Goal: Task Accomplishment & Management: Use online tool/utility

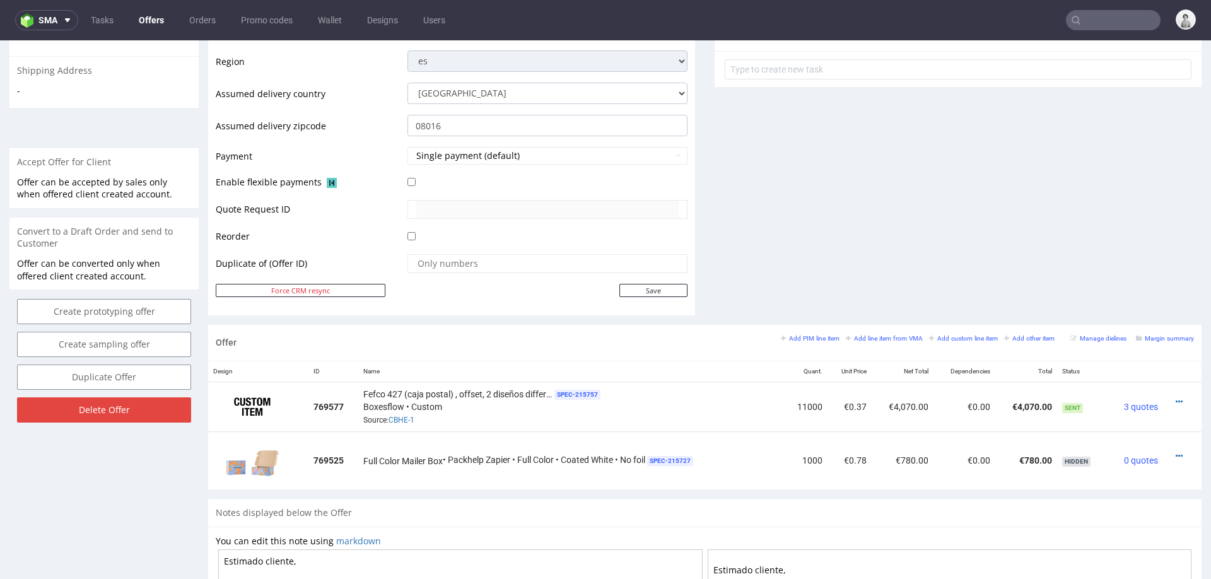
scroll to position [470, 0]
click at [1176, 397] on icon at bounding box center [1179, 401] width 7 height 9
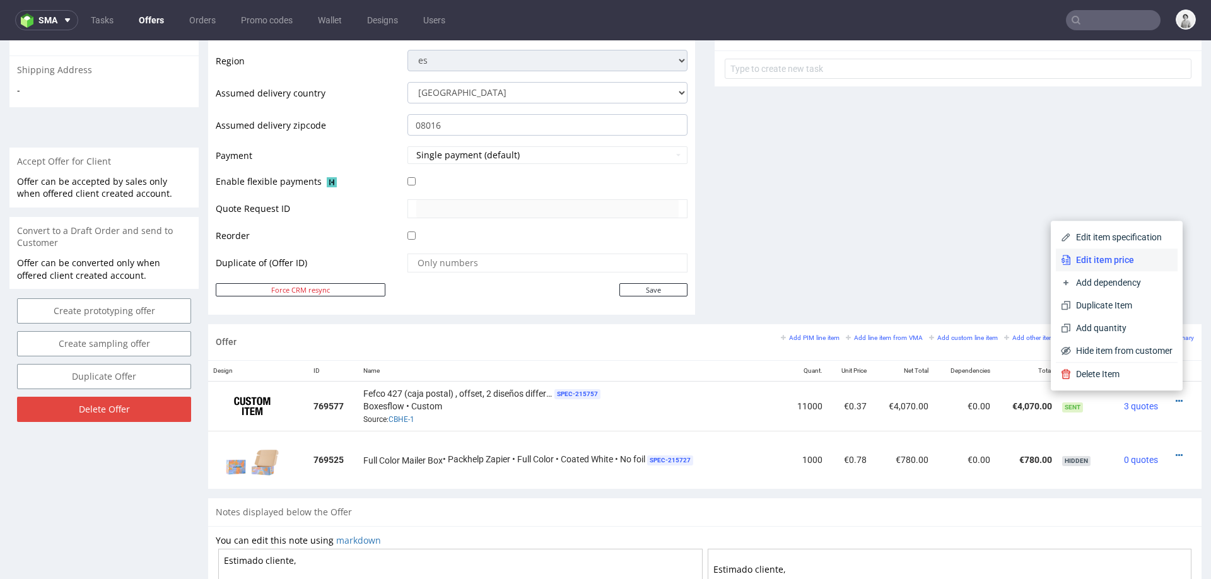
click at [1105, 263] on span "Edit item price" at bounding box center [1122, 260] width 102 height 13
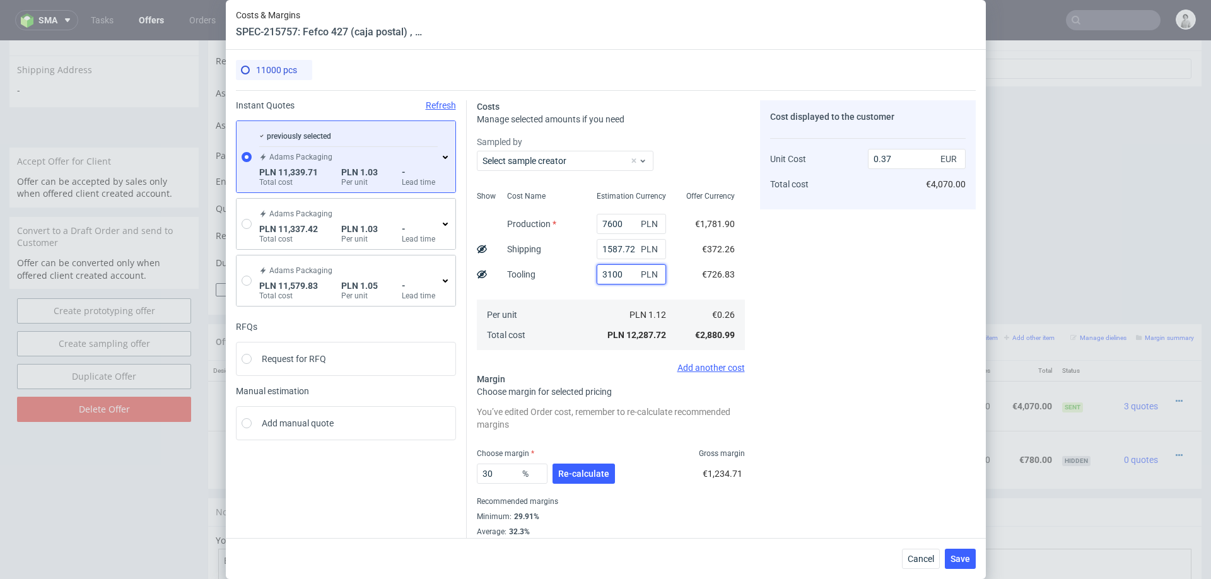
click at [606, 274] on input "3100" at bounding box center [631, 274] width 69 height 20
type input "3600"
type input "0.39"
type input "3600"
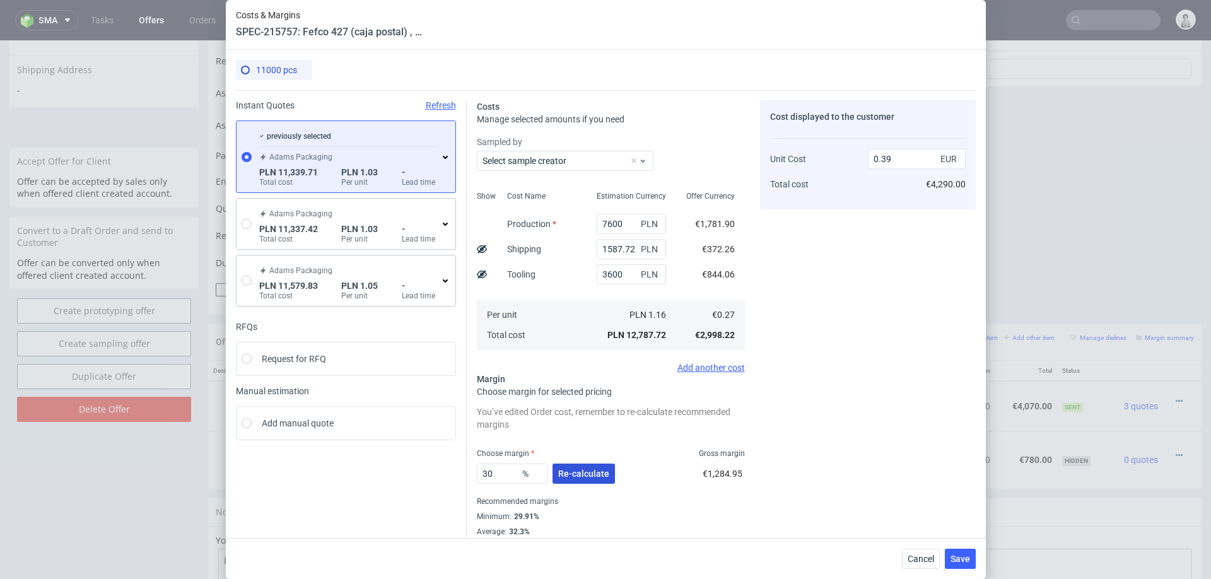
click at [585, 469] on span "Re-calculate" at bounding box center [583, 473] width 51 height 9
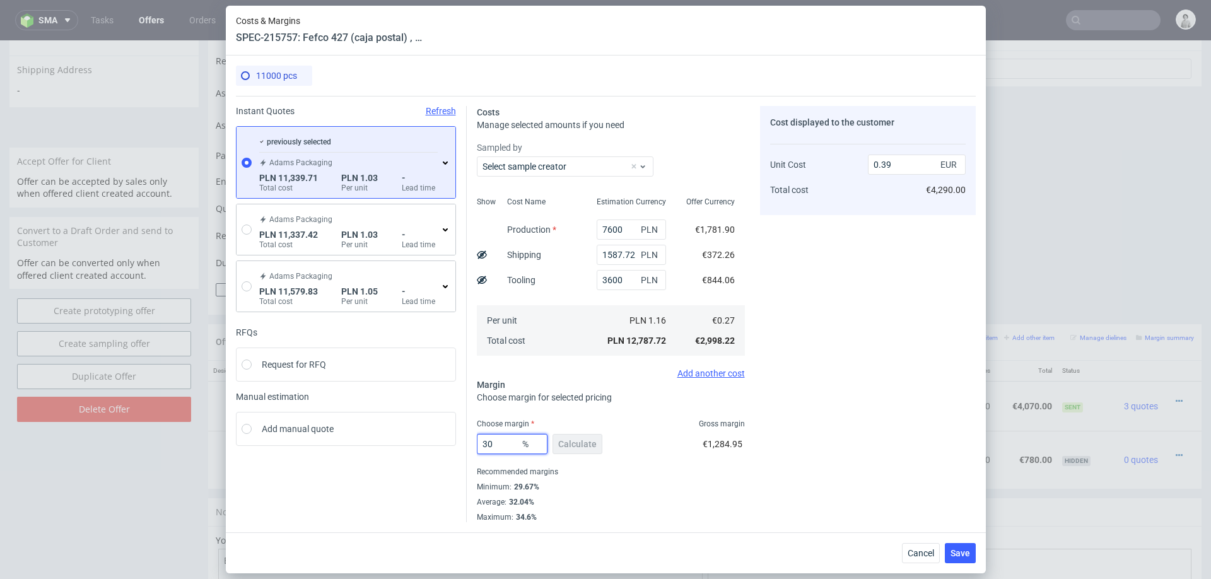
click at [504, 444] on input "30" at bounding box center [512, 444] width 71 height 20
type input "26"
type input "0.37"
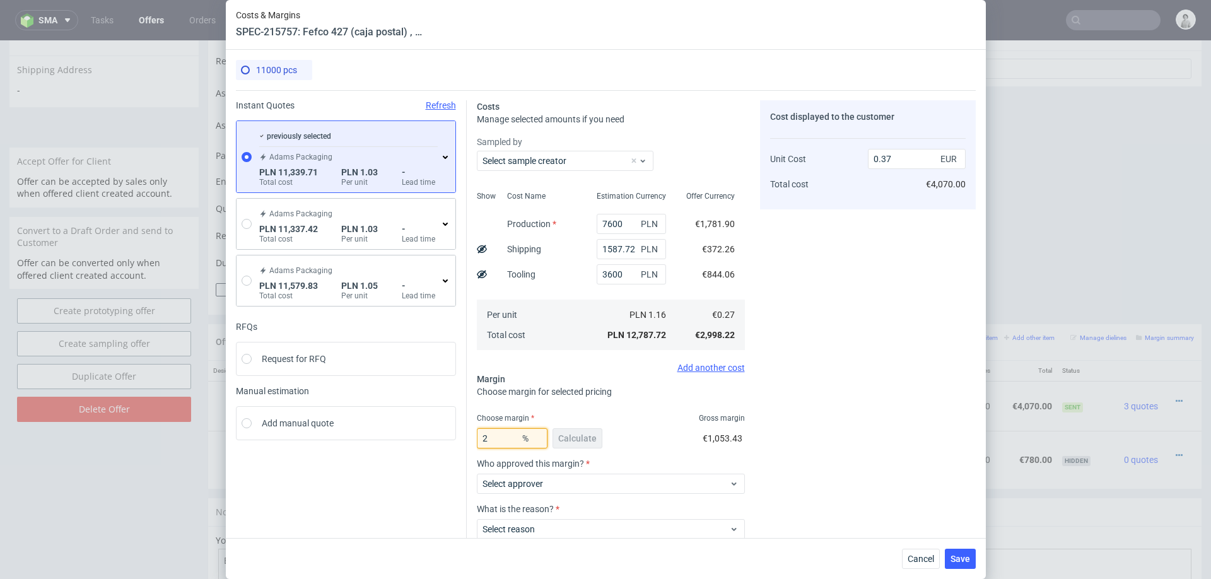
type input "25"
type input "0.36"
type input "23"
type input "0.35"
type input "23"
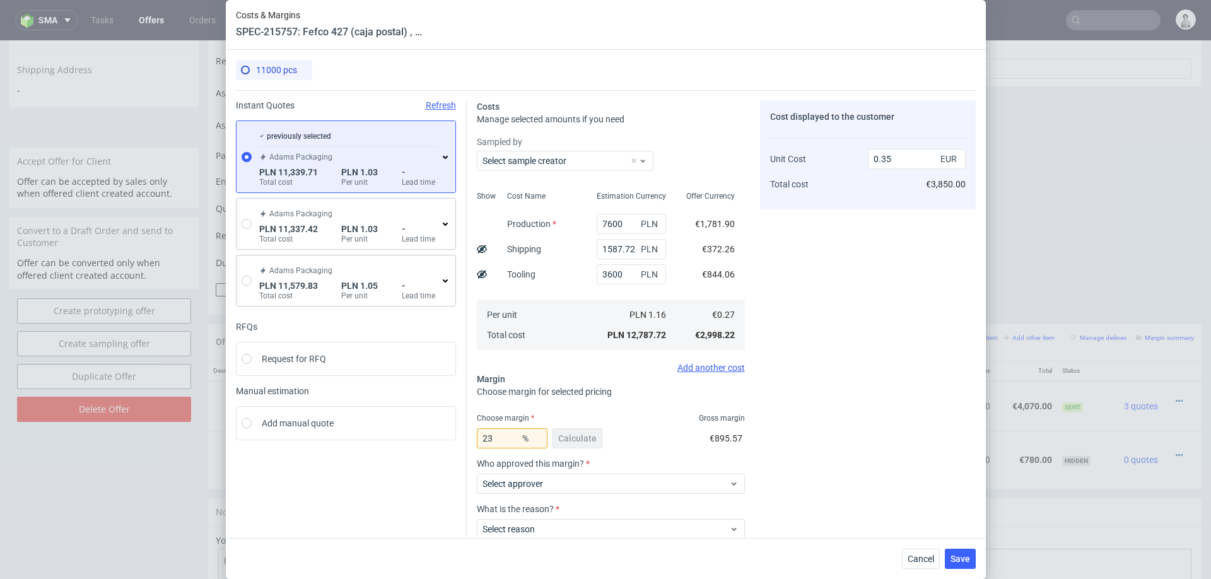
click at [854, 356] on div "Cost displayed to the customer Unit Cost Total cost 0.35 EUR €3,850.00" at bounding box center [868, 353] width 216 height 507
click at [609, 273] on input "3600" at bounding box center [631, 274] width 69 height 20
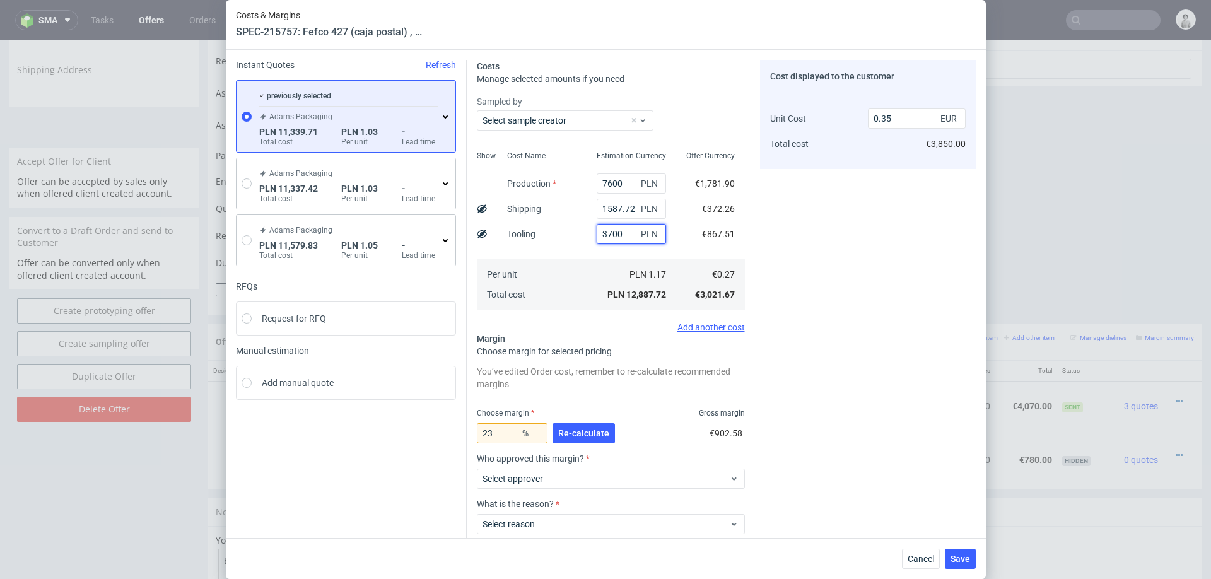
scroll to position [52, 0]
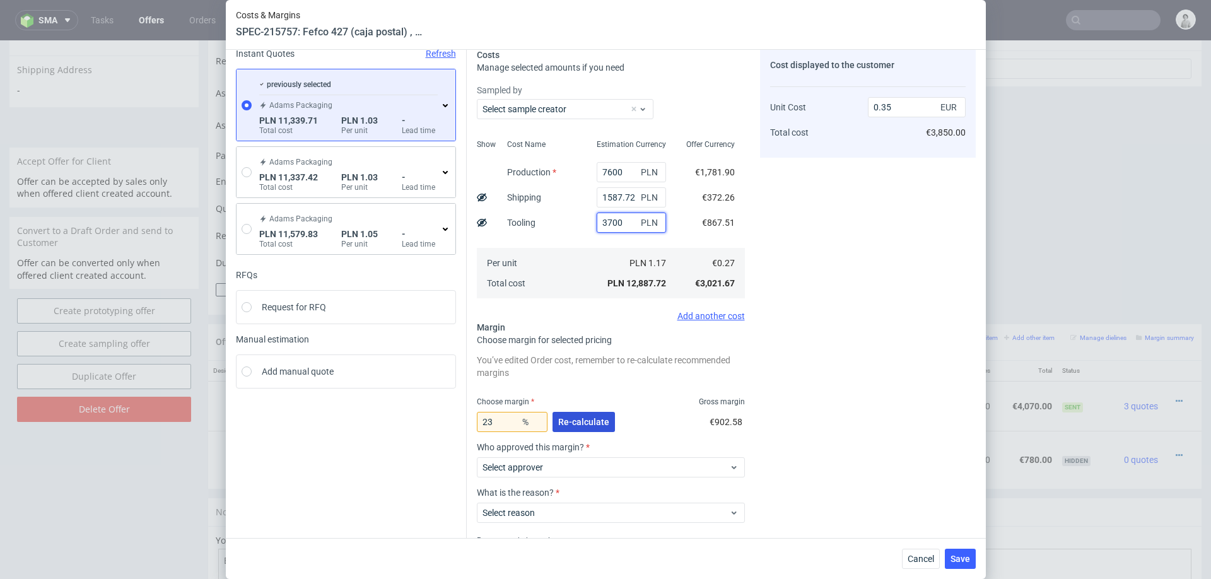
type input "3700"
click at [574, 419] on span "Re-calculate" at bounding box center [583, 422] width 51 height 9
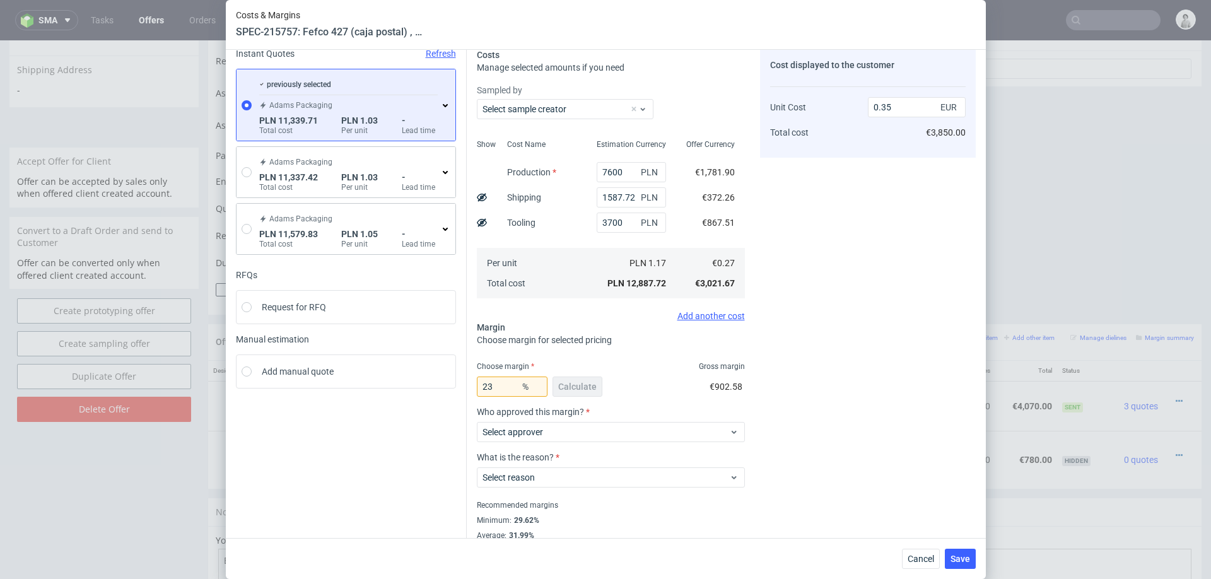
click at [866, 422] on div "Cost displayed to the customer Unit Cost Total cost 0.35 EUR €3,850.00" at bounding box center [868, 302] width 216 height 507
click at [658, 426] on span "Select approver" at bounding box center [606, 432] width 247 height 13
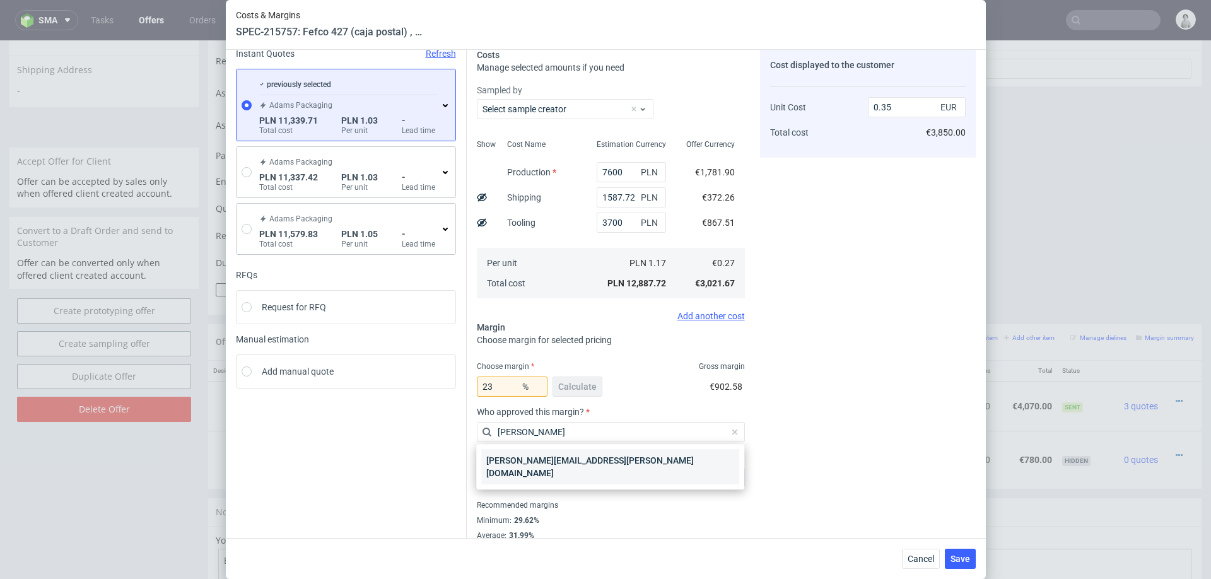
type input "marta"
click at [604, 459] on div "[PERSON_NAME][EMAIL_ADDRESS][PERSON_NAME][DOMAIN_NAME]" at bounding box center [610, 466] width 258 height 35
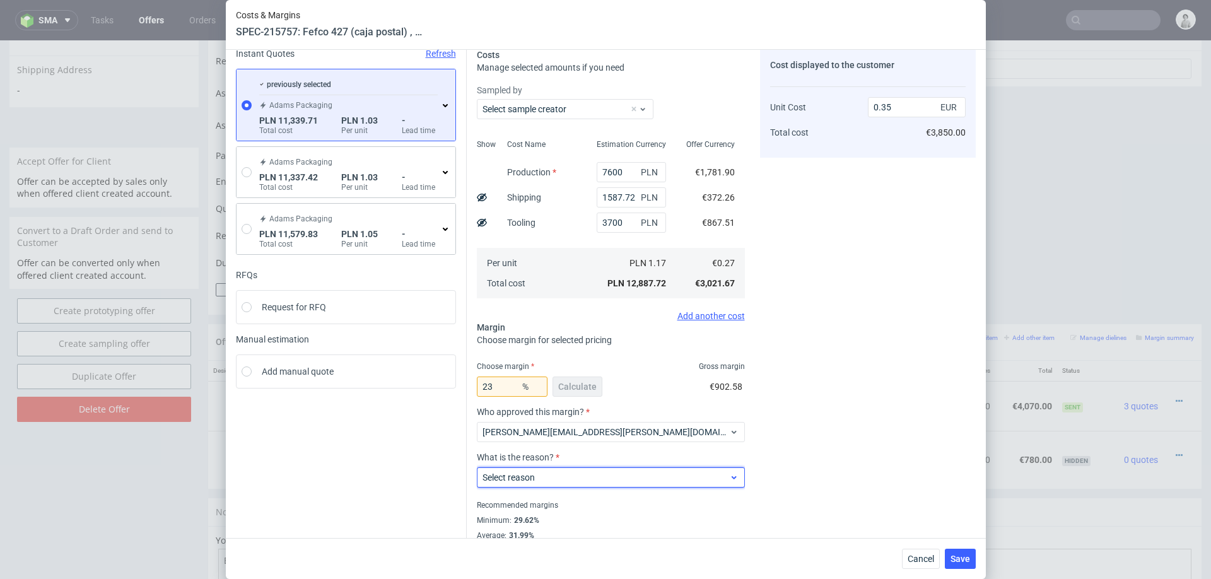
click at [589, 475] on span "Select reason" at bounding box center [606, 477] width 247 height 13
type input "appl"
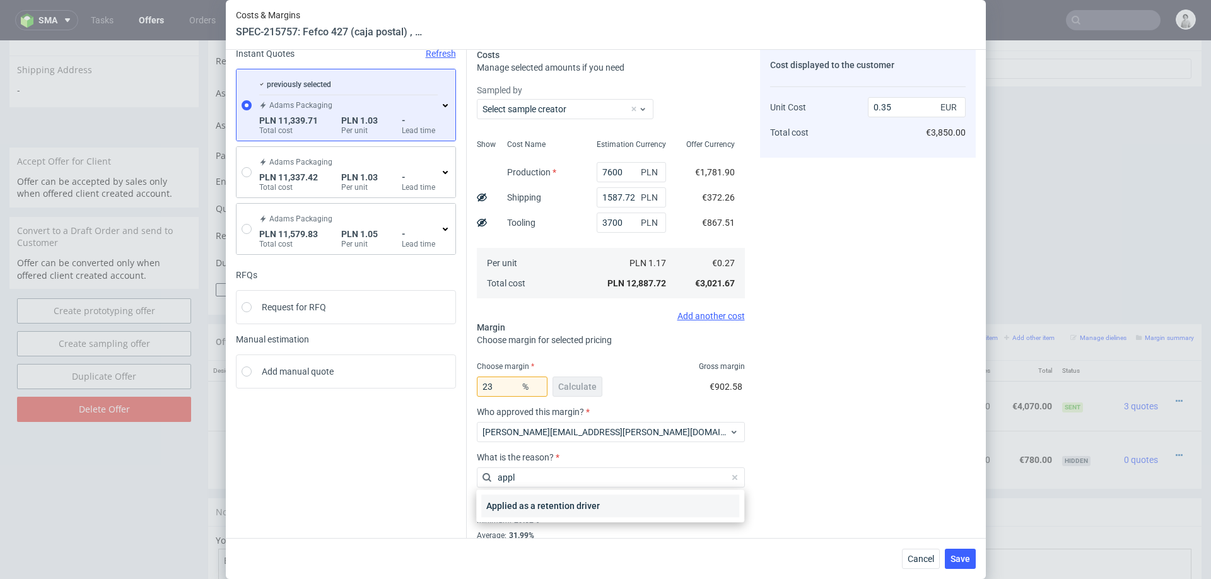
click at [540, 510] on div "Applied as a retention driver" at bounding box center [610, 506] width 258 height 23
click at [951, 557] on span "Save" at bounding box center [961, 559] width 20 height 9
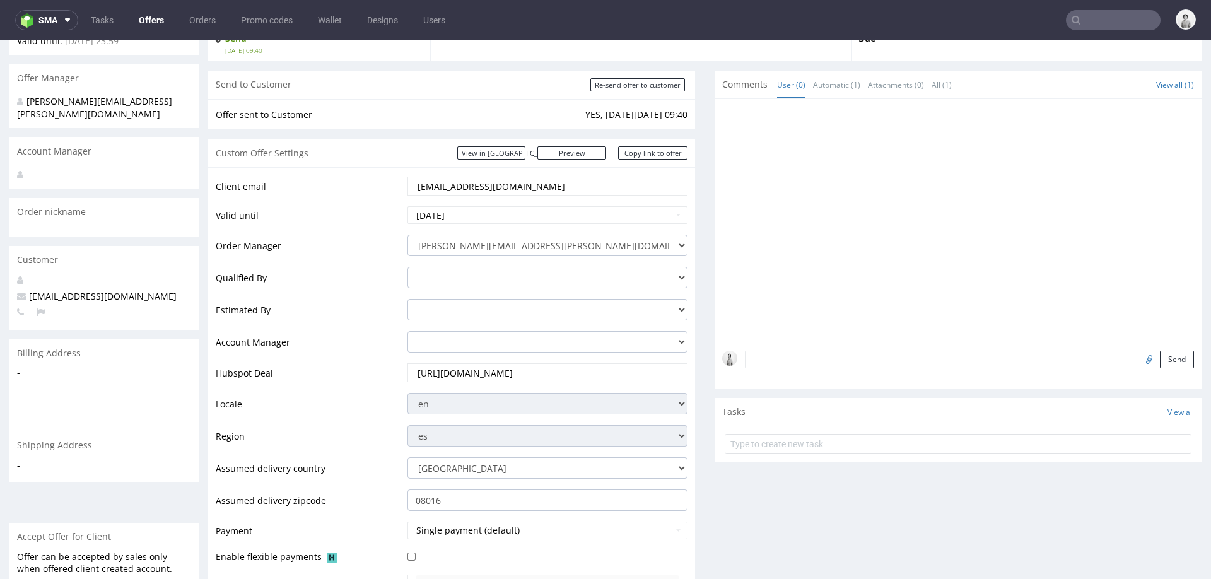
scroll to position [93, 0]
click at [624, 152] on link "Copy link to offer" at bounding box center [652, 154] width 69 height 13
click at [555, 212] on input "[DATE]" at bounding box center [548, 217] width 280 height 18
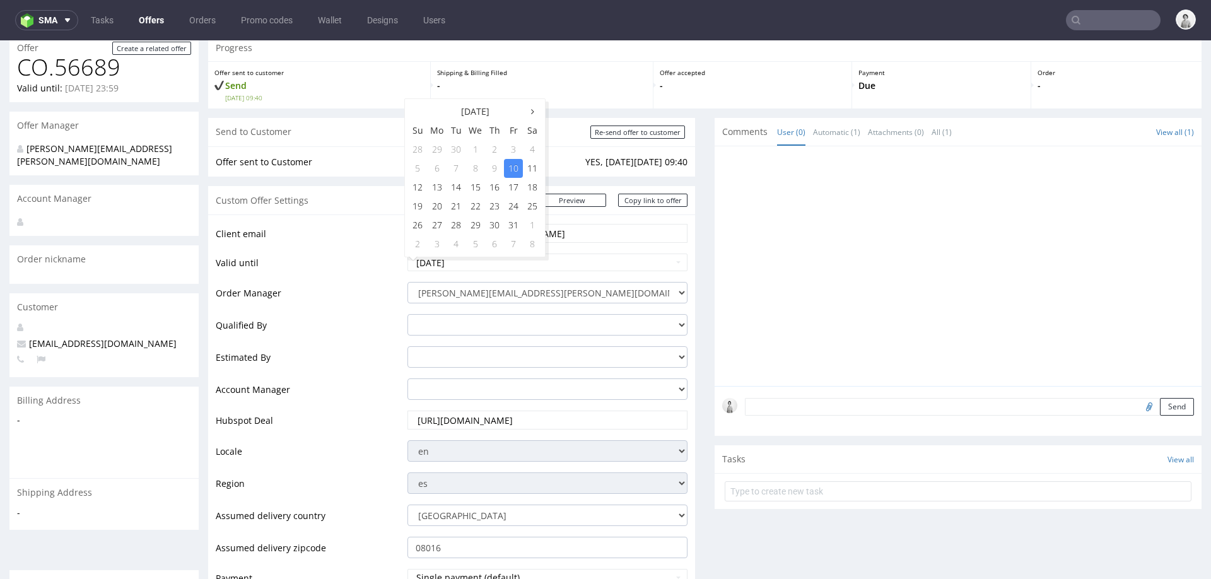
scroll to position [36, 0]
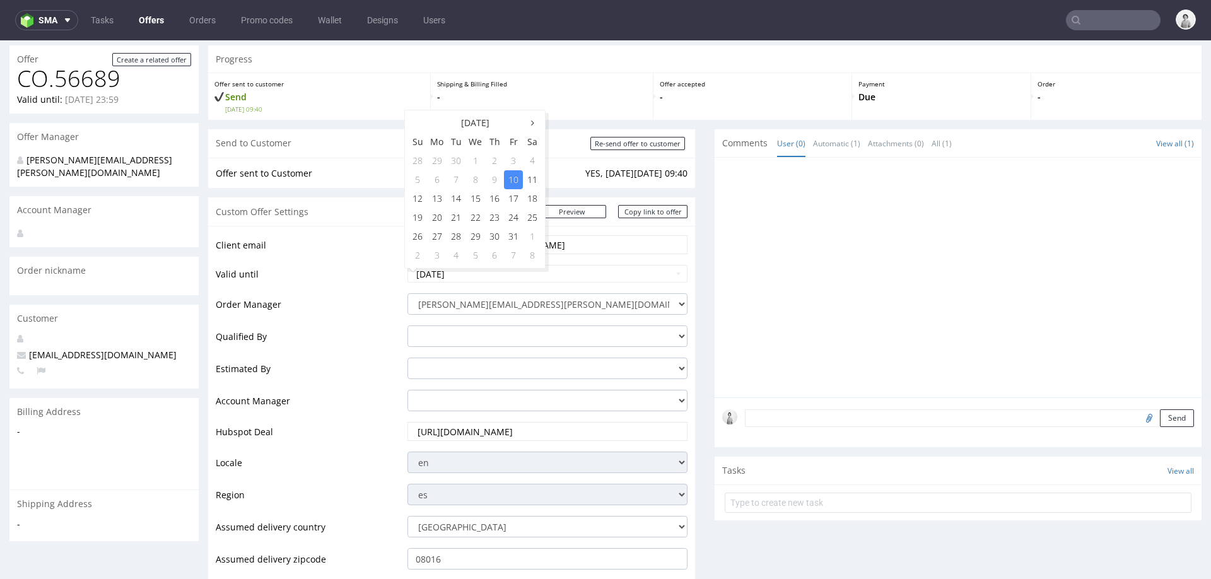
click at [493, 175] on td "9" at bounding box center [494, 179] width 19 height 19
click at [417, 177] on td "5" at bounding box center [417, 179] width 19 height 19
click at [377, 269] on td "Valid until" at bounding box center [310, 278] width 189 height 28
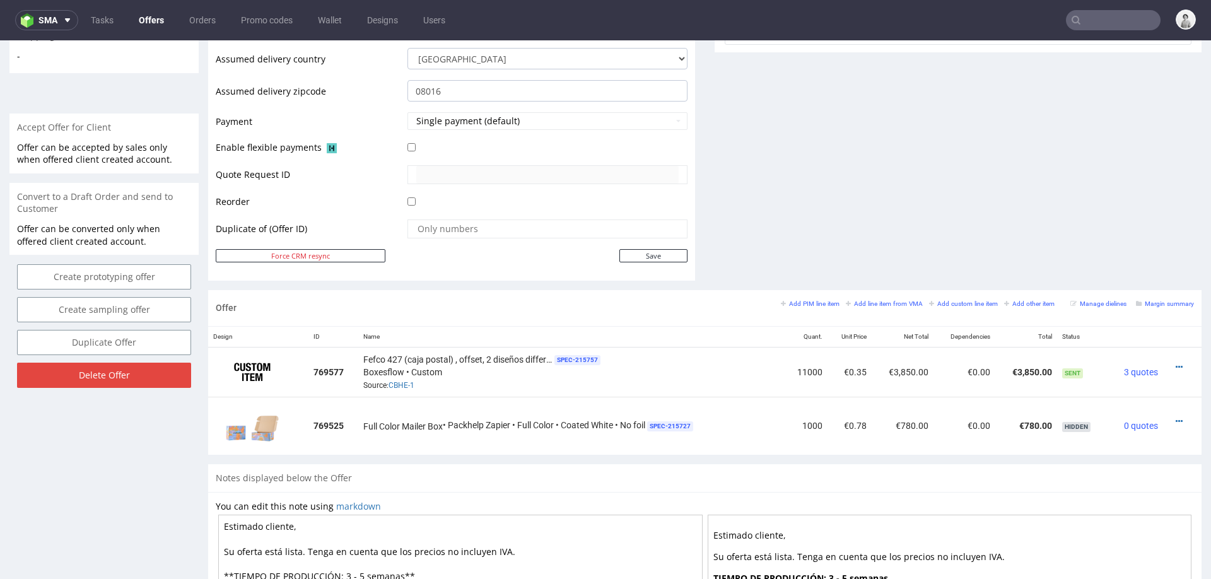
scroll to position [513, 0]
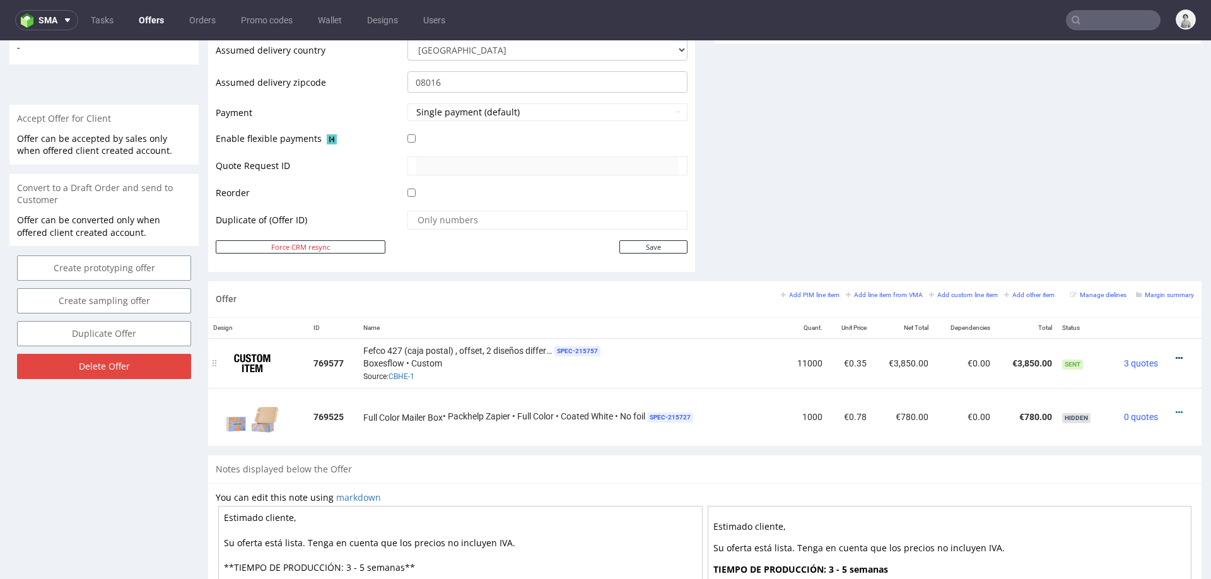
click at [1176, 354] on icon at bounding box center [1179, 358] width 7 height 9
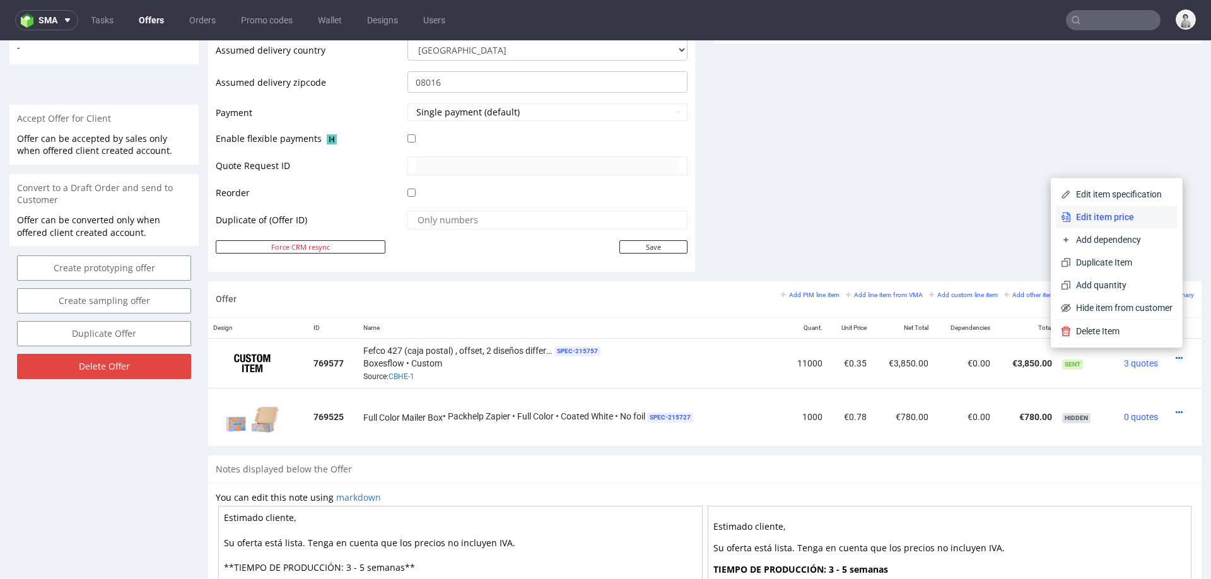
click at [1143, 212] on span "Edit item price" at bounding box center [1122, 217] width 102 height 13
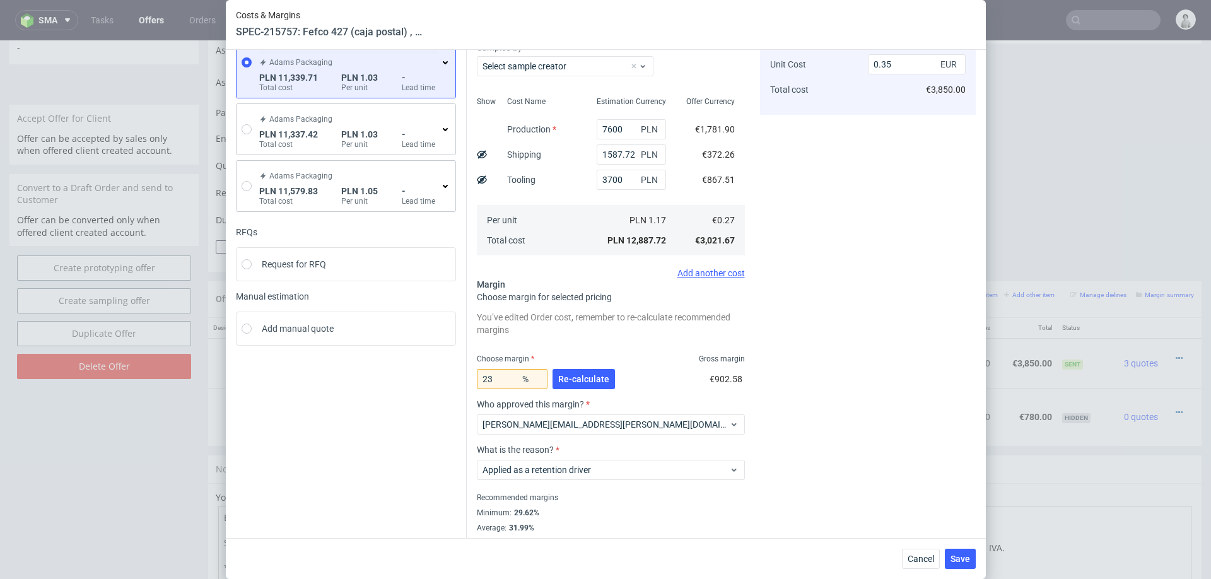
scroll to position [97, 0]
click at [507, 375] on input "23" at bounding box center [512, 377] width 71 height 20
type input "26"
type input "0.37"
type input "26"
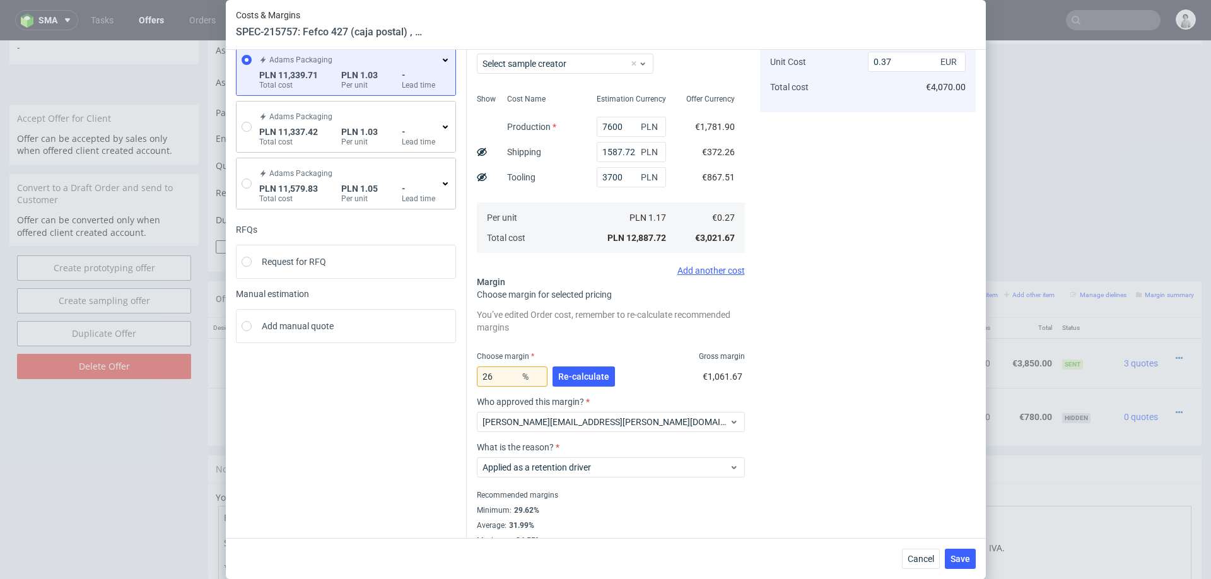
click at [803, 344] on div "Cost displayed to the customer Unit Cost Total cost 0.37 EUR €4,070.00" at bounding box center [868, 274] width 216 height 543
click at [955, 558] on span "Save" at bounding box center [961, 559] width 20 height 9
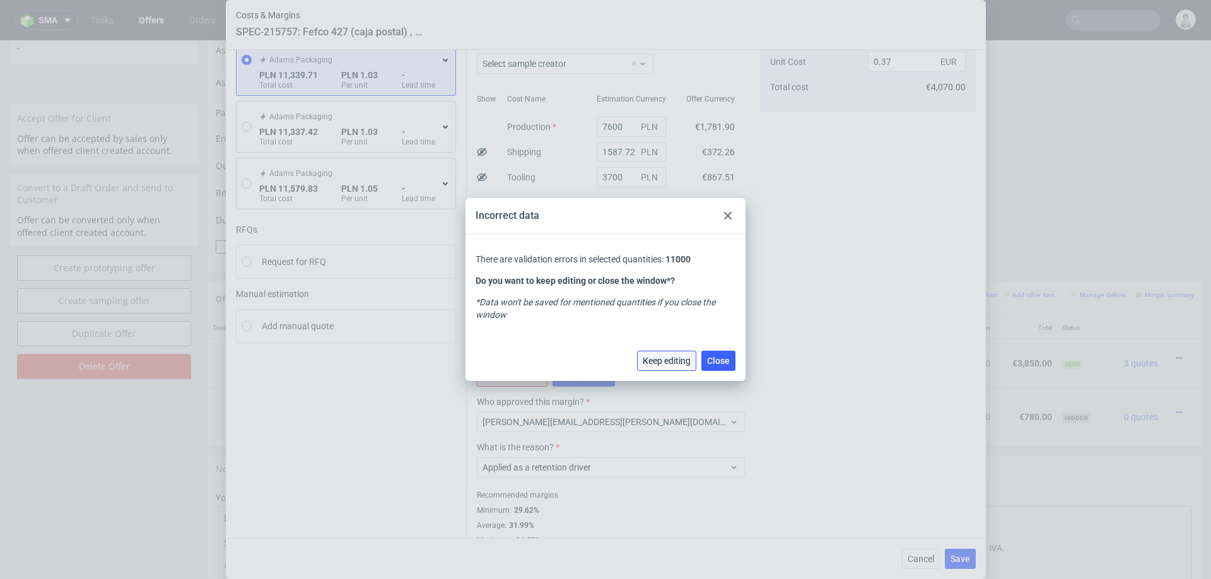
click at [678, 356] on span "Keep editing" at bounding box center [667, 360] width 48 height 9
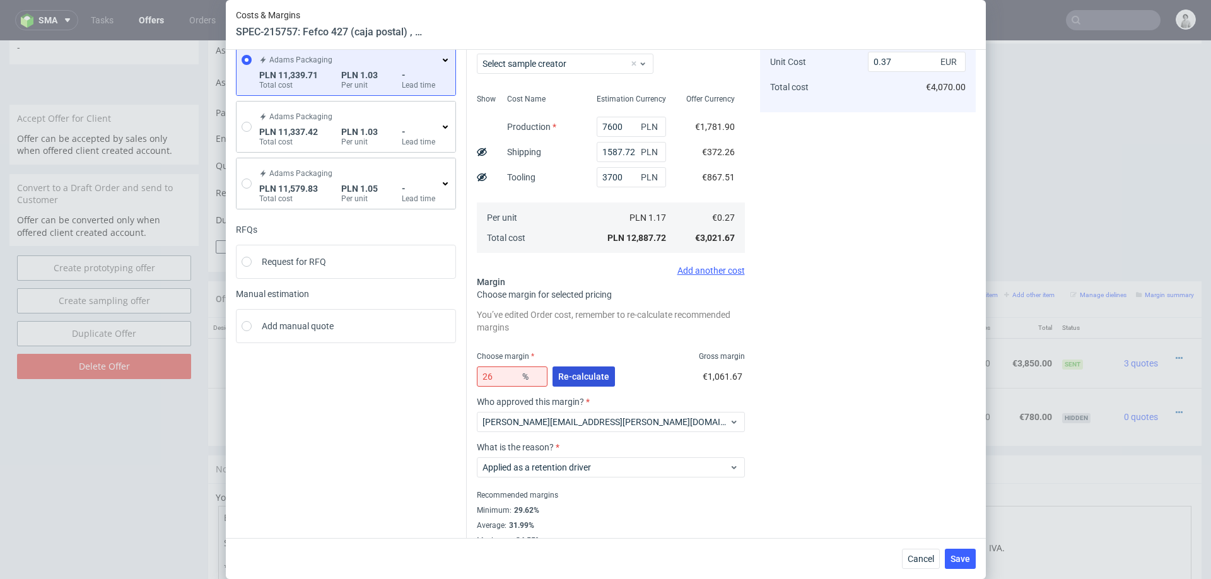
click at [592, 372] on span "Re-calculate" at bounding box center [583, 376] width 51 height 9
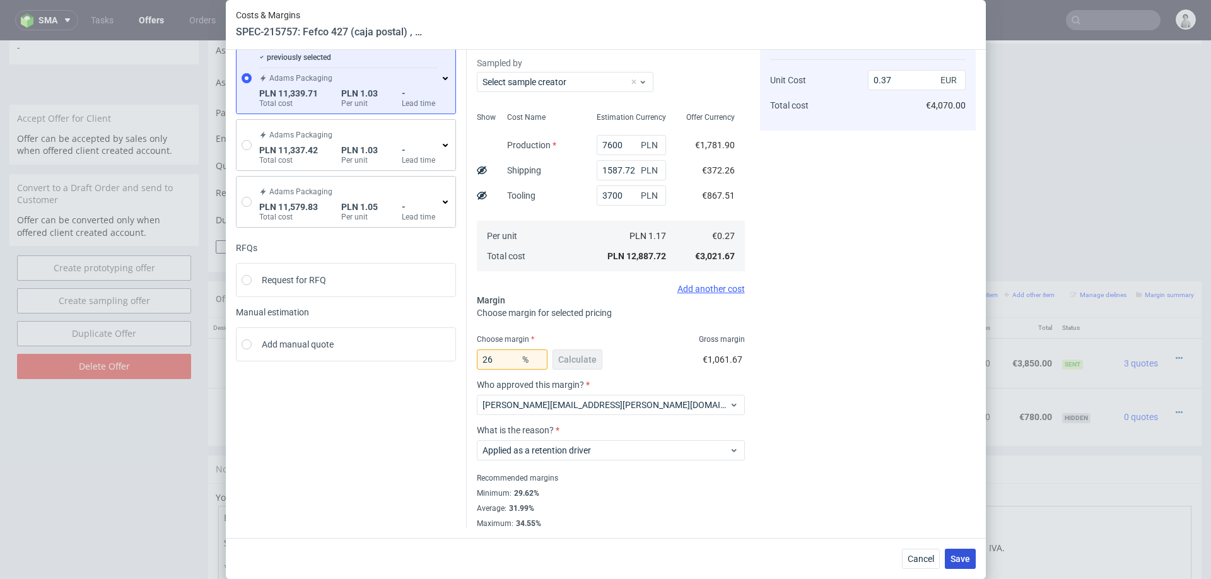
click at [953, 564] on button "Save" at bounding box center [960, 559] width 31 height 20
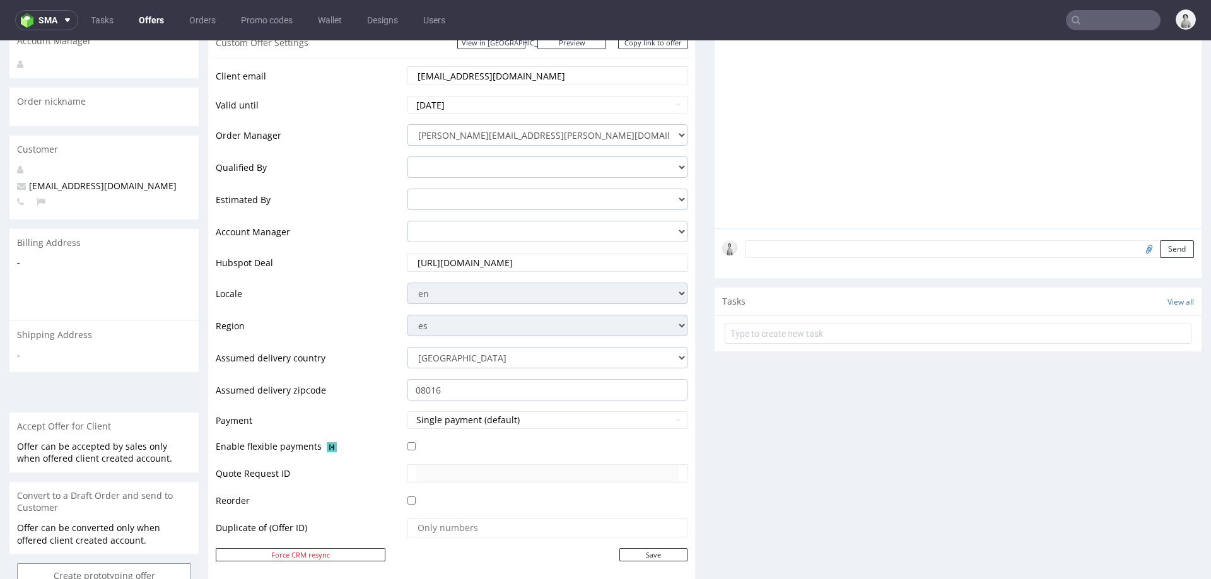
scroll to position [191, 0]
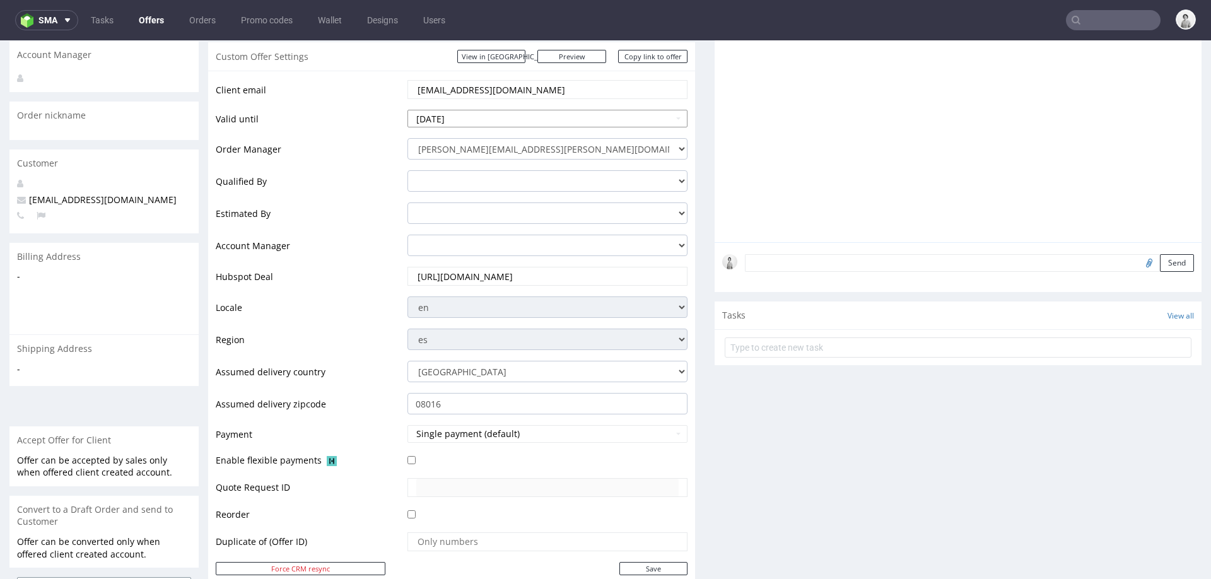
click at [546, 122] on input "[DATE]" at bounding box center [548, 119] width 280 height 18
click at [480, 203] on td "8" at bounding box center [476, 203] width 20 height 19
click at [476, 203] on td "8" at bounding box center [476, 203] width 20 height 19
click at [513, 185] on td "3" at bounding box center [513, 184] width 19 height 19
click at [491, 199] on td "9" at bounding box center [494, 203] width 19 height 19
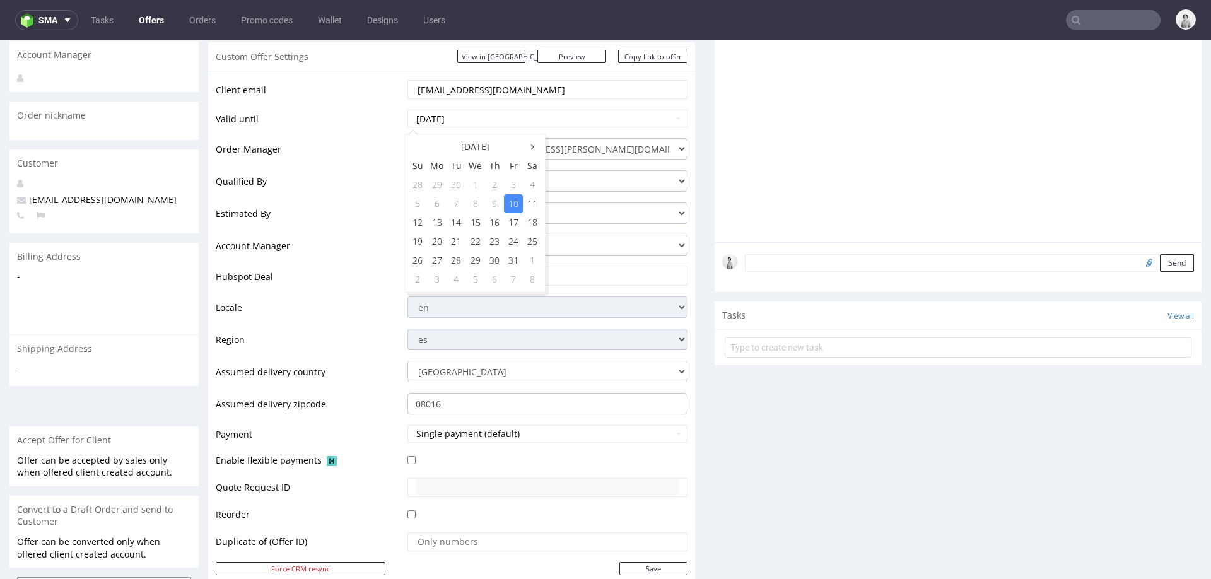
click at [491, 199] on td "9" at bounding box center [494, 203] width 19 height 19
click at [421, 203] on td "5" at bounding box center [417, 203] width 19 height 19
click at [388, 216] on td "Estimated By" at bounding box center [310, 217] width 189 height 32
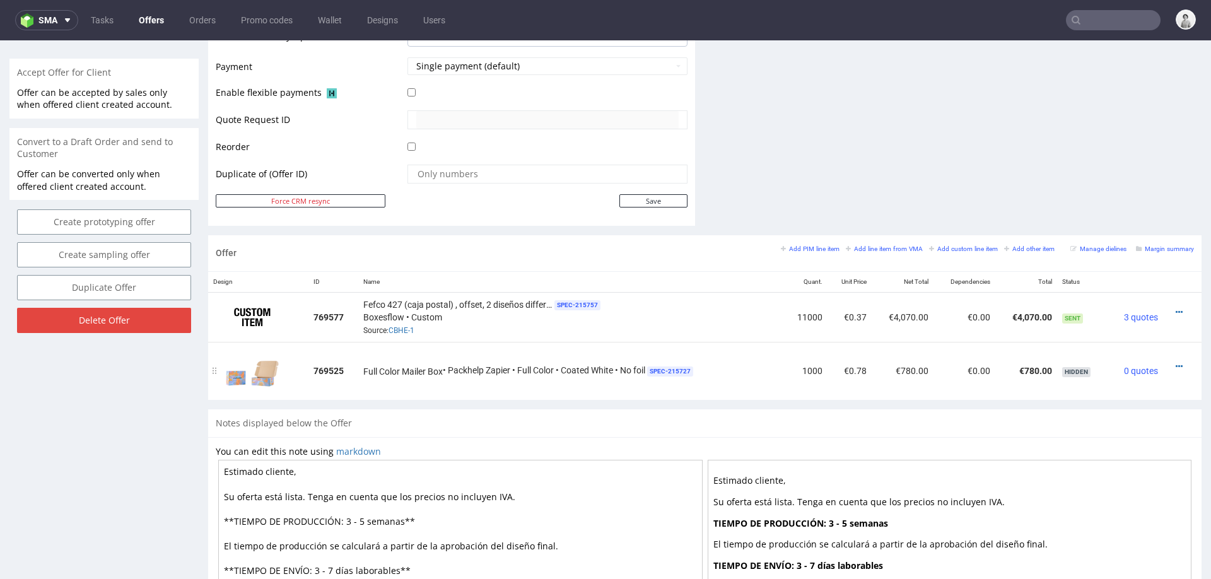
scroll to position [555, 0]
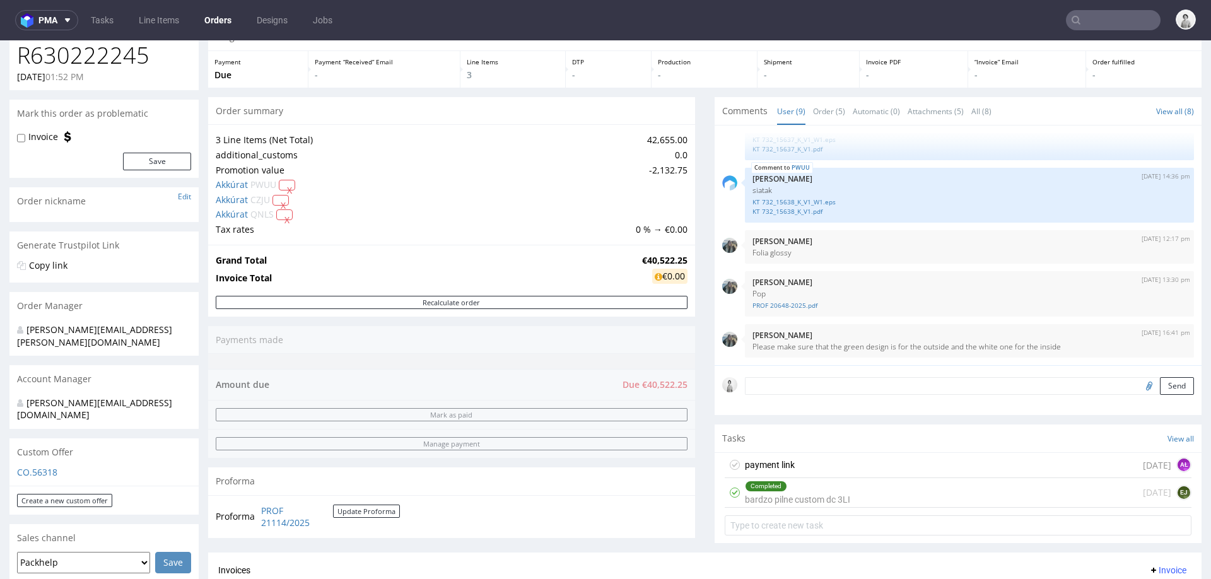
scroll to position [52, 0]
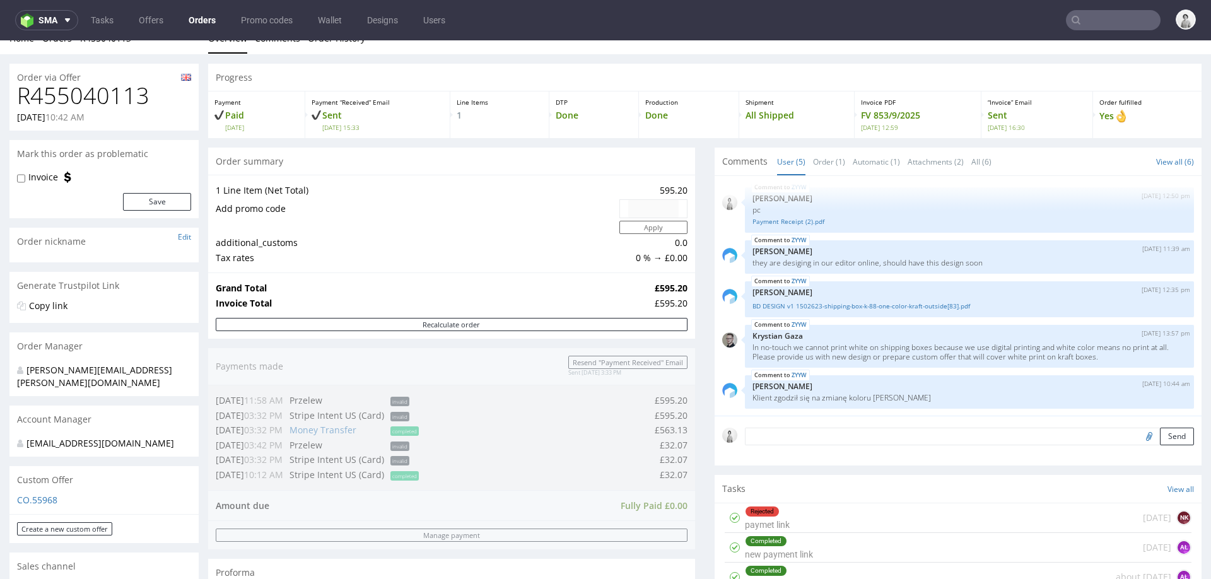
scroll to position [19, 0]
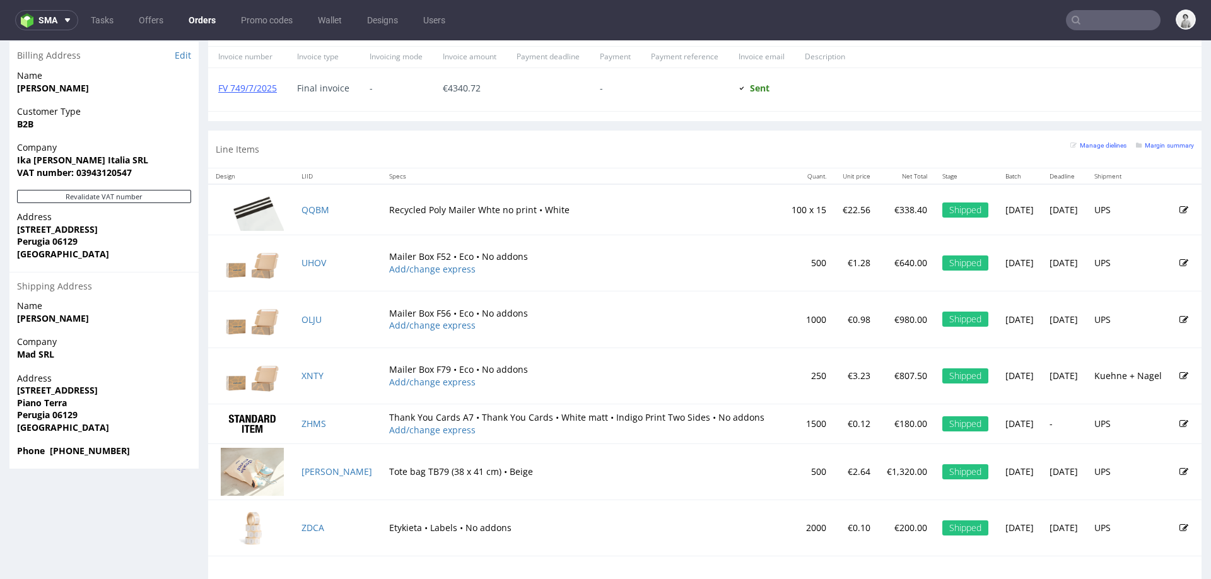
scroll to position [805, 0]
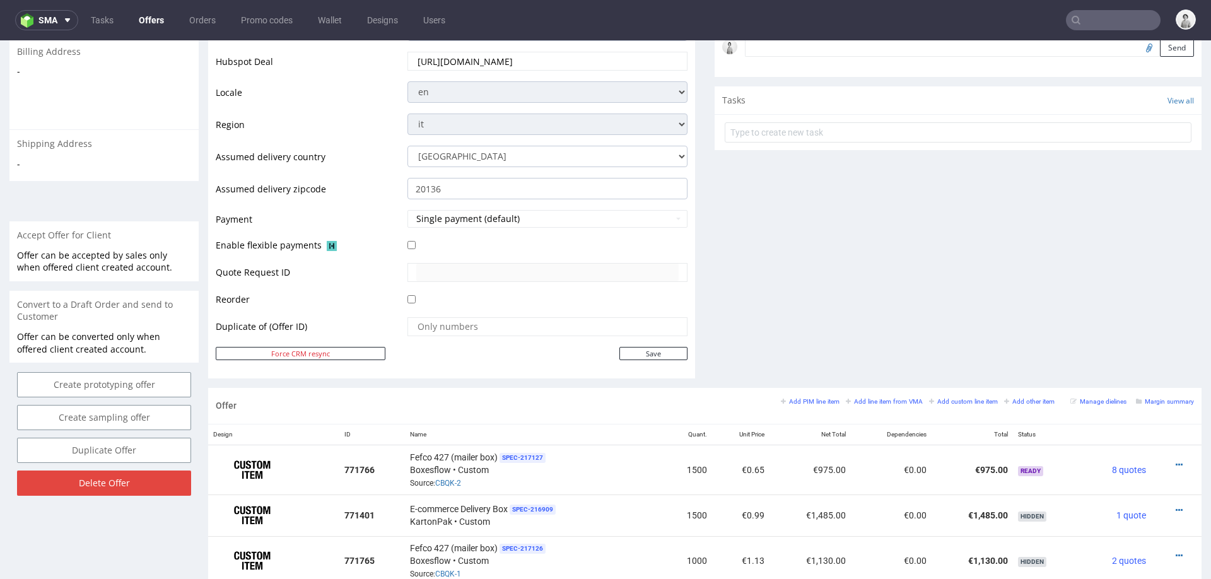
scroll to position [4, 0]
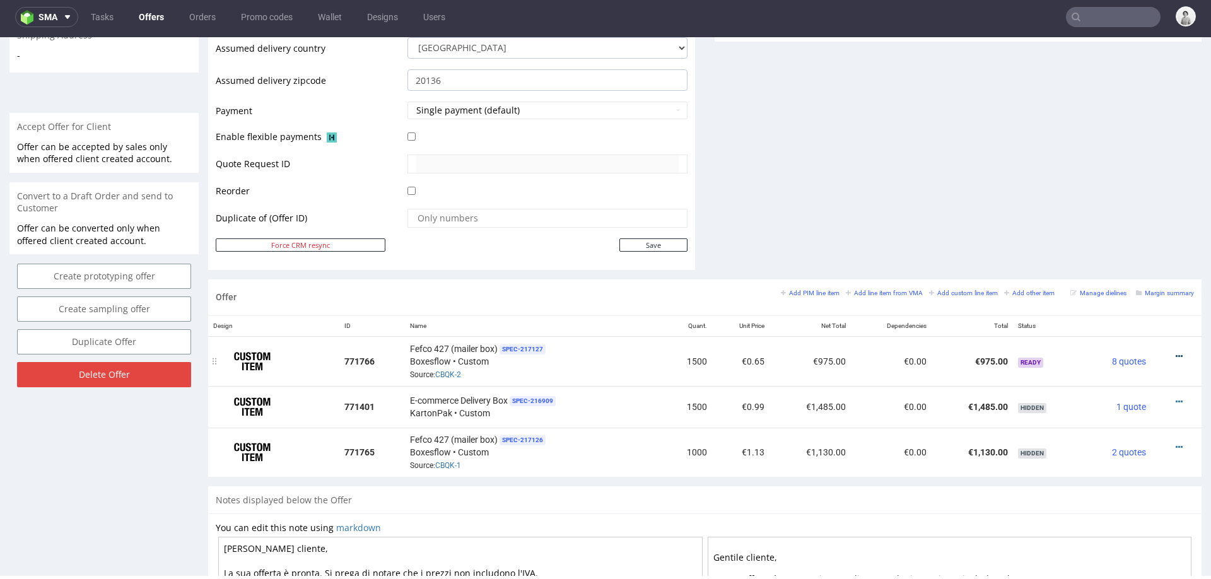
click at [1176, 353] on icon at bounding box center [1179, 356] width 7 height 9
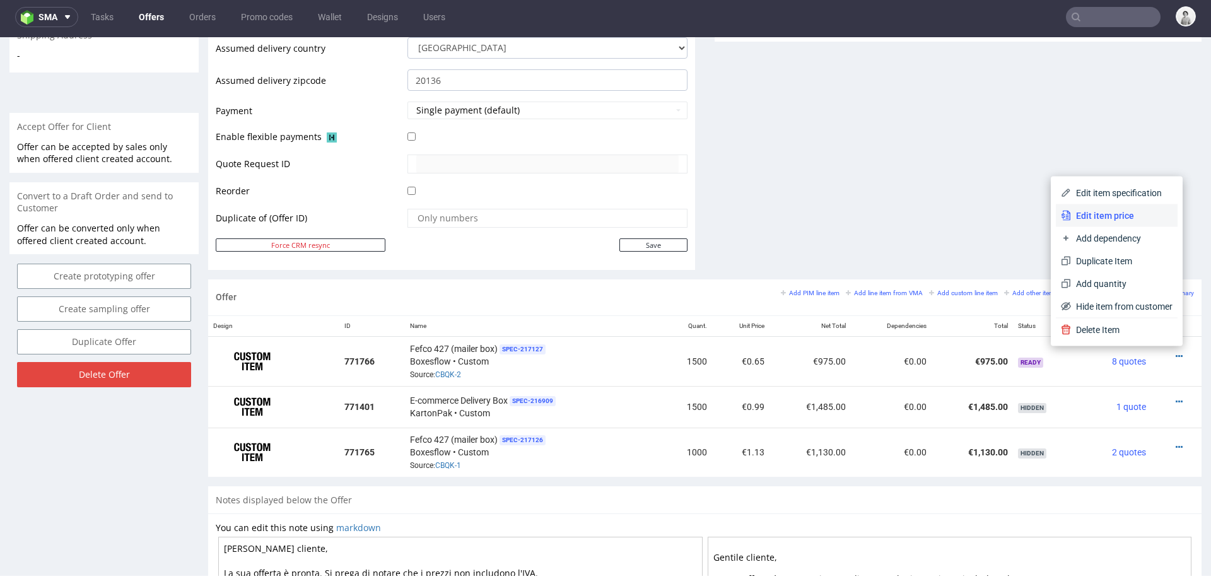
click at [1122, 211] on span "Edit item price" at bounding box center [1122, 215] width 102 height 13
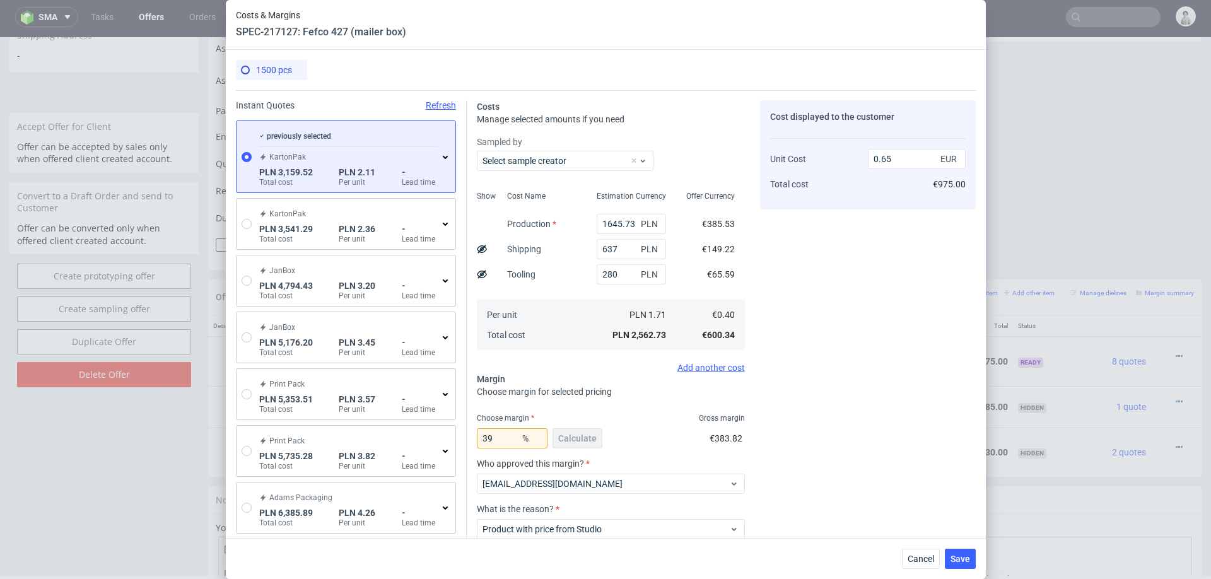
click at [441, 155] on icon at bounding box center [445, 157] width 10 height 10
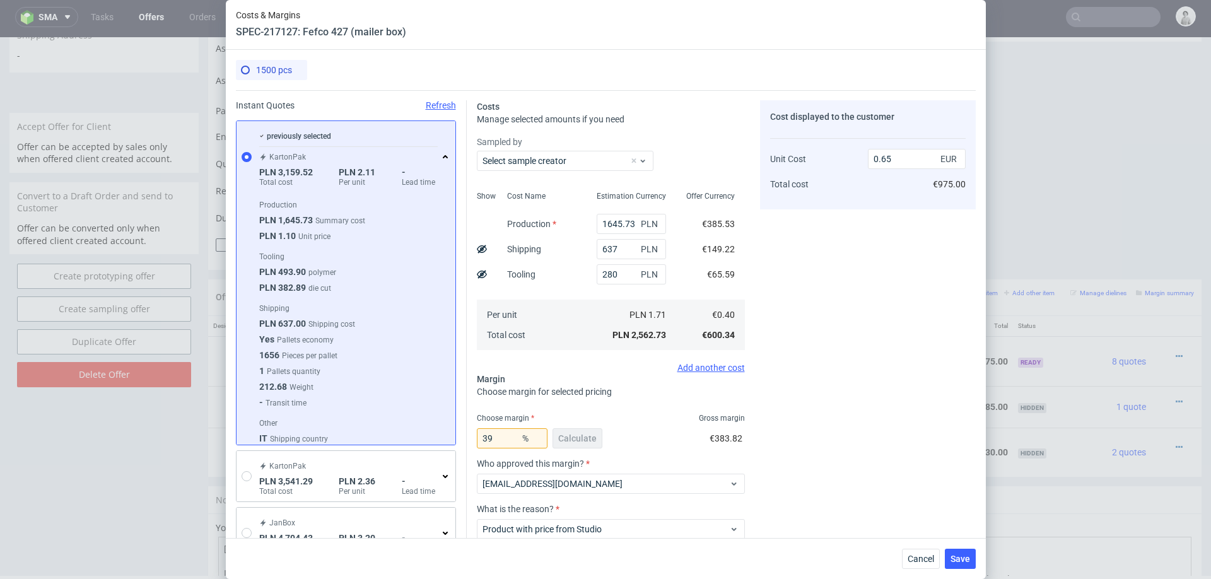
scroll to position [20, 0]
click at [913, 559] on span "Cancel" at bounding box center [921, 559] width 26 height 9
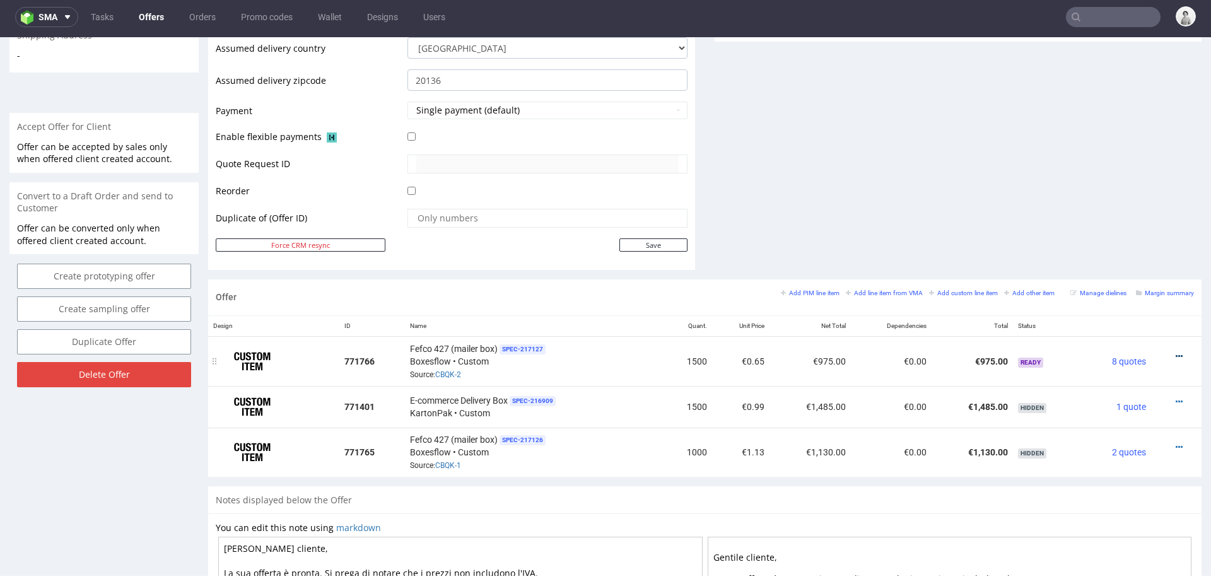
click at [1176, 352] on icon at bounding box center [1179, 356] width 7 height 9
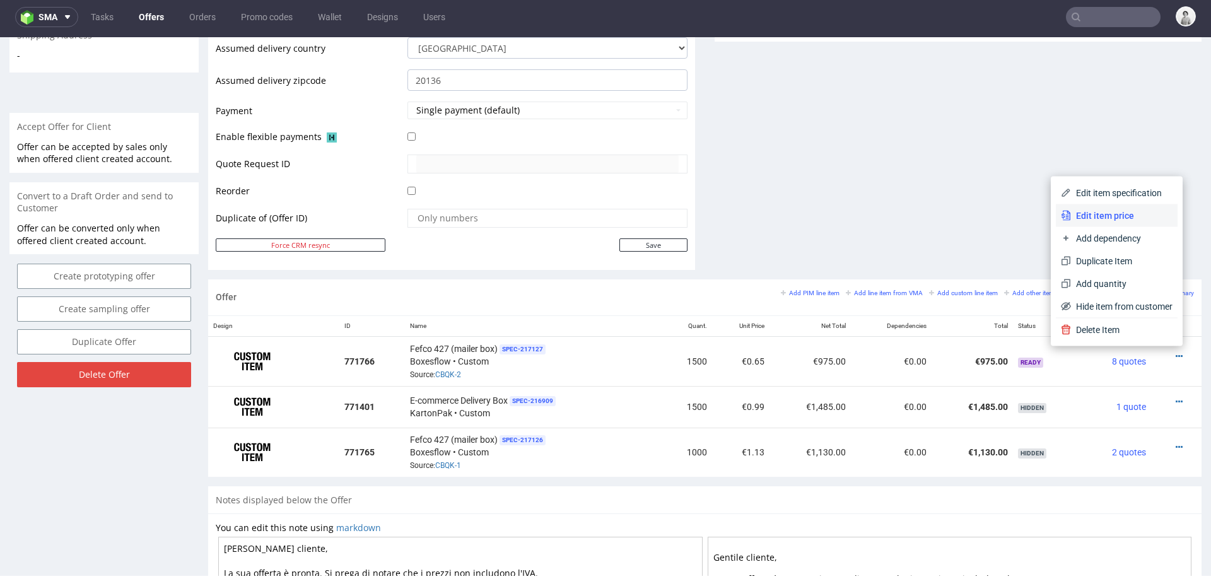
click at [1110, 218] on span "Edit item price" at bounding box center [1122, 215] width 102 height 13
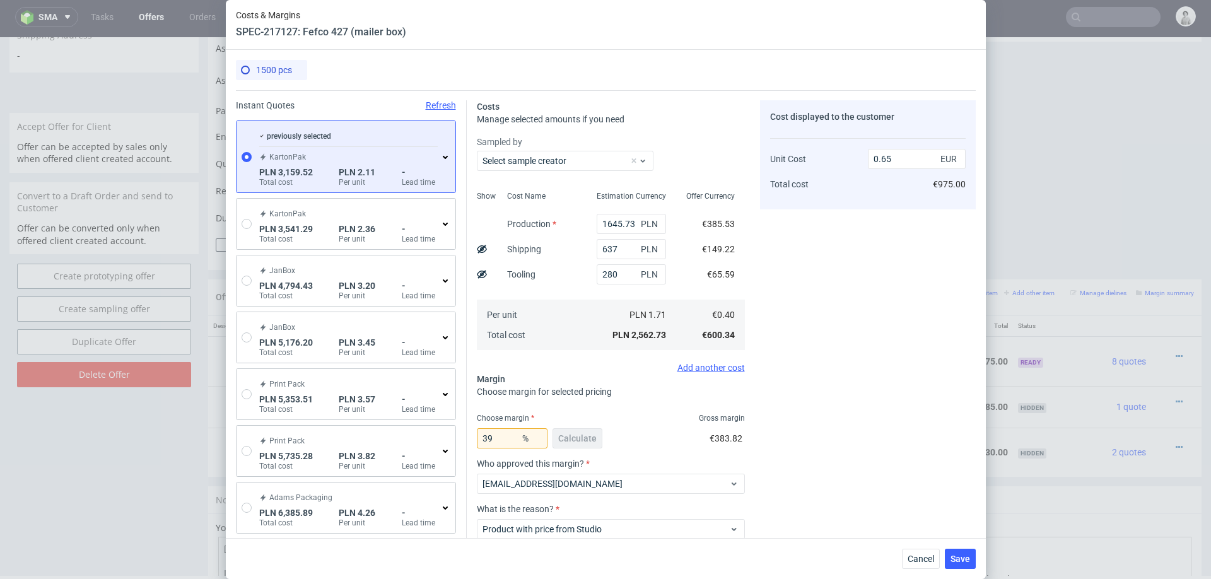
click at [447, 156] on use at bounding box center [445, 157] width 5 height 3
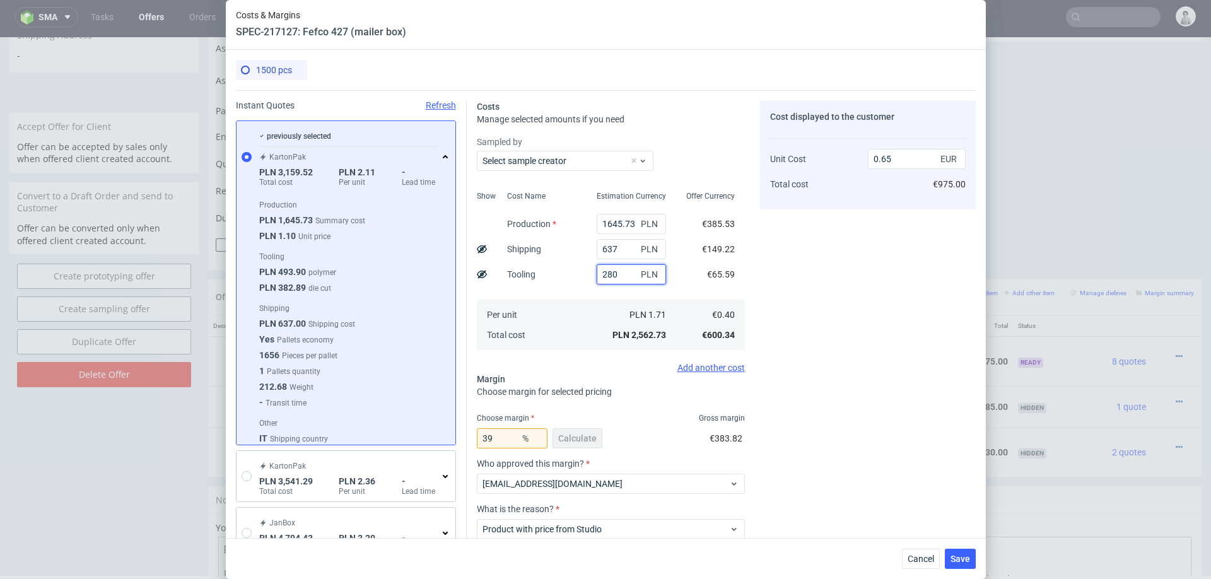
click at [609, 274] on input "280" at bounding box center [631, 274] width 69 height 20
type input "800"
type input "0.78"
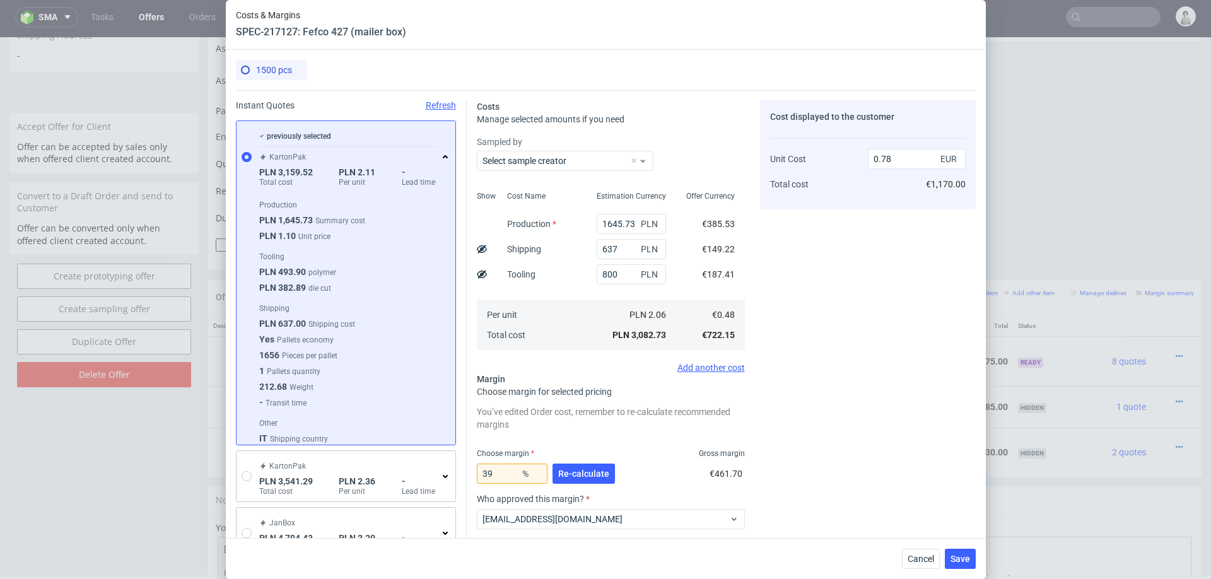
click at [556, 297] on div "Cost Name Production Shipping Tooling Per unit Total cost" at bounding box center [542, 269] width 90 height 167
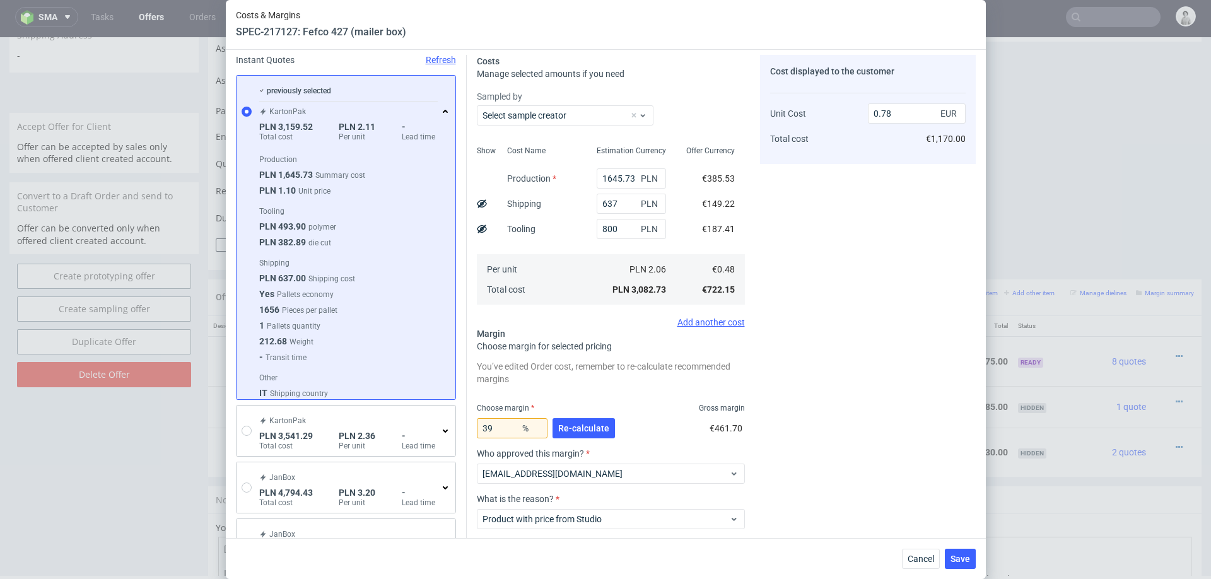
scroll to position [50, 0]
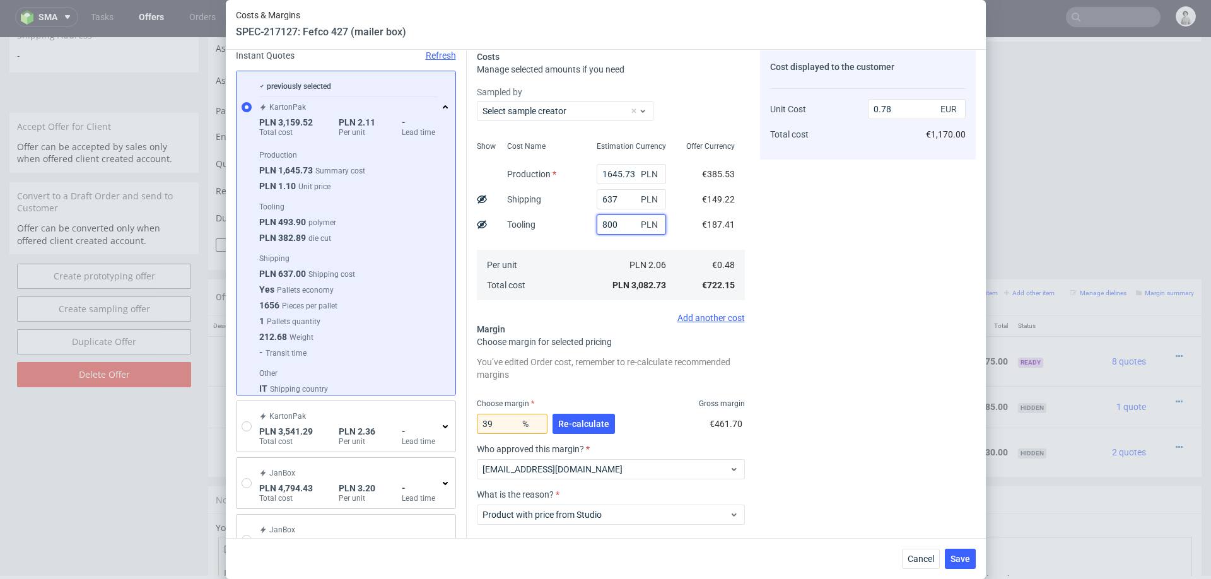
click at [621, 227] on input "800" at bounding box center [631, 225] width 69 height 20
type input "1200"
type input "0.89"
type input "1200"
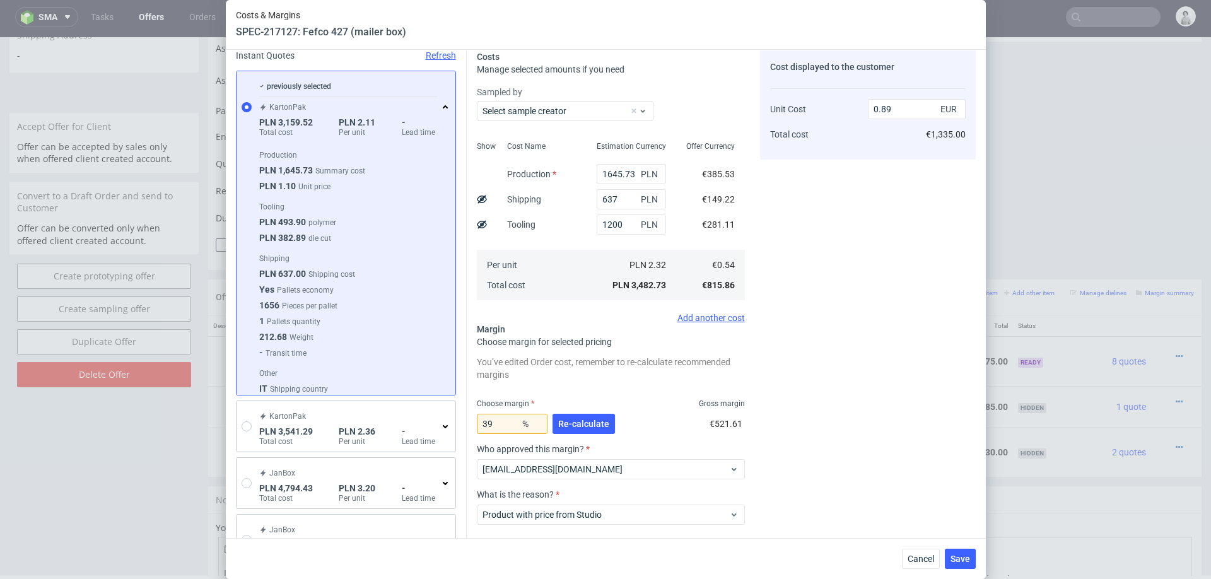
click at [599, 252] on div "PLN 2.32 PLN 3,482.73" at bounding box center [632, 275] width 90 height 50
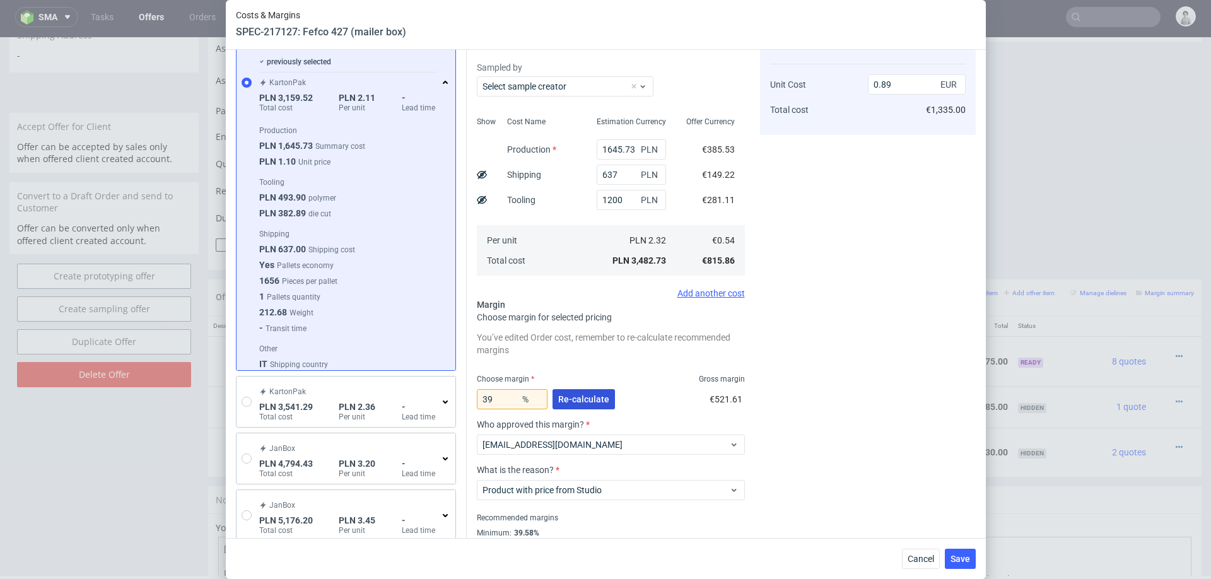
click at [584, 392] on button "Re-calculate" at bounding box center [584, 399] width 62 height 20
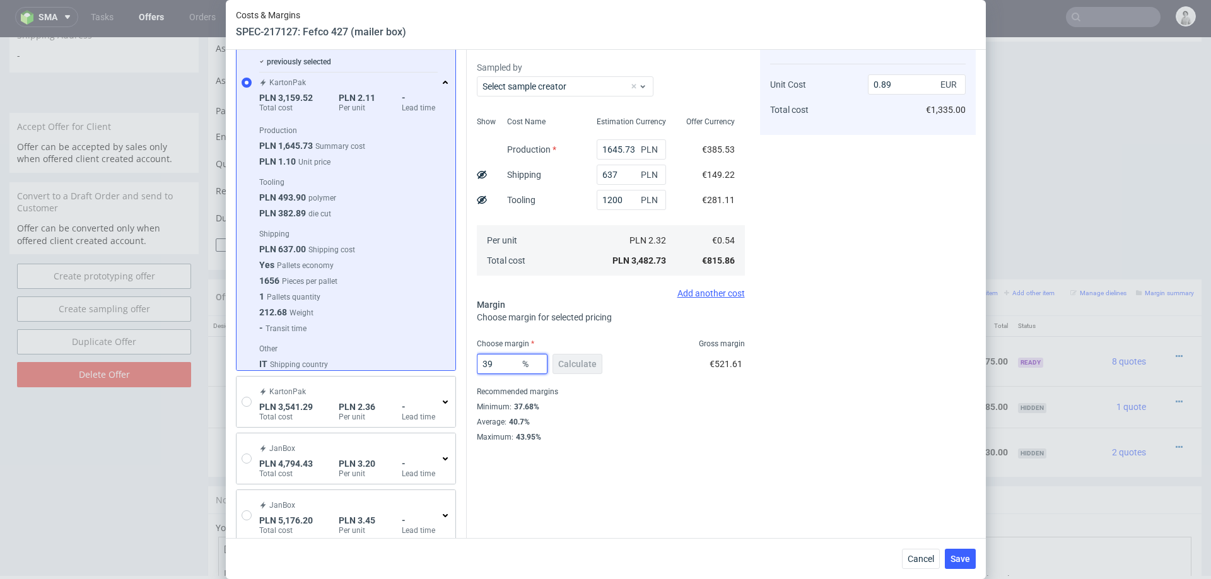
click at [499, 370] on input "39" at bounding box center [512, 364] width 71 height 20
type input "20"
type input "0.68"
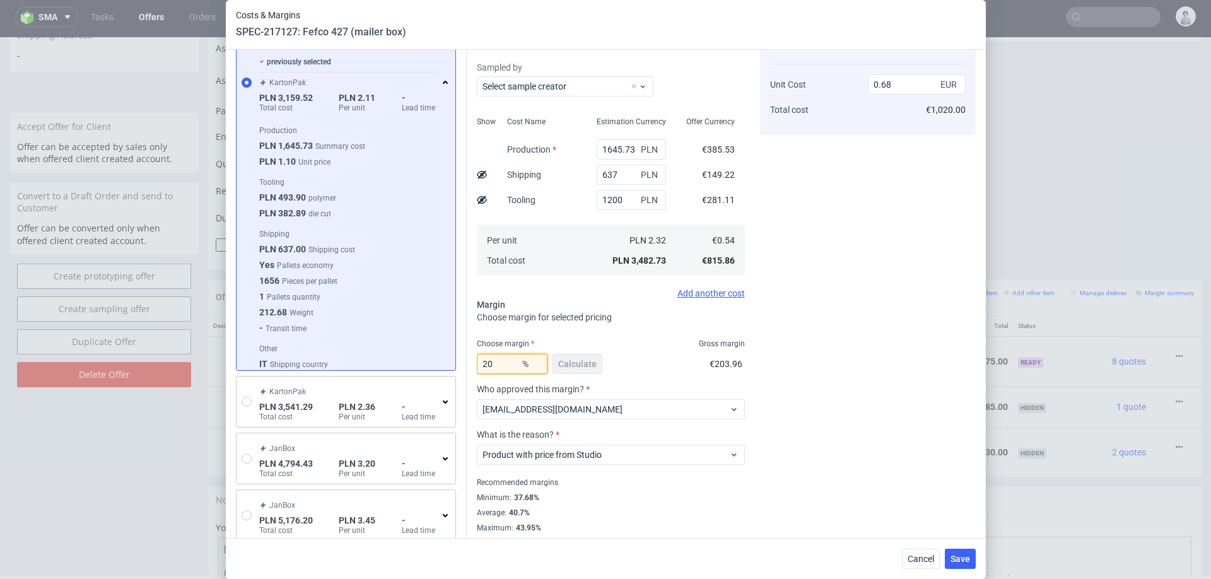
type input "20"
click at [933, 314] on div "Cost displayed to the customer Unit Cost Total cost 0.68 EUR €1,020.00" at bounding box center [868, 279] width 216 height 507
click at [870, 326] on div "Cost displayed to the customer Unit Cost Total cost 0.68 EUR €1,020.00" at bounding box center [868, 278] width 216 height 507
click at [917, 553] on button "Cancel" at bounding box center [921, 559] width 38 height 20
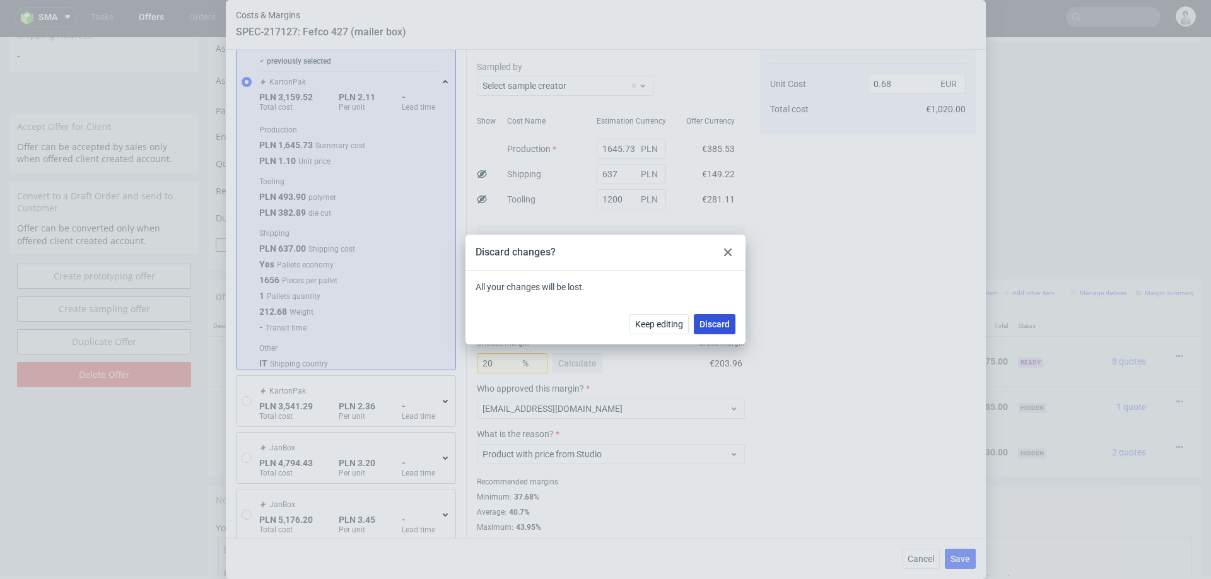
click at [717, 327] on span "Discard" at bounding box center [715, 324] width 30 height 9
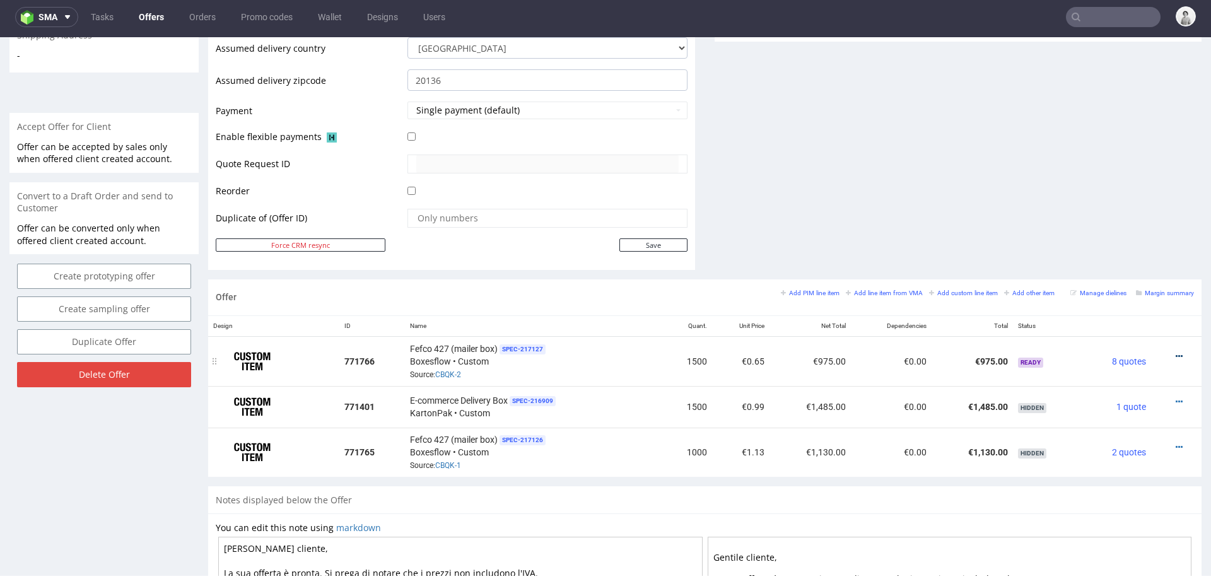
click at [1176, 352] on icon at bounding box center [1179, 356] width 7 height 9
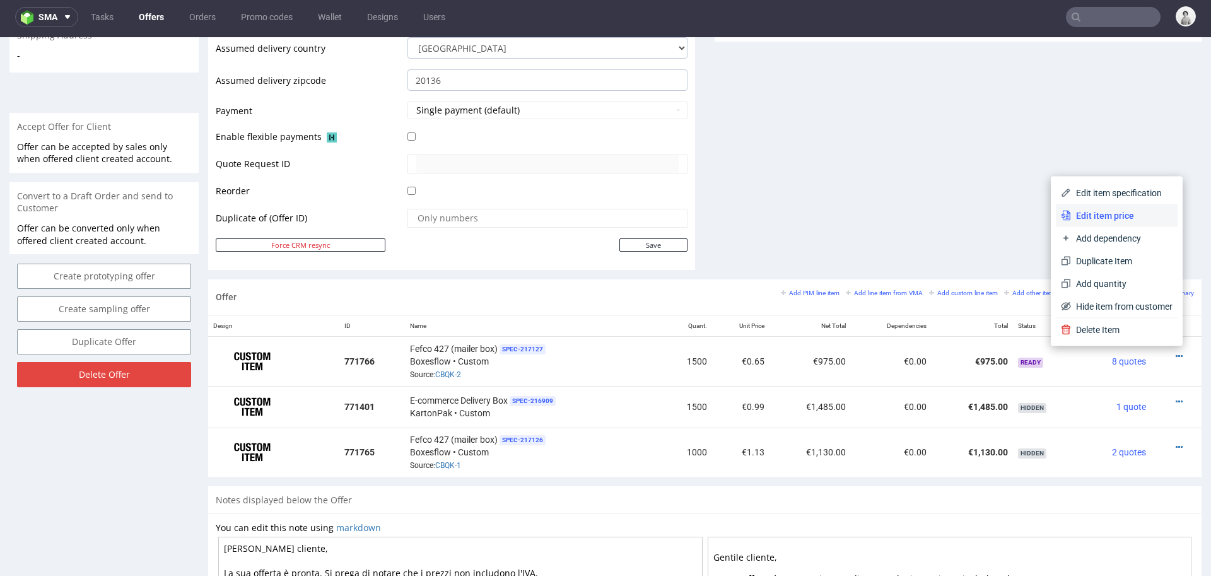
click at [1109, 207] on li "Edit item price" at bounding box center [1117, 215] width 122 height 23
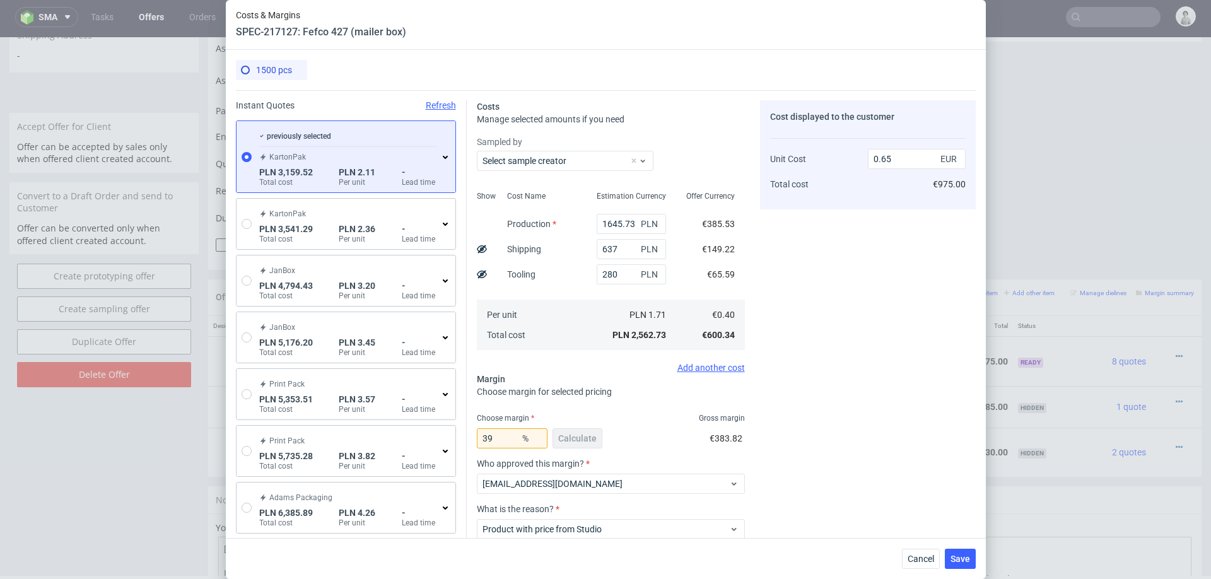
click at [442, 158] on icon at bounding box center [445, 157] width 10 height 10
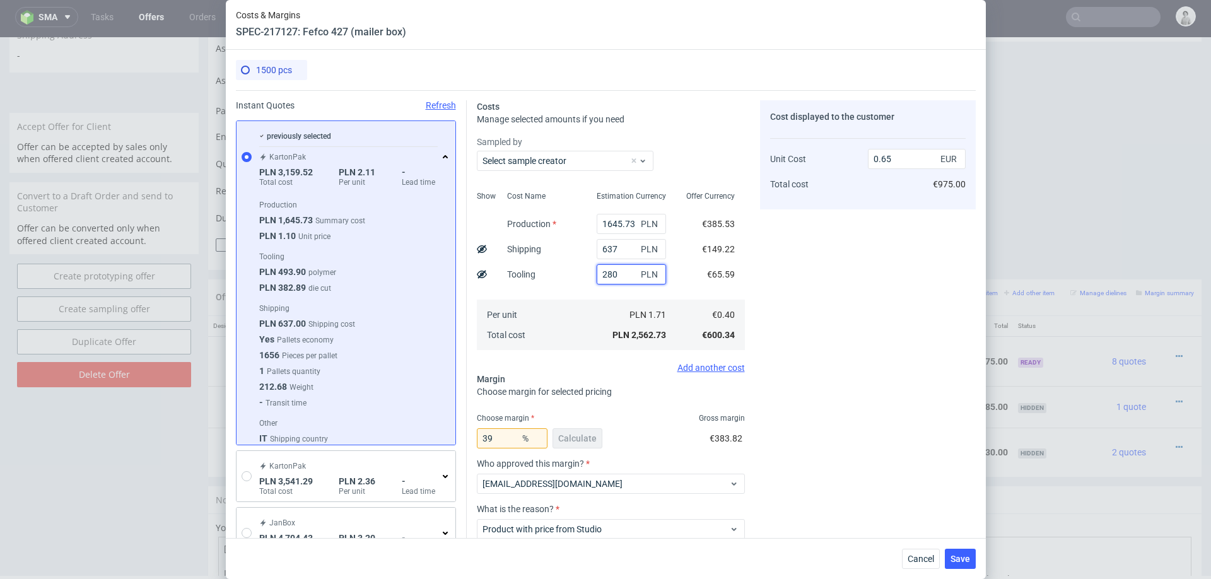
click at [625, 275] on input "280" at bounding box center [631, 274] width 69 height 20
click at [611, 275] on input "280" at bounding box center [631, 274] width 69 height 20
type input "800"
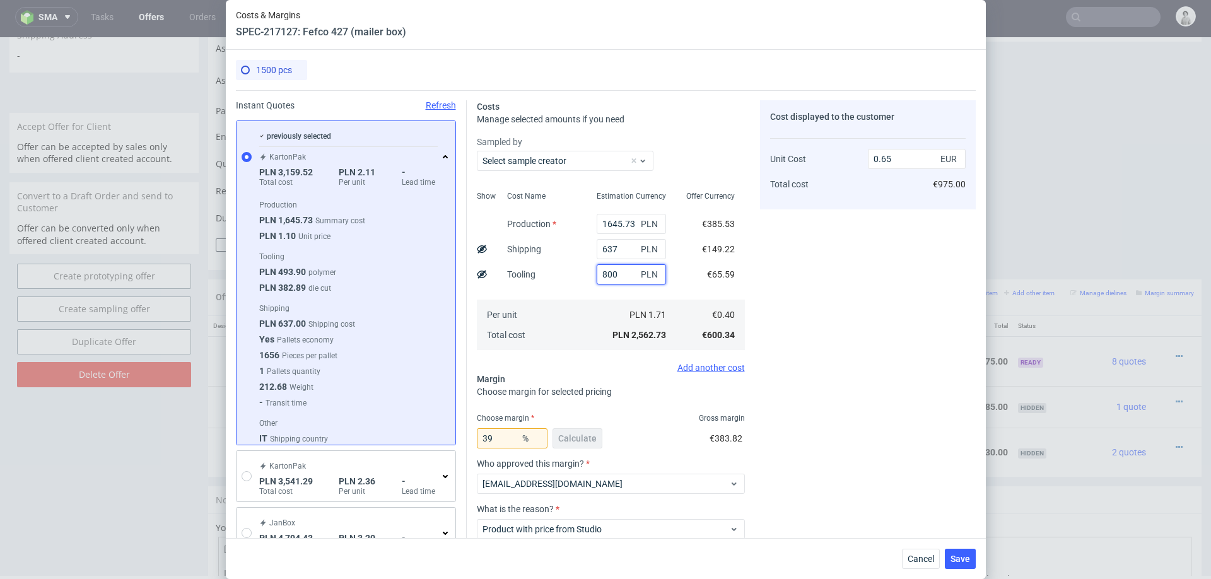
type input "0.78"
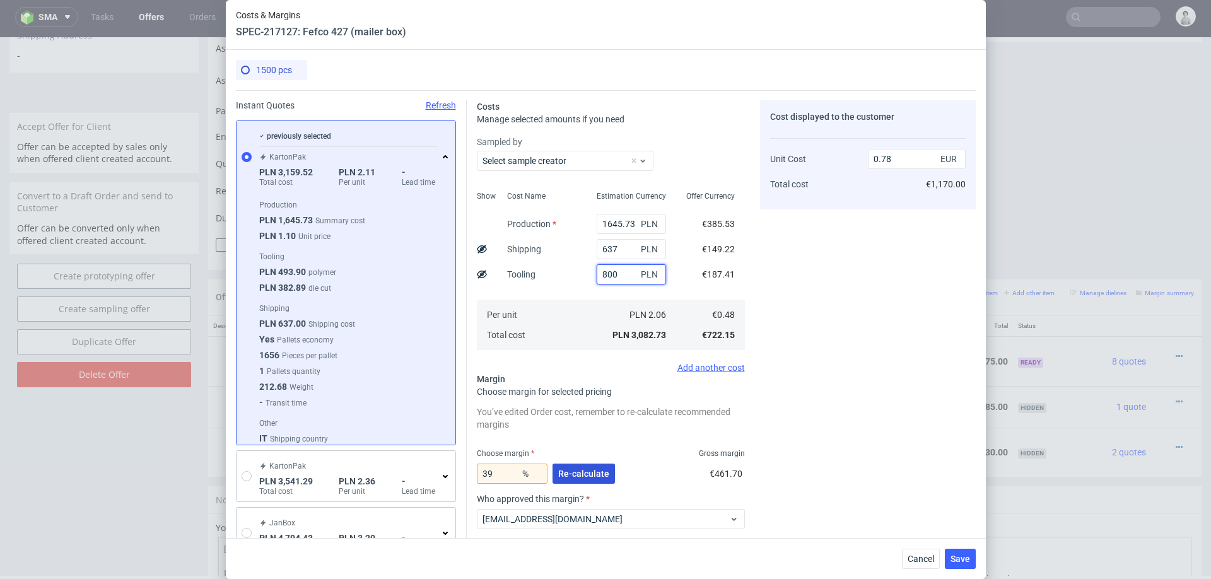
type input "800"
click at [587, 473] on span "Re-calculate" at bounding box center [583, 473] width 51 height 9
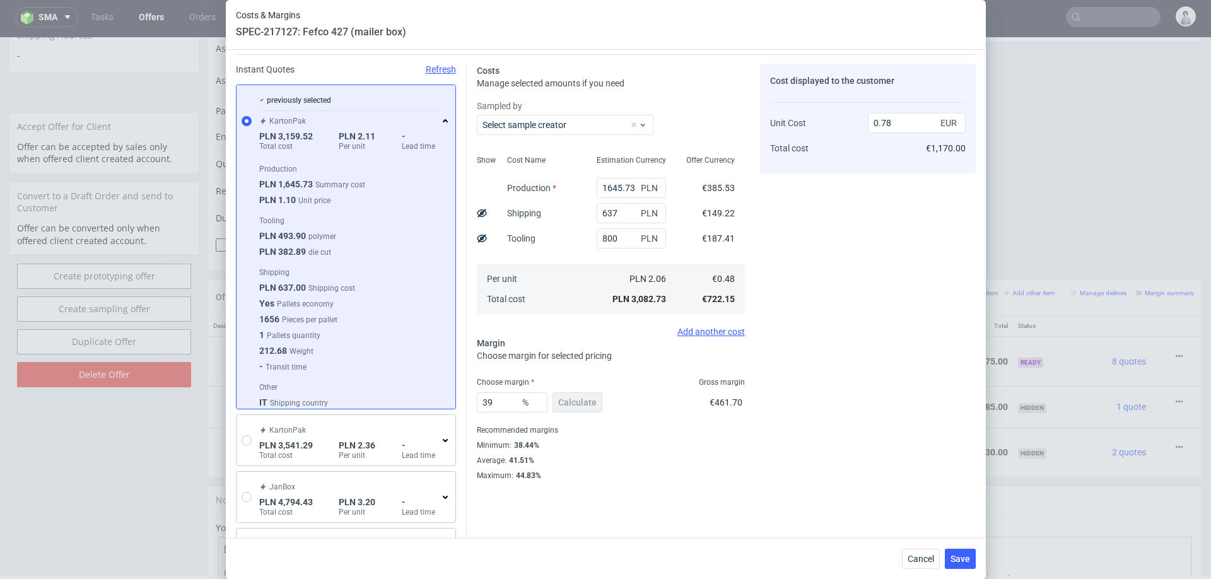
scroll to position [40, 0]
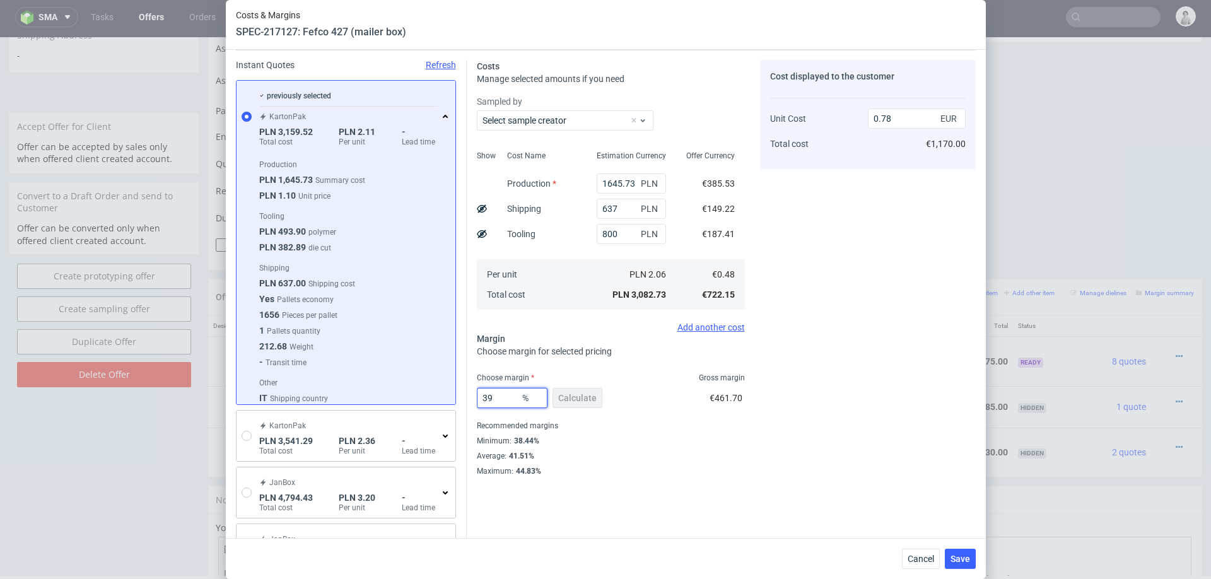
click at [502, 399] on input "39" at bounding box center [512, 398] width 71 height 20
type input "31"
type input "0.69"
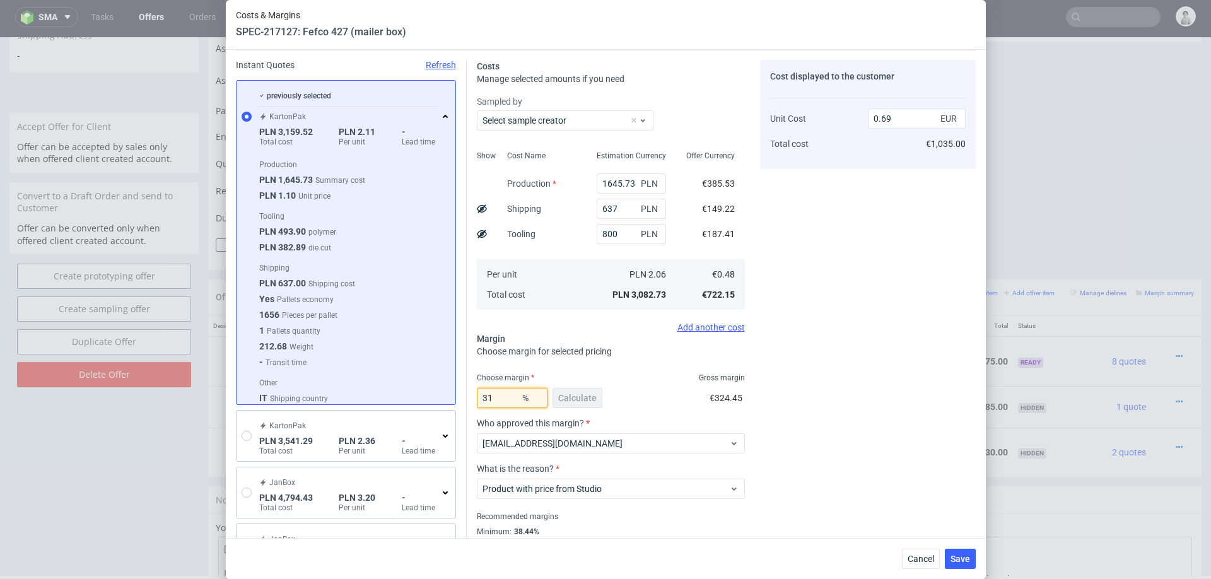
type input "3"
type input "25"
type input "0.64"
type input "25"
click at [766, 353] on div "Cost displayed to the customer Unit Cost Total cost 0.64 EUR €960.00" at bounding box center [868, 313] width 216 height 507
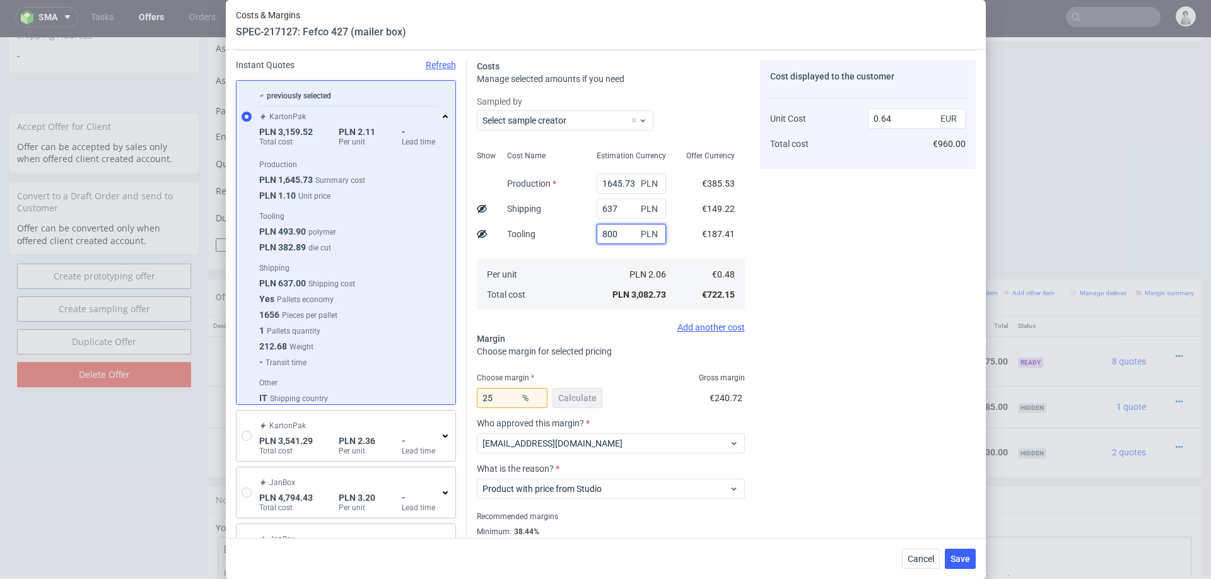
click at [612, 238] on input "800" at bounding box center [631, 234] width 69 height 20
type input "1200"
type input "0.73"
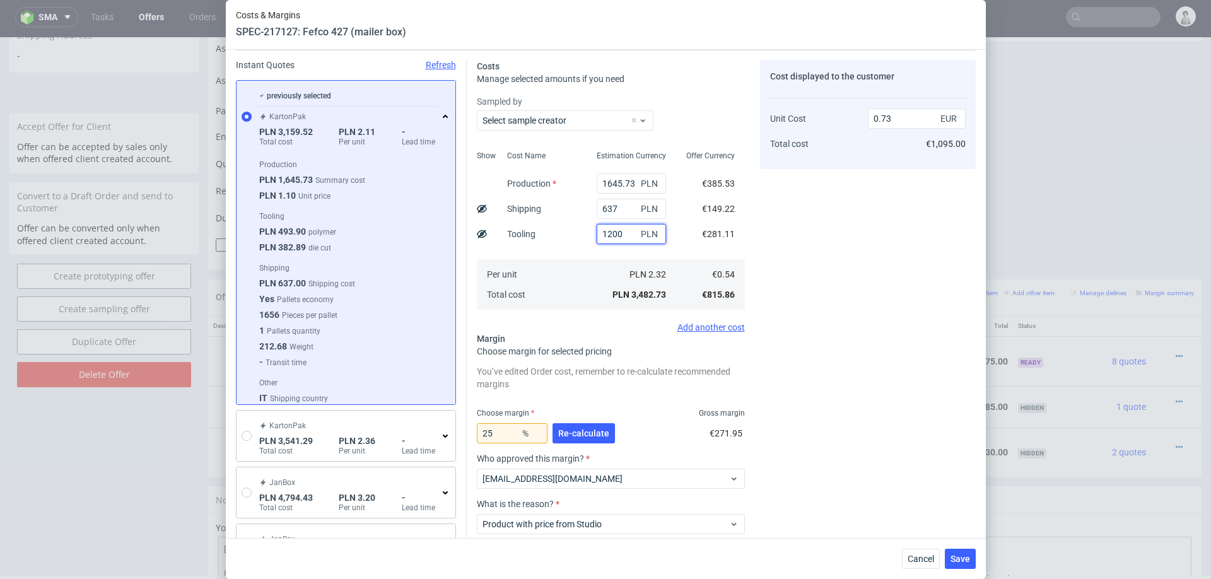
type input "1200"
click at [510, 431] on input "25" at bounding box center [512, 433] width 71 height 20
type input "23"
type input "0.71"
type input "20"
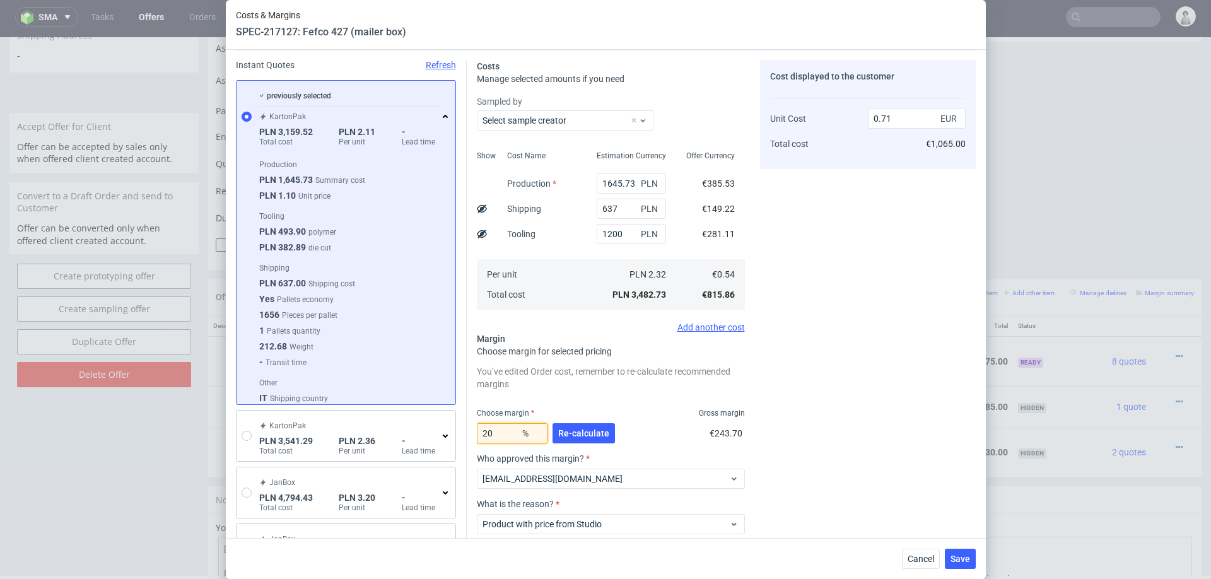
type input "0.68"
type input "2"
type input "18"
type input "0.67"
type input "13"
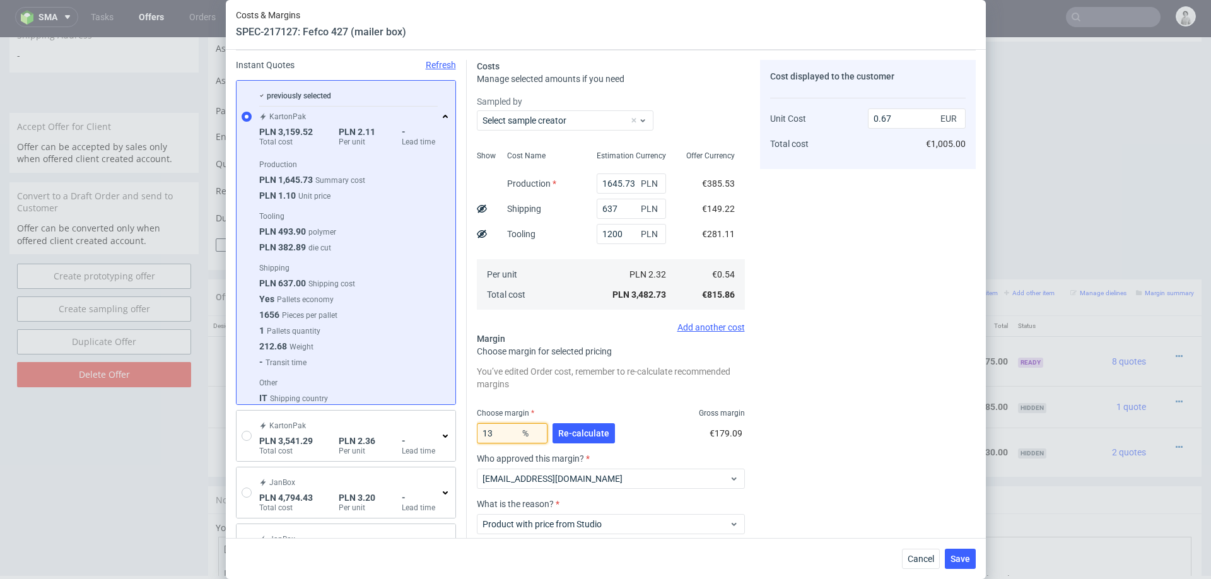
type input "0.63"
type input "16"
type input "0.65"
type input "17"
type input "0.66"
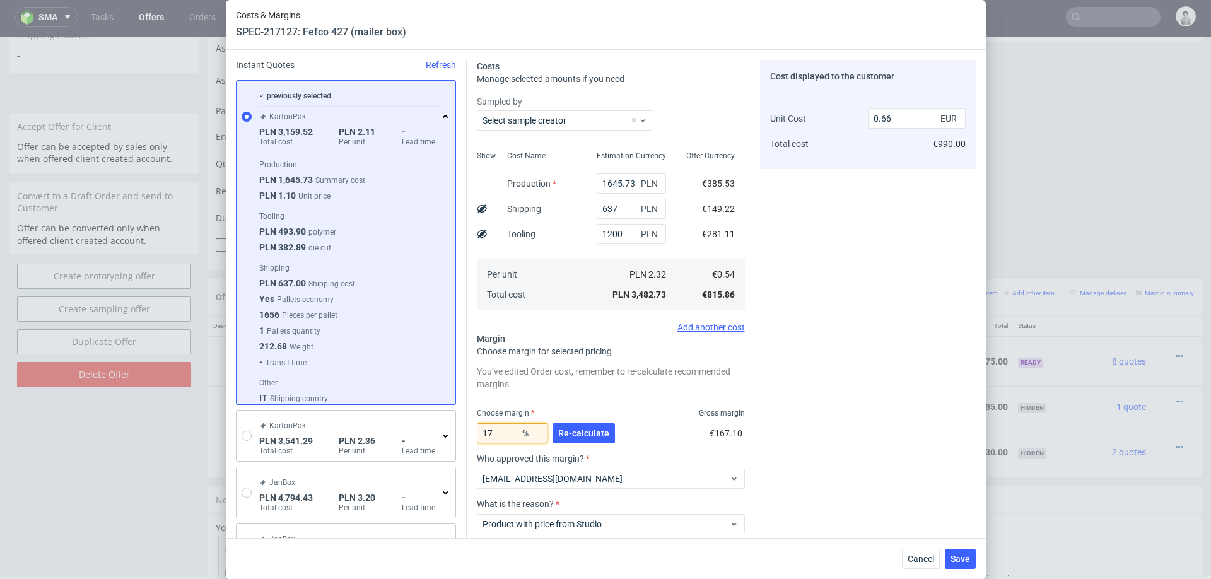
type input "17"
click at [828, 395] on div "Cost displayed to the customer Unit Cost Total cost 0.66 EUR €990.00" at bounding box center [868, 331] width 216 height 543
click at [608, 241] on input "1200" at bounding box center [631, 234] width 69 height 20
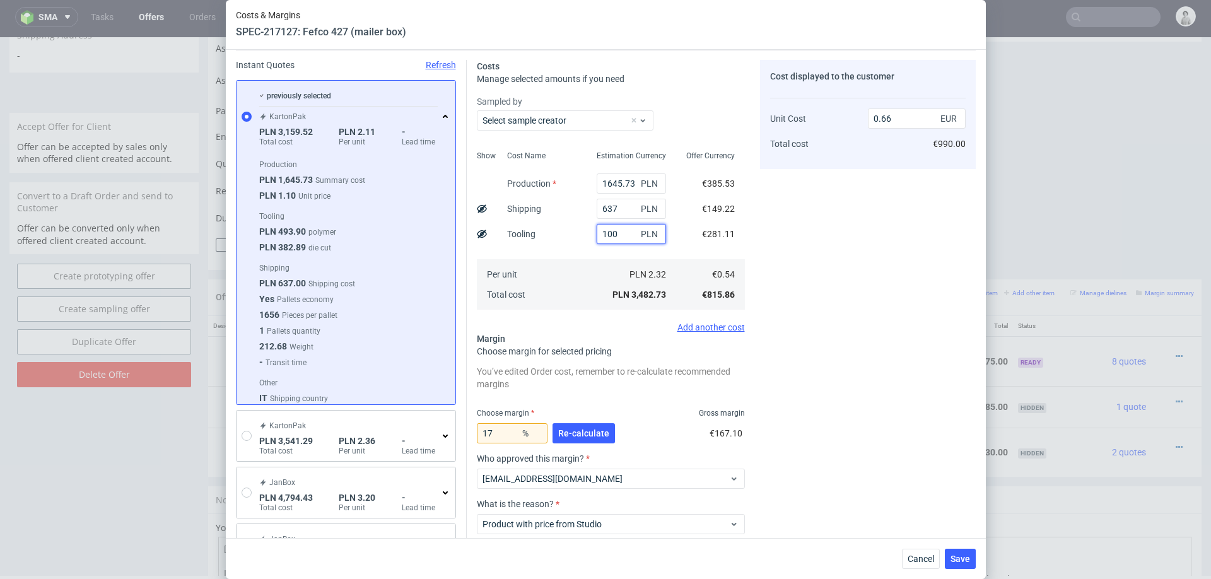
type input "1000"
type input "0.62"
type input "1000"
click at [588, 426] on button "Re-calculate" at bounding box center [584, 433] width 62 height 20
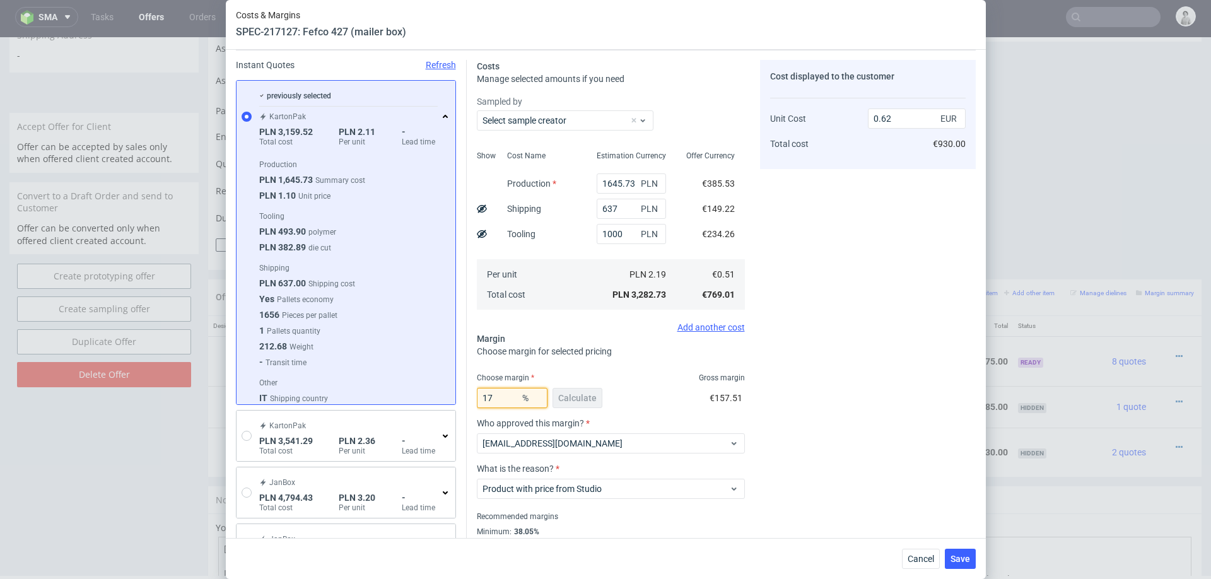
click at [503, 392] on input "17" at bounding box center [512, 398] width 71 height 20
click at [509, 397] on input "17" at bounding box center [512, 398] width 71 height 20
type input "1"
type input "20"
type input "0.65"
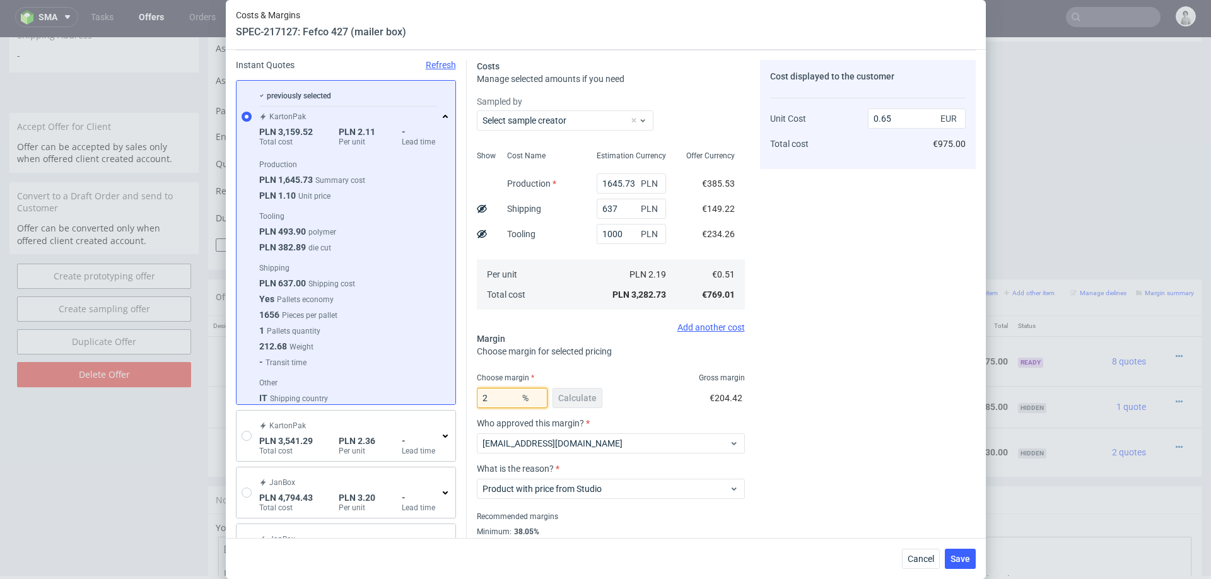
type input "22"
type input "0.66"
type input "22"
click at [832, 393] on div "Cost displayed to the customer Unit Cost Total cost 0.66 EUR €990.00" at bounding box center [868, 313] width 216 height 507
click at [623, 237] on input "1000" at bounding box center [631, 234] width 69 height 20
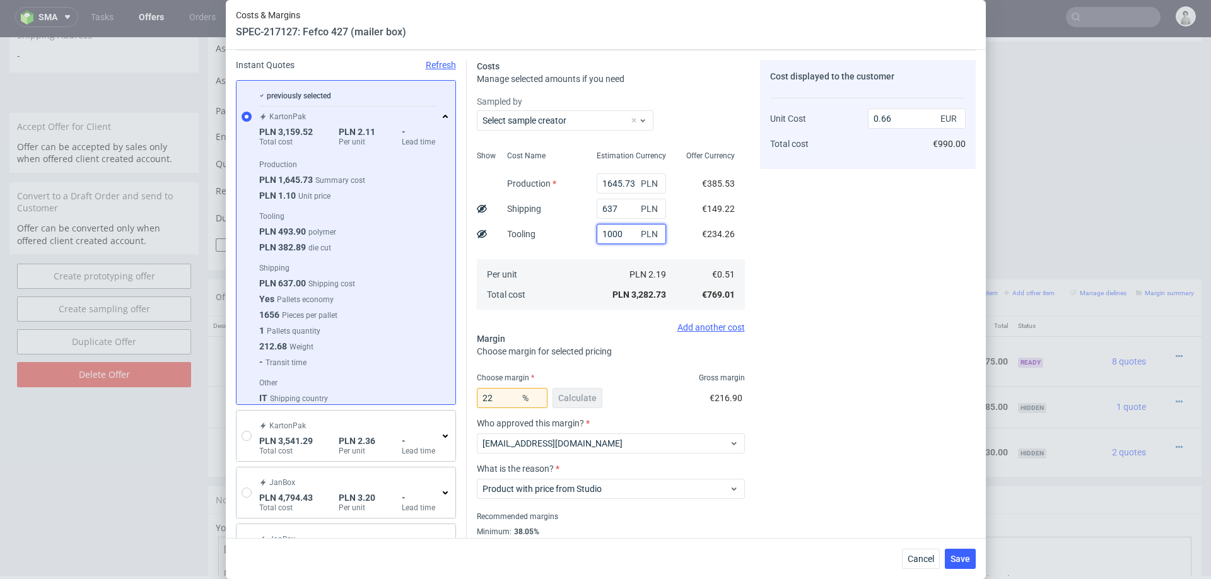
click at [623, 237] on input "1000" at bounding box center [631, 234] width 69 height 20
type input "900"
type input "0.64"
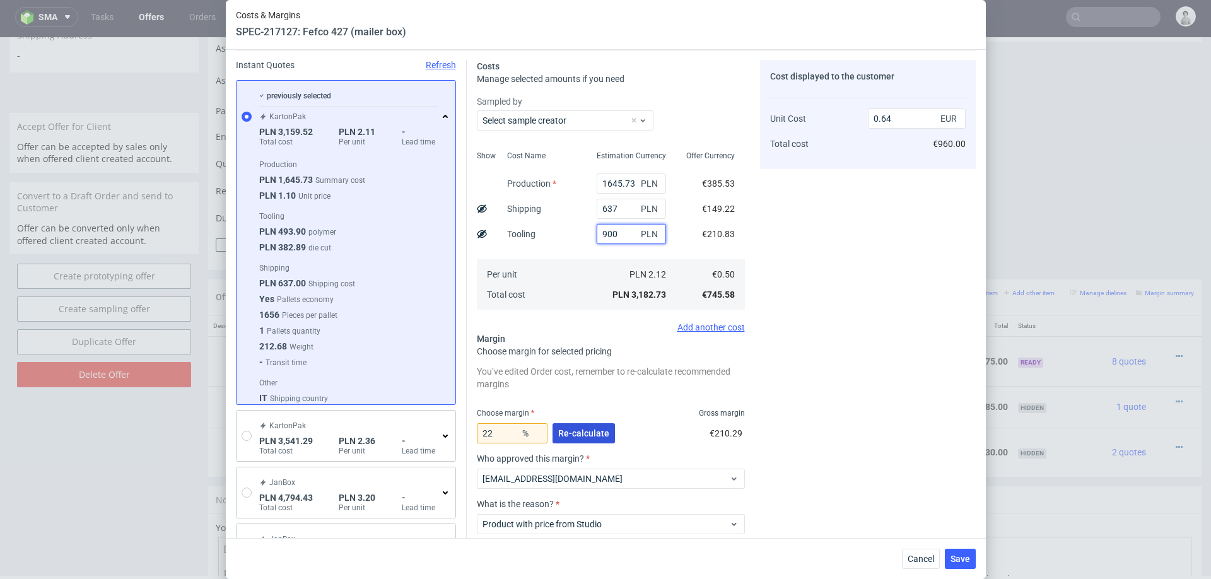
type input "900"
click at [570, 423] on button "Re-calculate" at bounding box center [584, 433] width 62 height 20
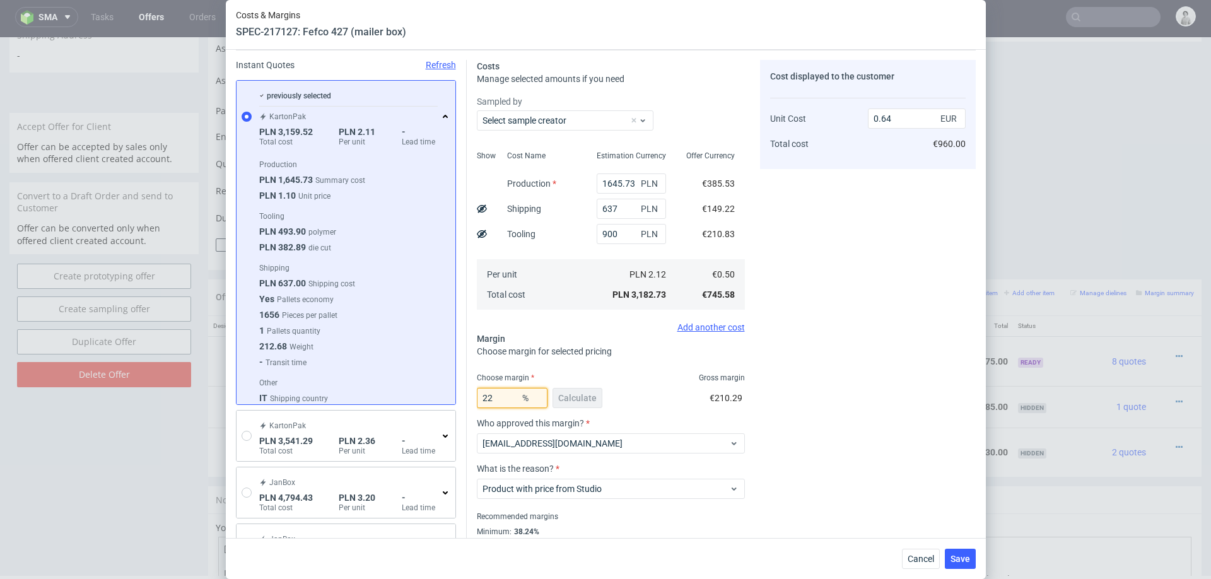
click at [495, 404] on input "22" at bounding box center [512, 398] width 71 height 20
type input "24"
type input "0.65"
type input "25"
type input "0.66"
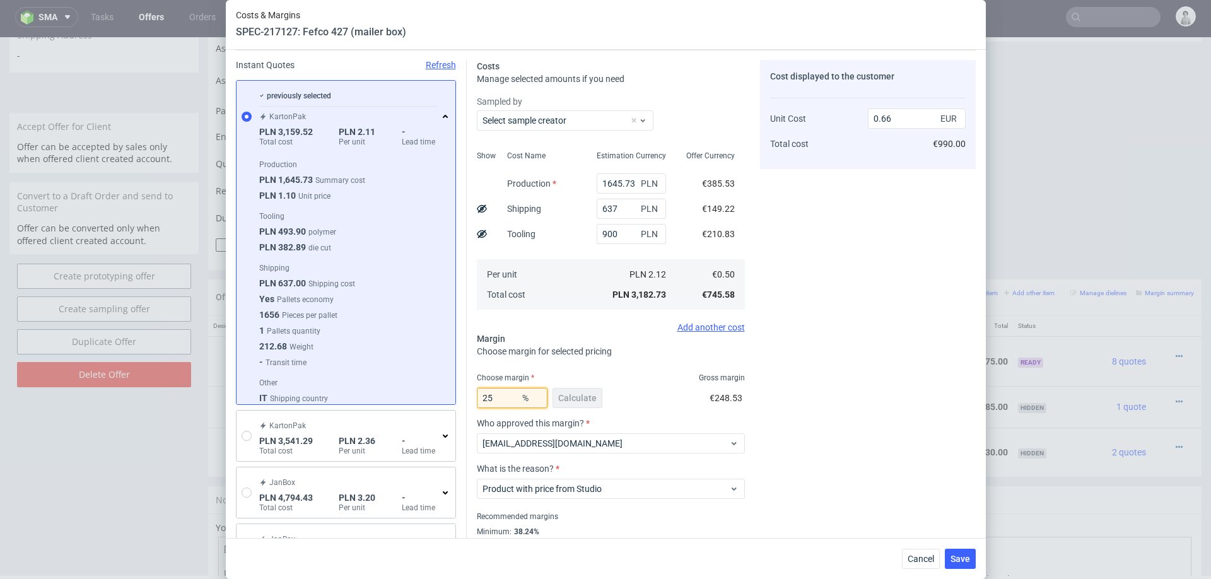
type input "25"
click at [775, 397] on div "Cost displayed to the customer Unit Cost Total cost 0.66 EUR €990.00" at bounding box center [868, 313] width 216 height 507
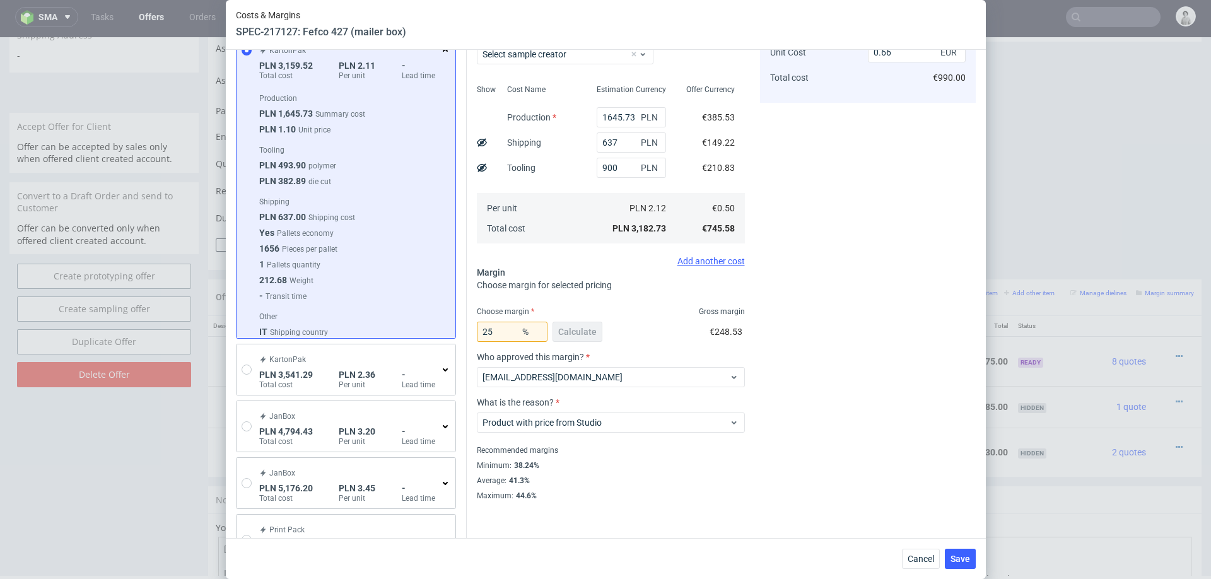
scroll to position [123, 0]
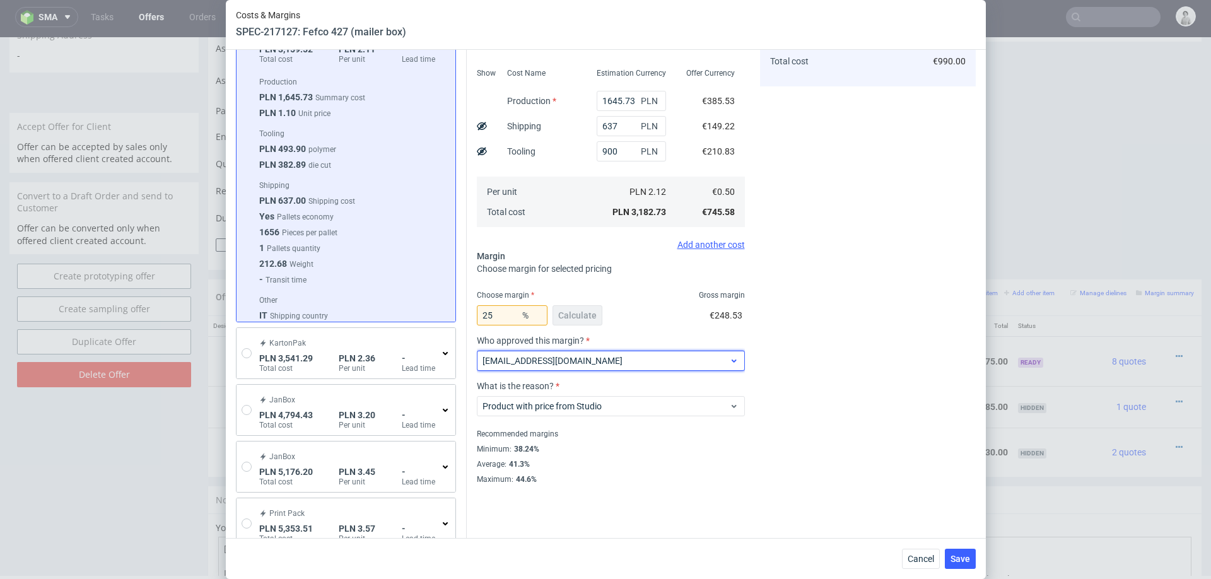
click at [637, 358] on span "[EMAIL_ADDRESS][DOMAIN_NAME]" at bounding box center [606, 361] width 247 height 13
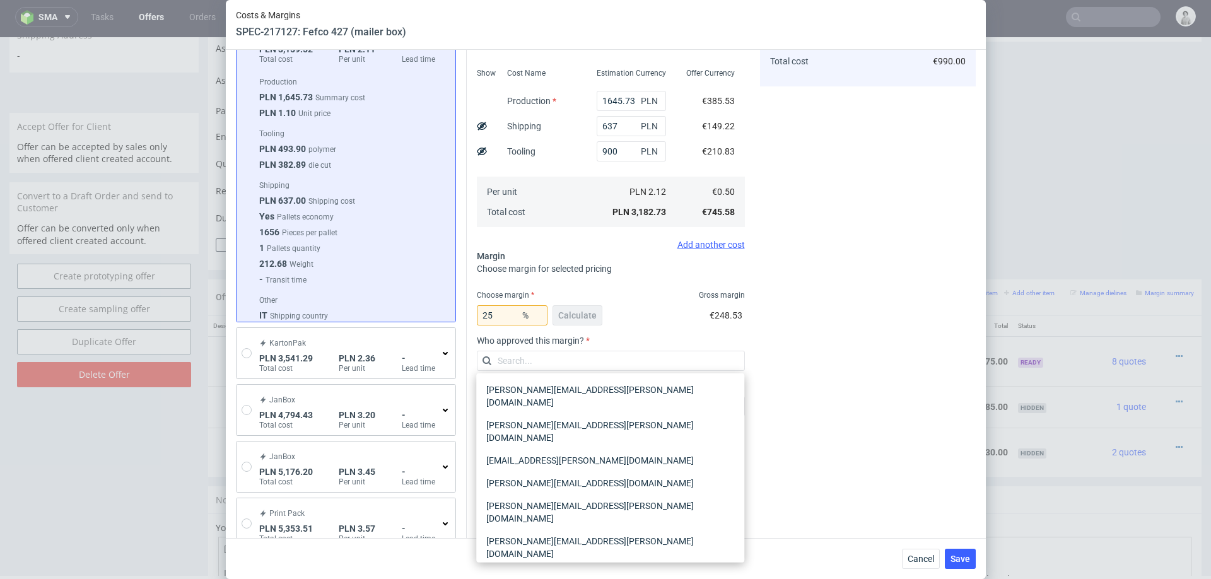
scroll to position [47, 0]
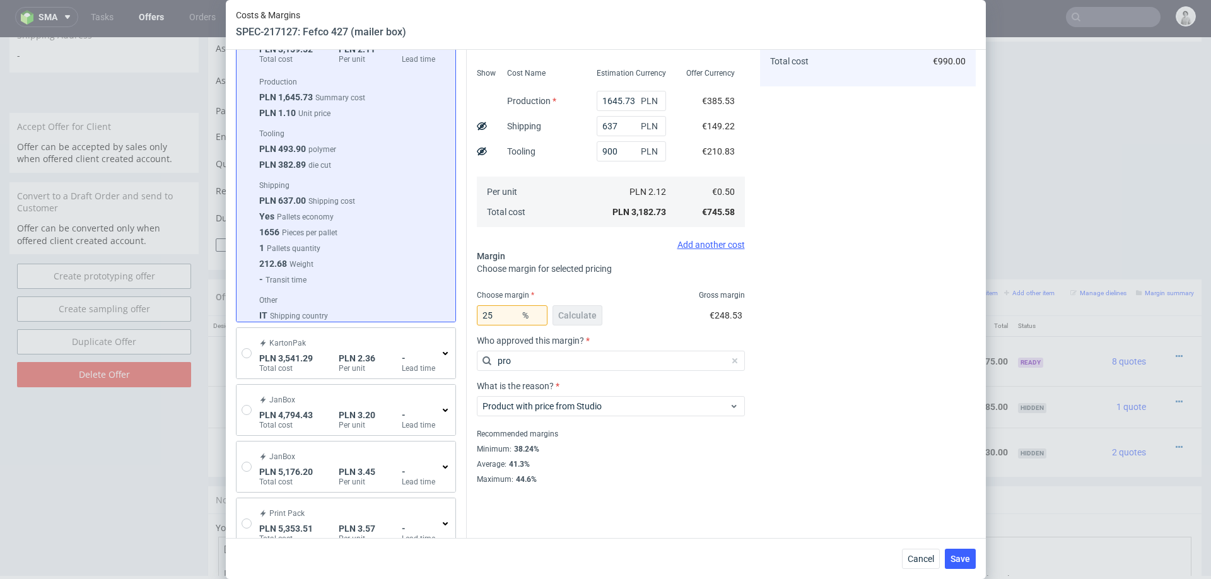
type input "pro"
click at [637, 349] on div "pro" at bounding box center [611, 358] width 268 height 25
click at [632, 363] on input "pro" at bounding box center [611, 361] width 268 height 20
click at [895, 314] on div "Cost displayed to the customer Unit Cost Total cost 0.66 EUR €990.00" at bounding box center [868, 230] width 216 height 507
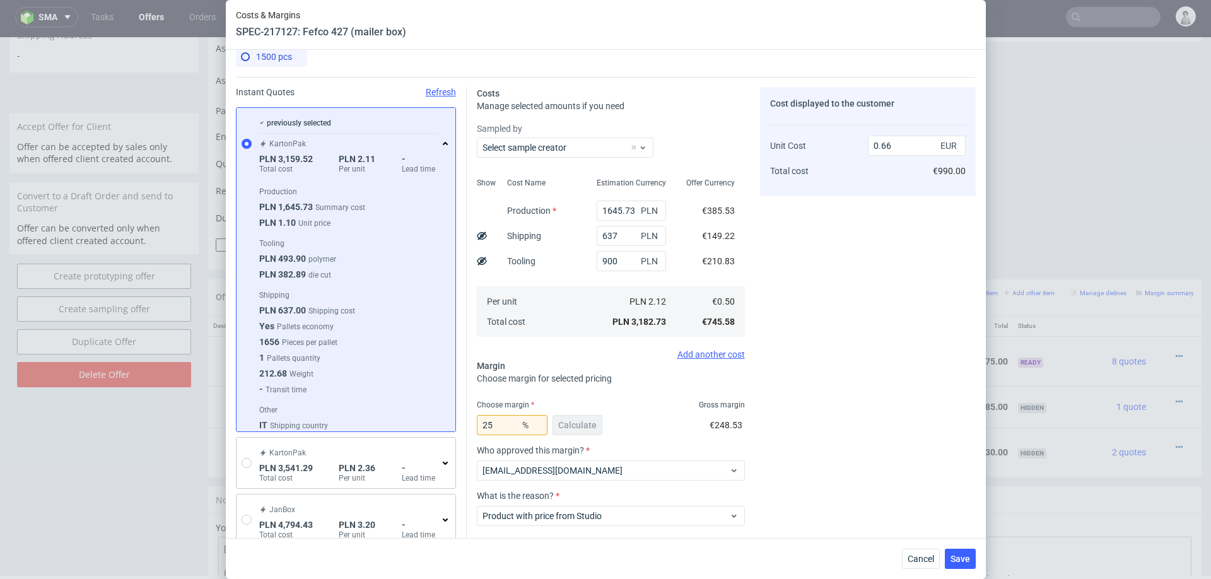
scroll to position [11, 0]
click at [951, 558] on span "Save" at bounding box center [961, 559] width 20 height 9
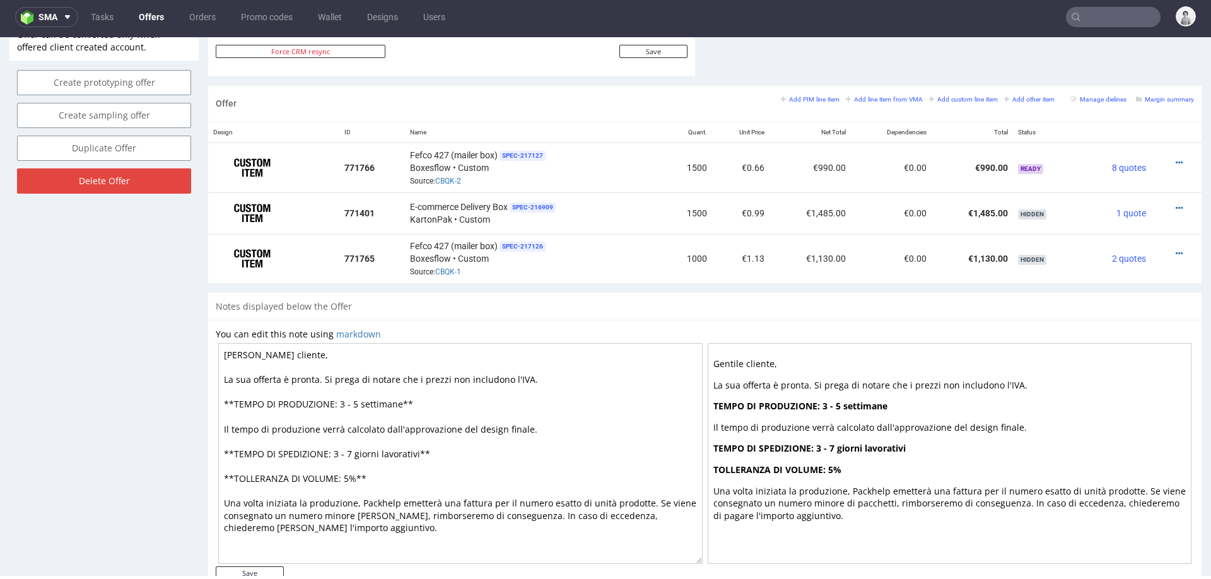
scroll to position [704, 0]
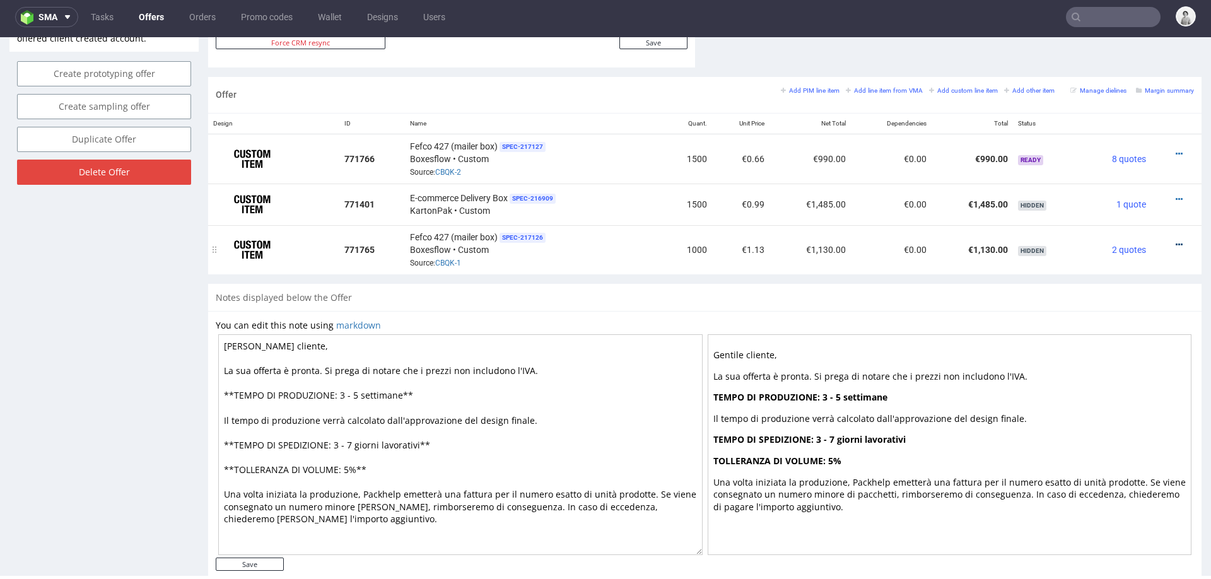
click at [1176, 240] on icon at bounding box center [1179, 244] width 7 height 9
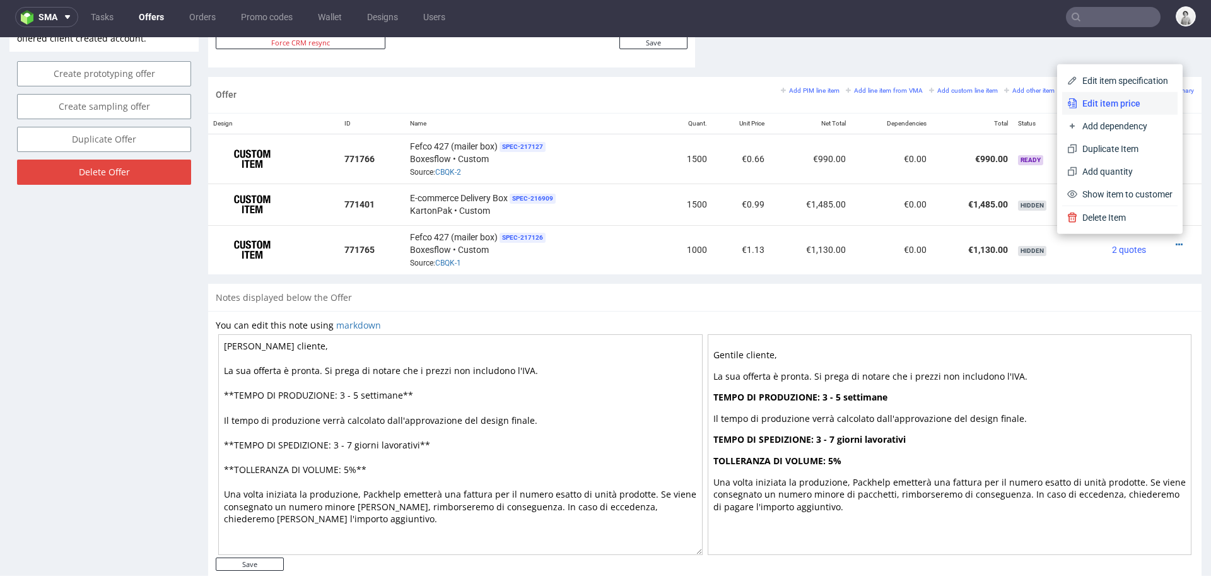
click at [1106, 103] on span "Edit item price" at bounding box center [1125, 103] width 95 height 13
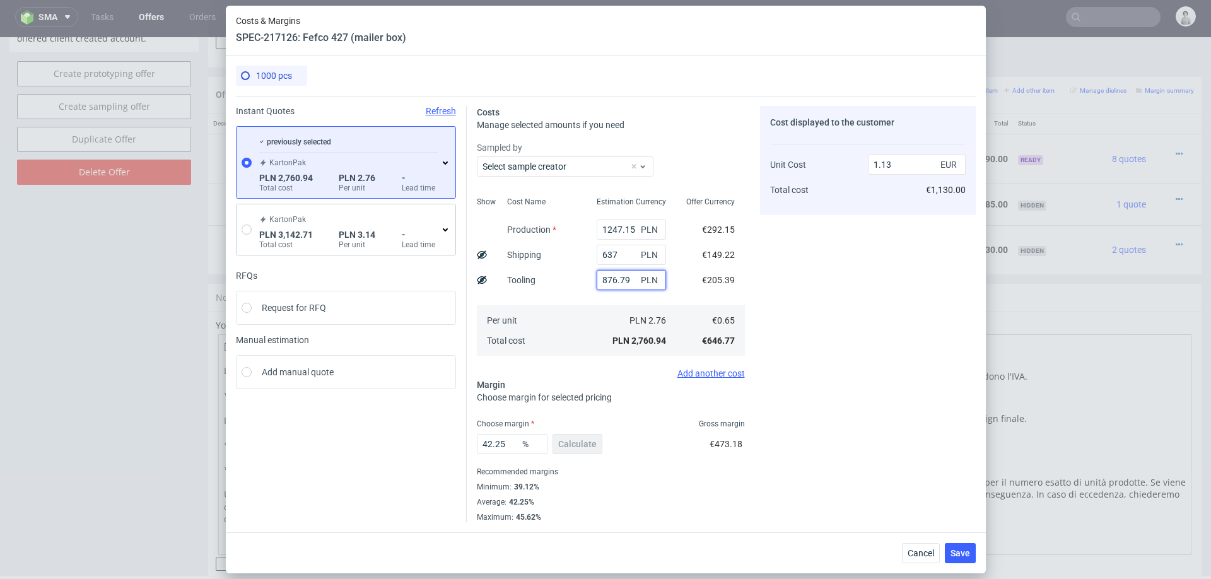
click at [616, 288] on input "876.79" at bounding box center [631, 280] width 69 height 20
type input "400"
type input "0.92"
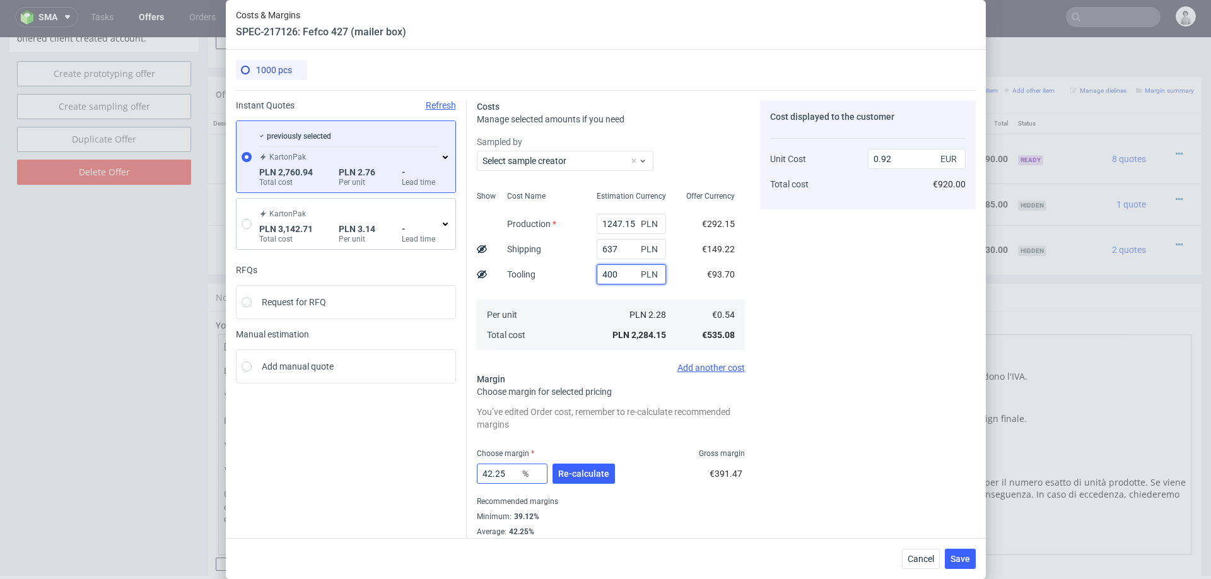
type input "400"
click at [514, 474] on input "42.25" at bounding box center [512, 474] width 71 height 20
type input "34"
type input "0.81"
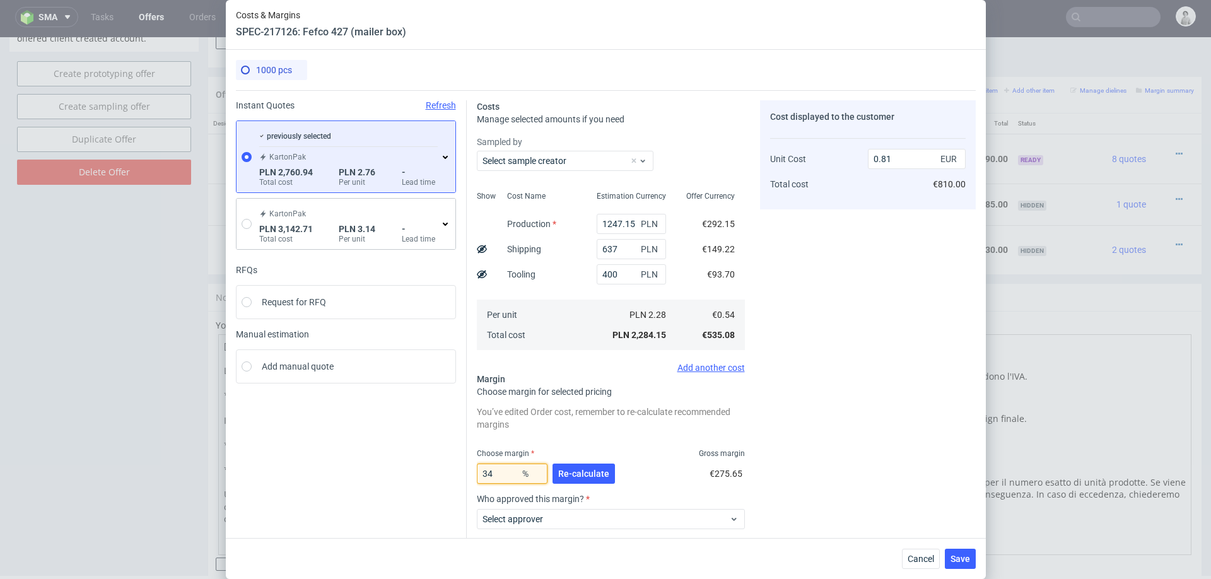
type input "34"
click at [828, 457] on div "Cost displayed to the customer Unit Cost Total cost 0.81 EUR €810.00" at bounding box center [868, 371] width 216 height 543
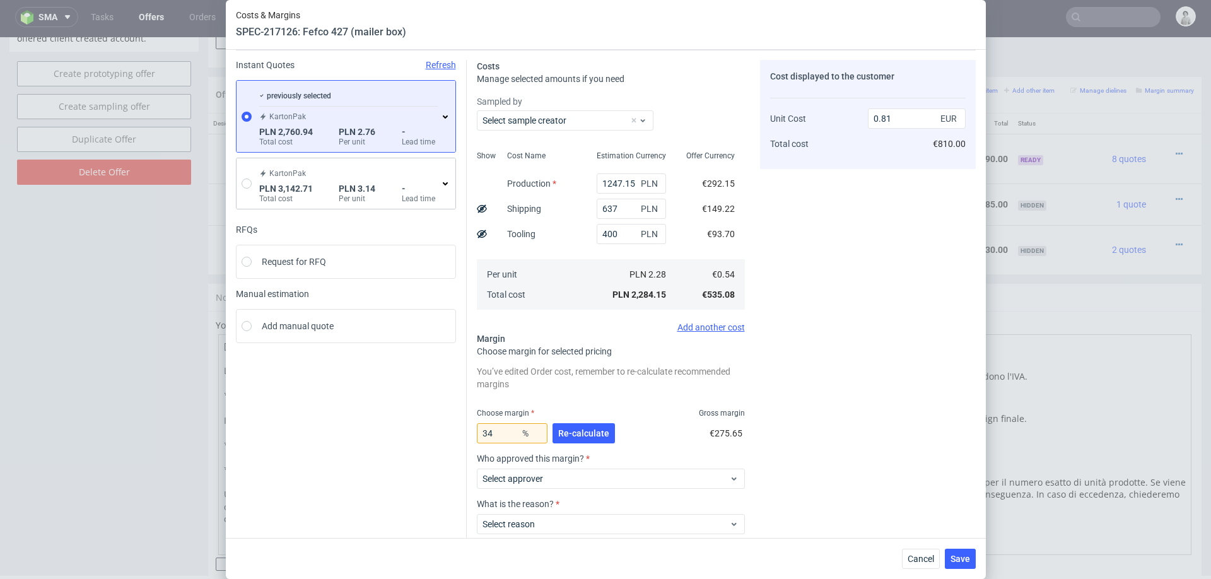
scroll to position [47, 0]
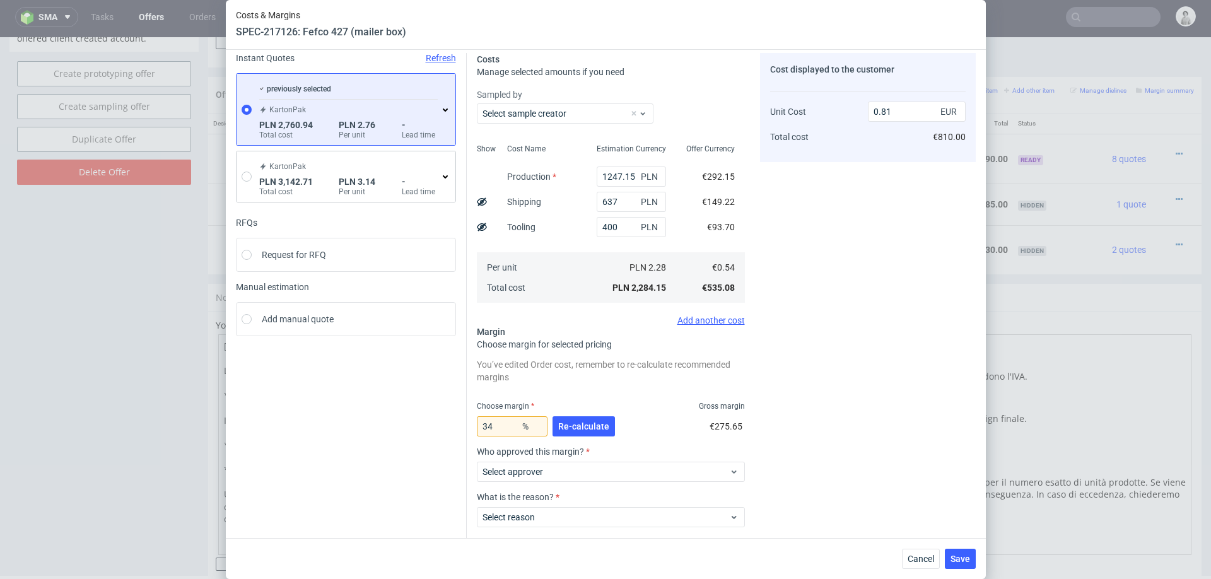
click at [444, 112] on icon at bounding box center [445, 110] width 10 height 10
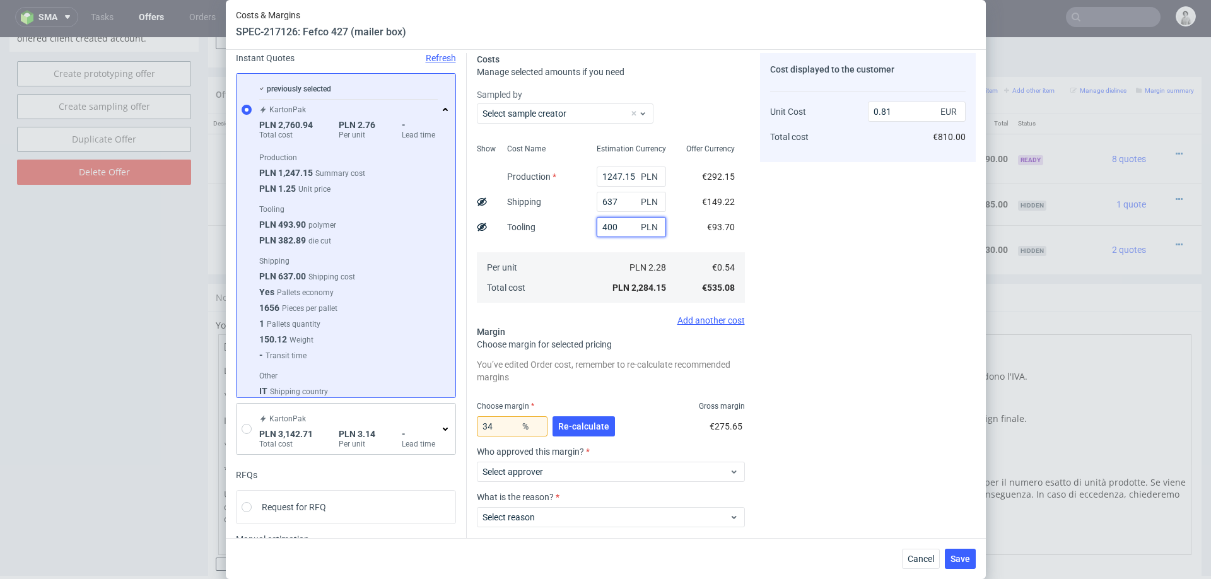
click at [613, 228] on input "400" at bounding box center [631, 227] width 69 height 20
type input "1000"
type input "1.02"
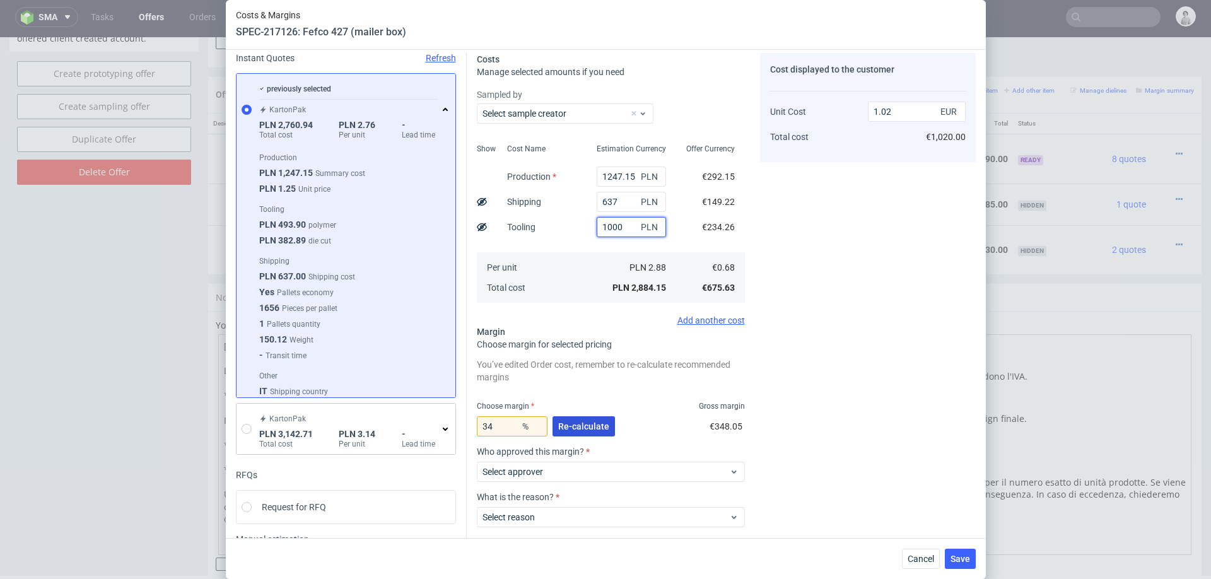
type input "1000"
click at [566, 422] on span "Re-calculate" at bounding box center [583, 426] width 51 height 9
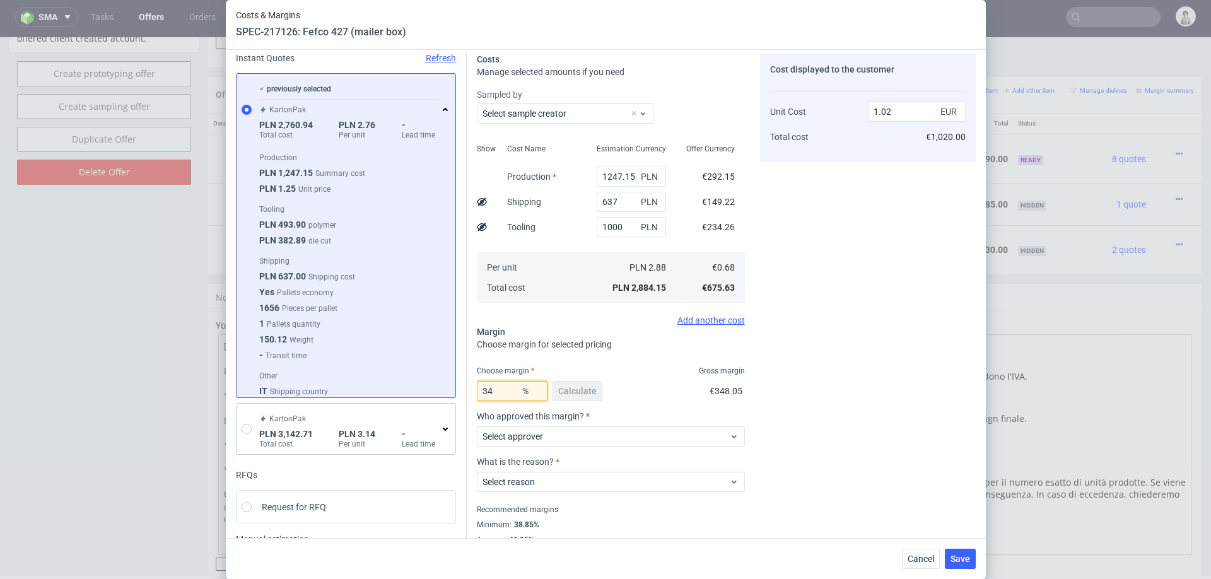
click at [503, 392] on input "34" at bounding box center [512, 391] width 71 height 20
type input "30"
type input "0.96"
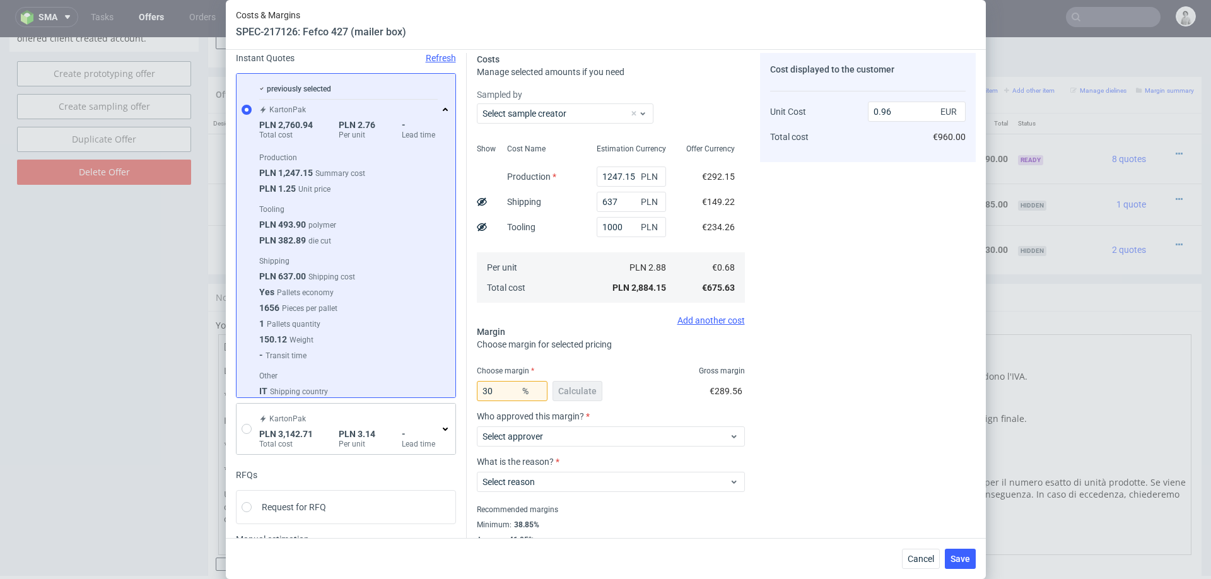
click at [785, 426] on div "Cost displayed to the customer Unit Cost Total cost 0.96 EUR €960.00" at bounding box center [868, 306] width 216 height 507
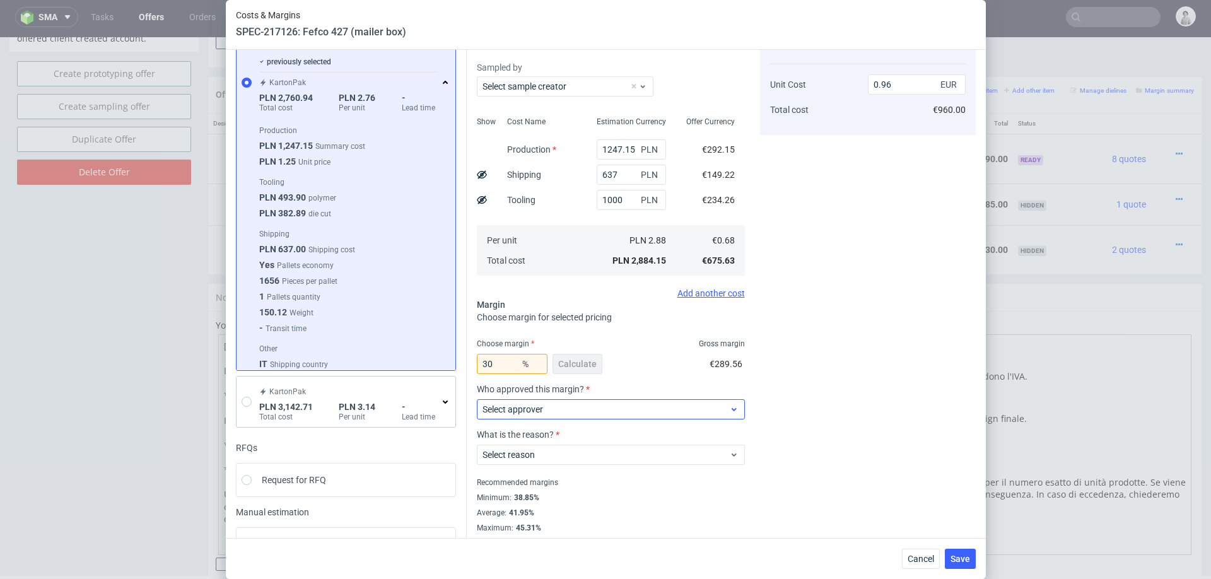
scroll to position [76, 0]
click at [500, 365] on input "30" at bounding box center [512, 363] width 71 height 20
type input "26"
type input "0.91"
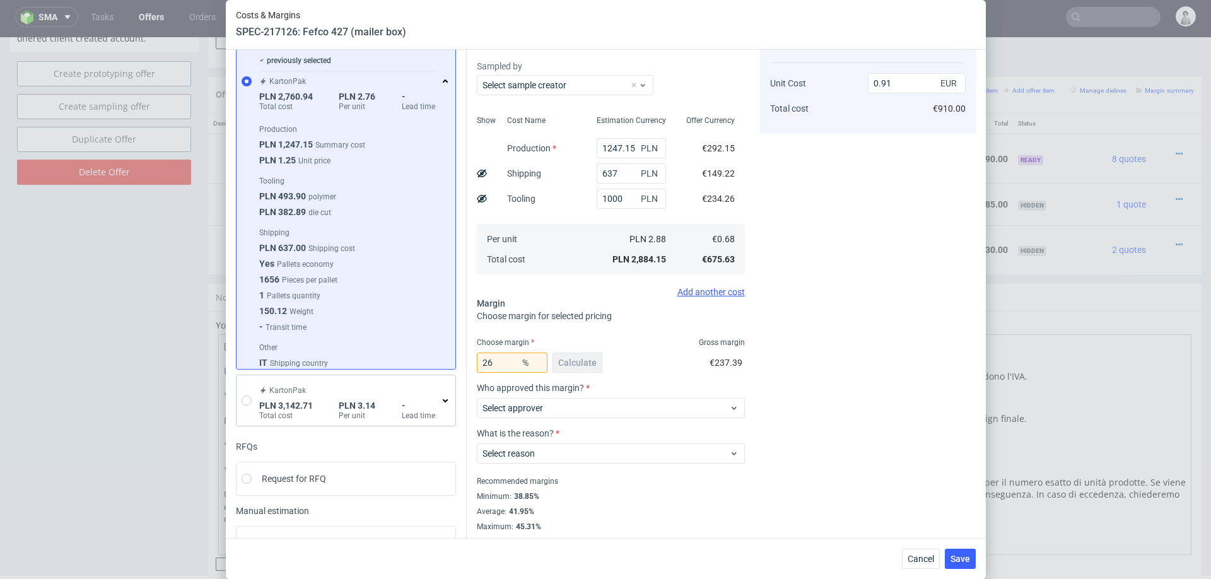
click at [844, 278] on div "Cost displayed to the customer Unit Cost Total cost 0.91 EUR €910.00" at bounding box center [868, 278] width 216 height 507
click at [506, 362] on input "26" at bounding box center [512, 363] width 71 height 20
type input "2"
type input "0.69"
type input "24"
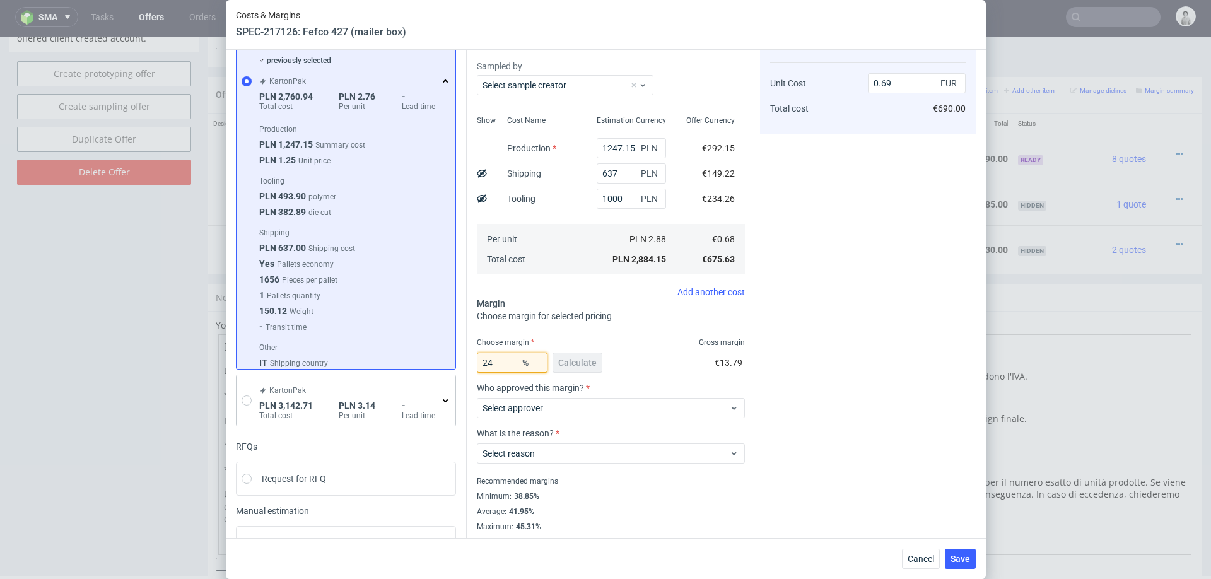
type input "0.89"
type input "24"
click at [712, 338] on span "Gross margin" at bounding box center [722, 343] width 46 height 10
click at [926, 557] on span "Cancel" at bounding box center [921, 559] width 26 height 9
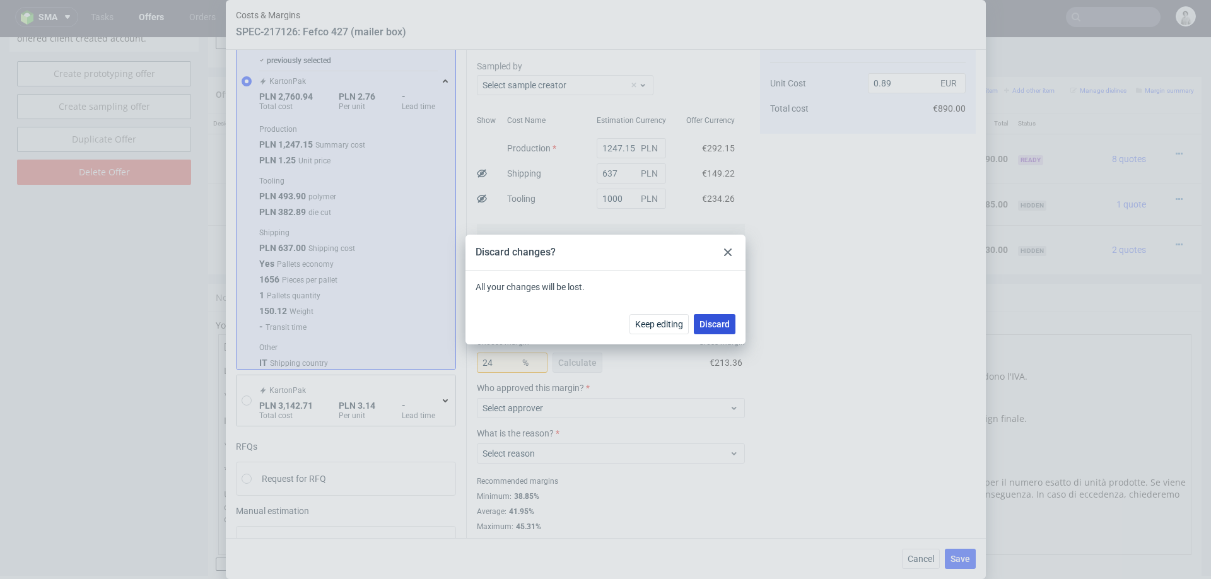
click at [726, 321] on span "Discard" at bounding box center [715, 324] width 30 height 9
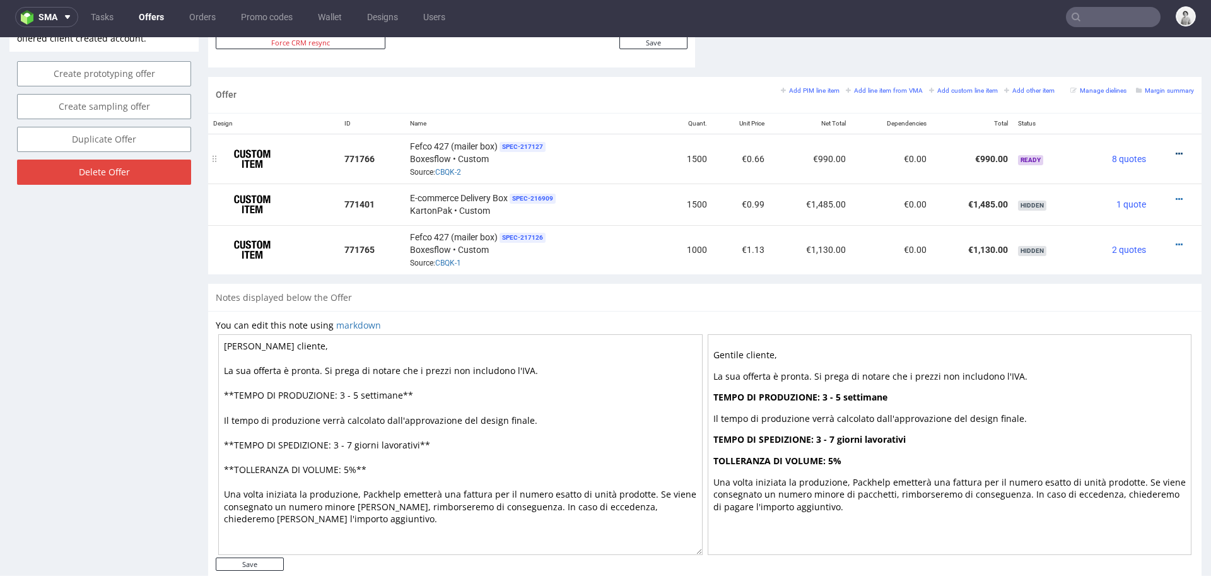
click at [1176, 150] on icon at bounding box center [1179, 154] width 7 height 9
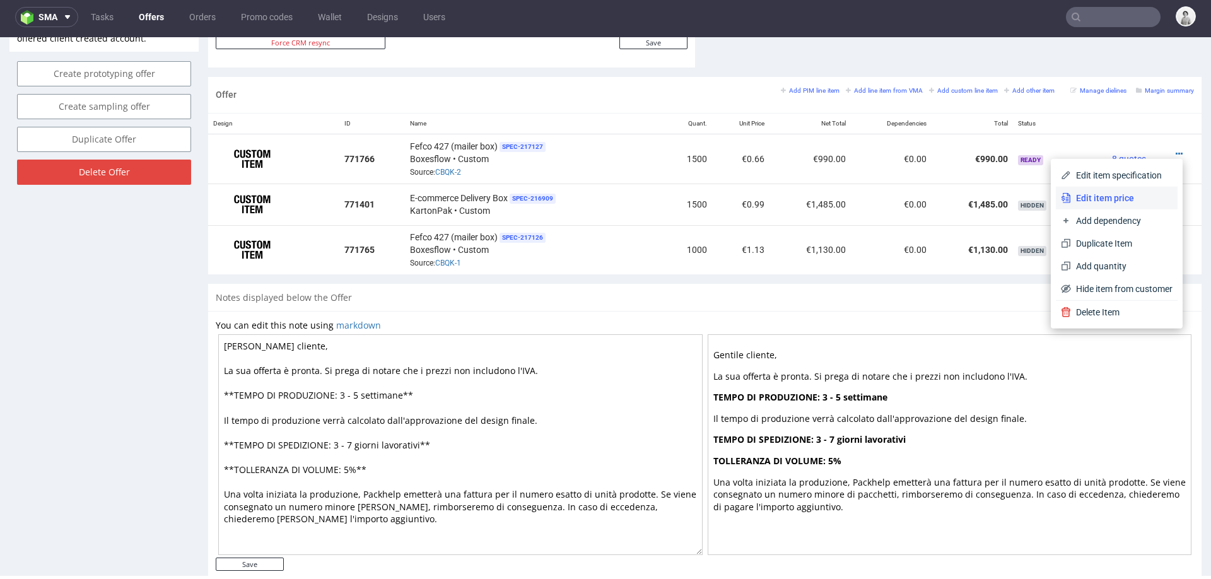
click at [1103, 195] on span "Edit item price" at bounding box center [1122, 198] width 102 height 13
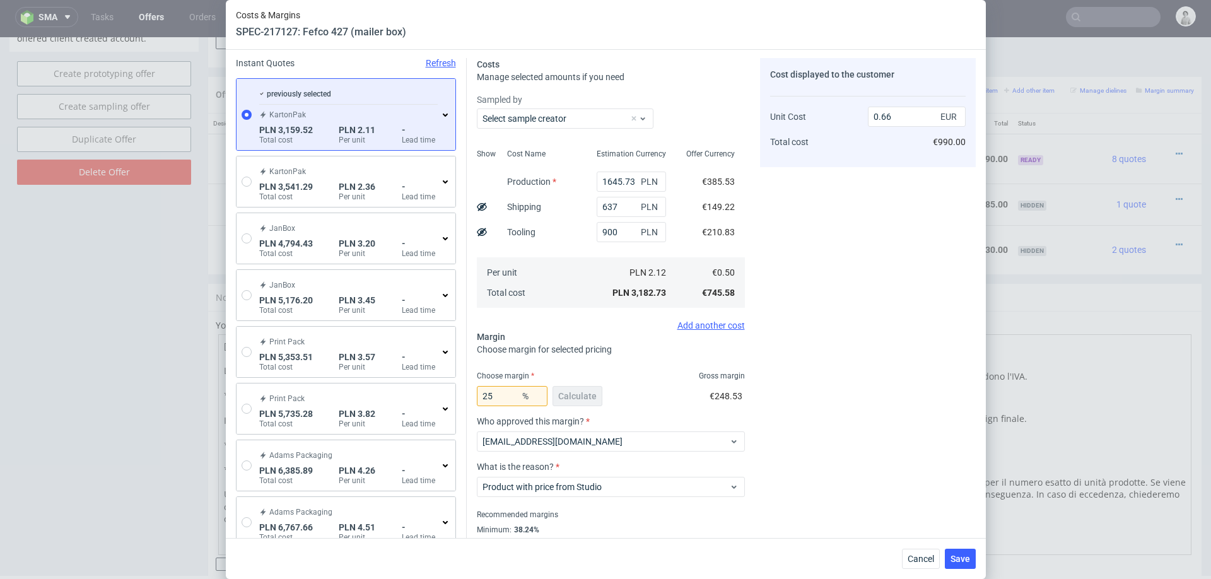
scroll to position [57, 0]
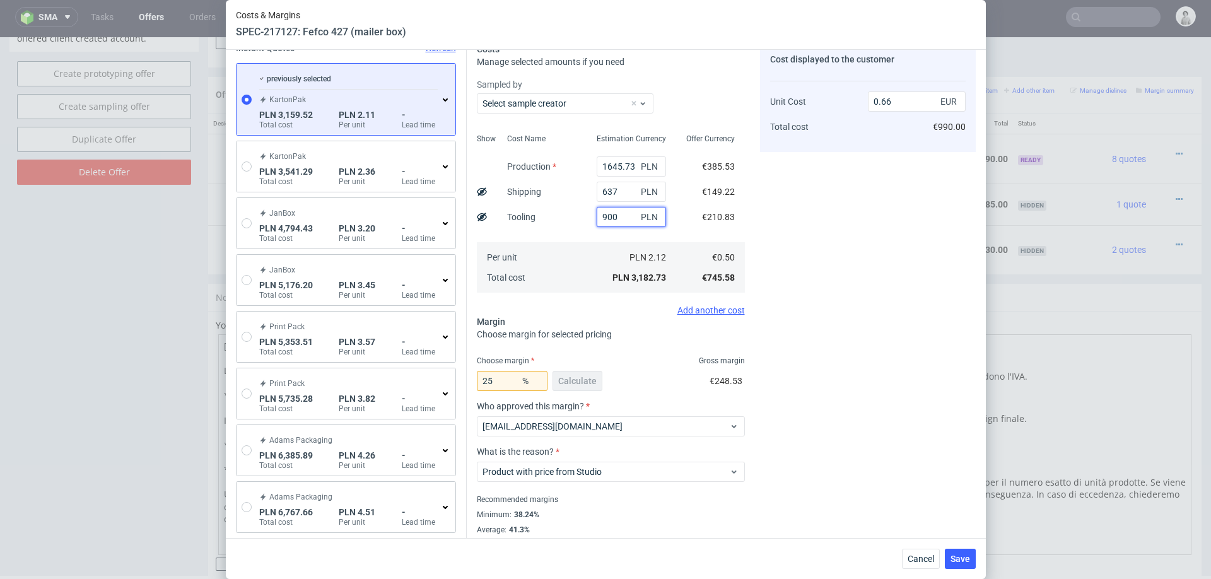
click at [620, 217] on input "900" at bounding box center [631, 217] width 69 height 20
type input "800"
type input "0.64"
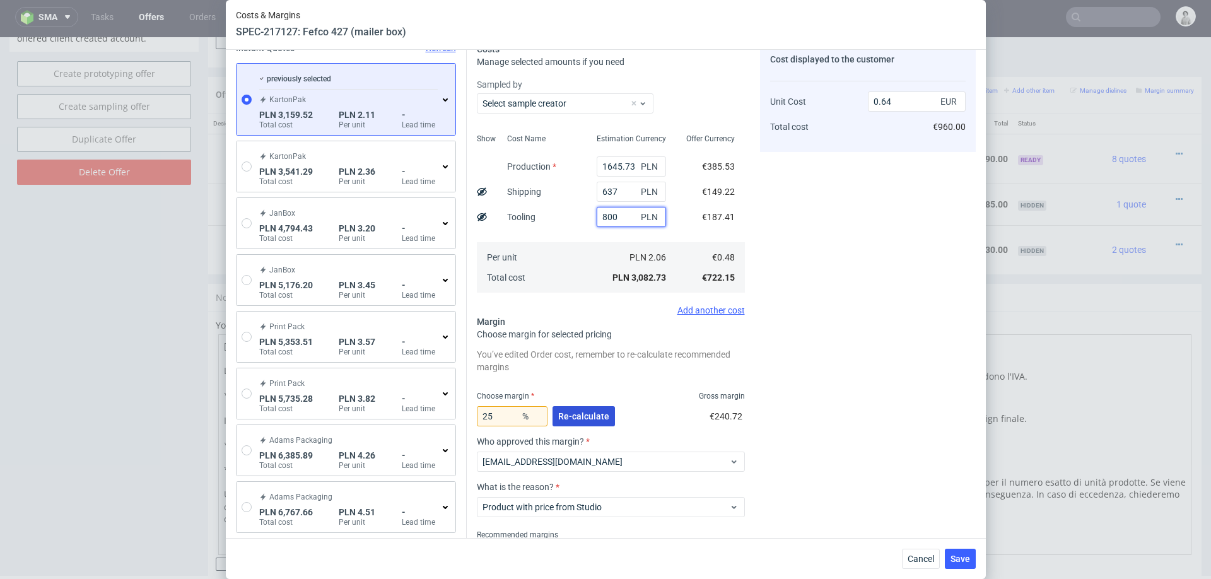
type input "800"
click at [569, 407] on button "Re-calculate" at bounding box center [584, 416] width 62 height 20
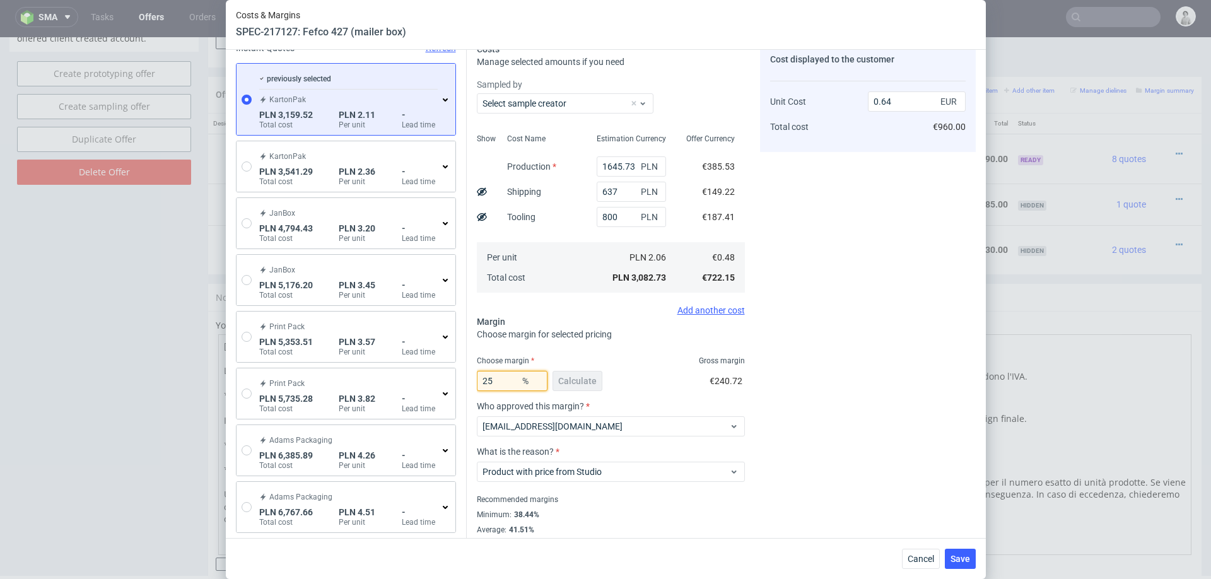
click at [514, 385] on input "25" at bounding box center [512, 381] width 71 height 20
type input "26"
type input "0.65"
type input "28"
type input "0.66"
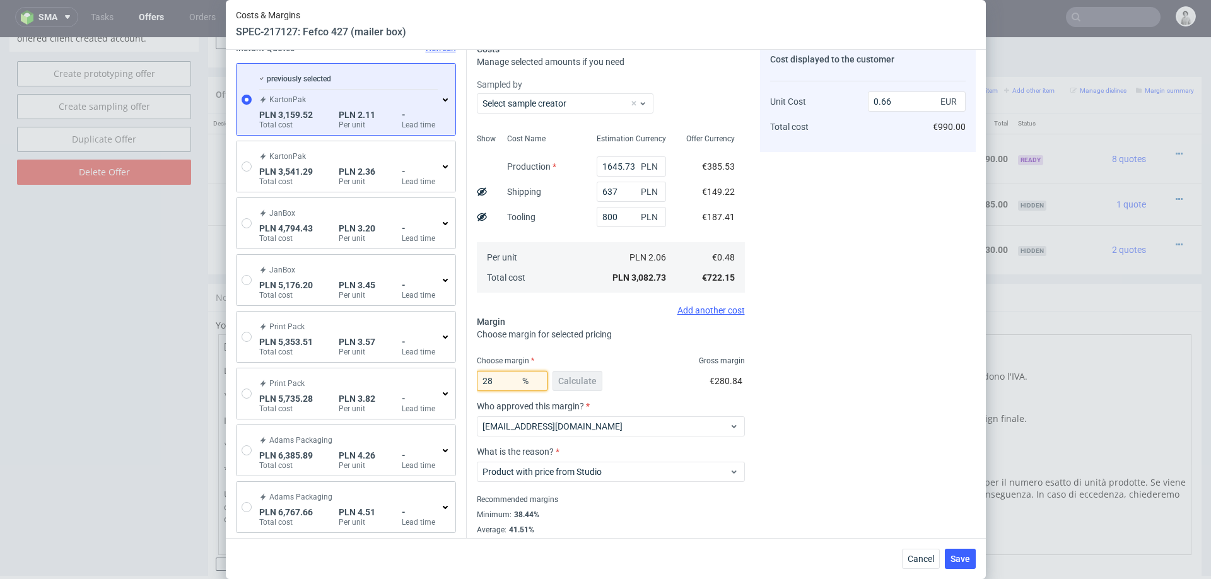
type input "28"
click at [920, 311] on div "Cost displayed to the customer Unit Cost Total cost 0.66 EUR €990.00" at bounding box center [868, 296] width 216 height 507
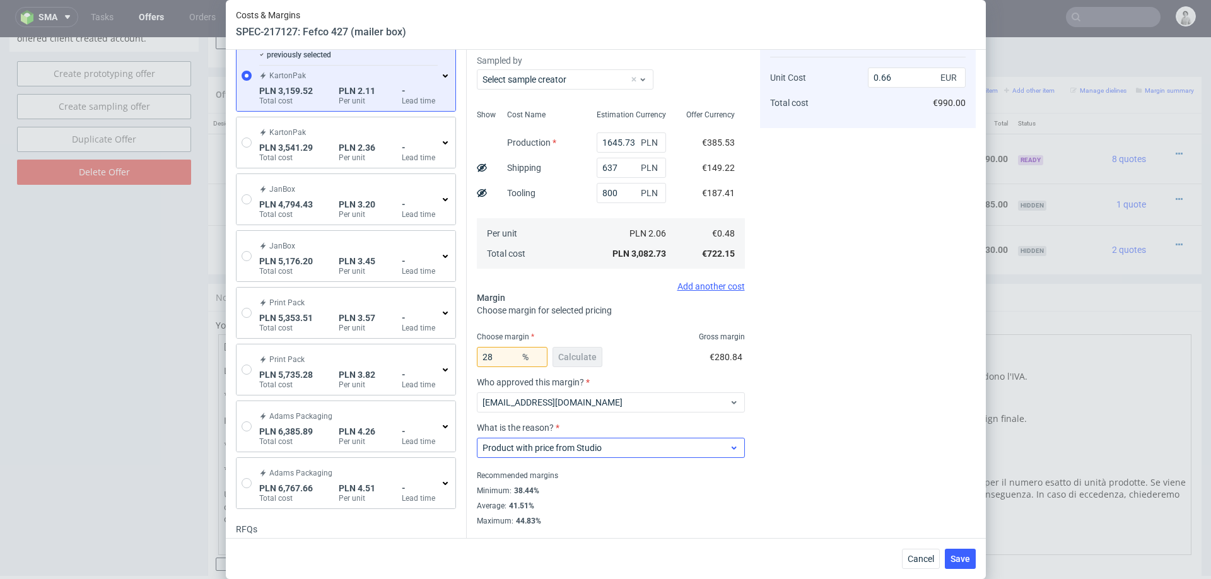
scroll to position [81, 0]
click at [695, 321] on fieldset "Costs Manage selected amounts if you need Sampled by Select sample creator Show…" at bounding box center [611, 273] width 268 height 507
click at [957, 557] on span "Save" at bounding box center [961, 559] width 20 height 9
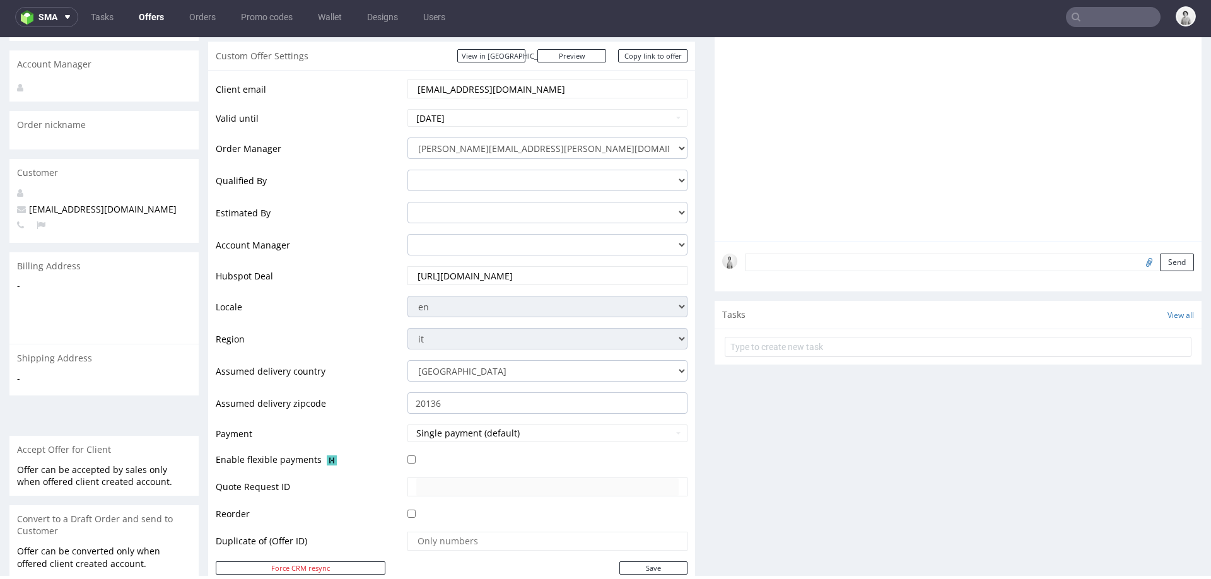
scroll to position [67, 0]
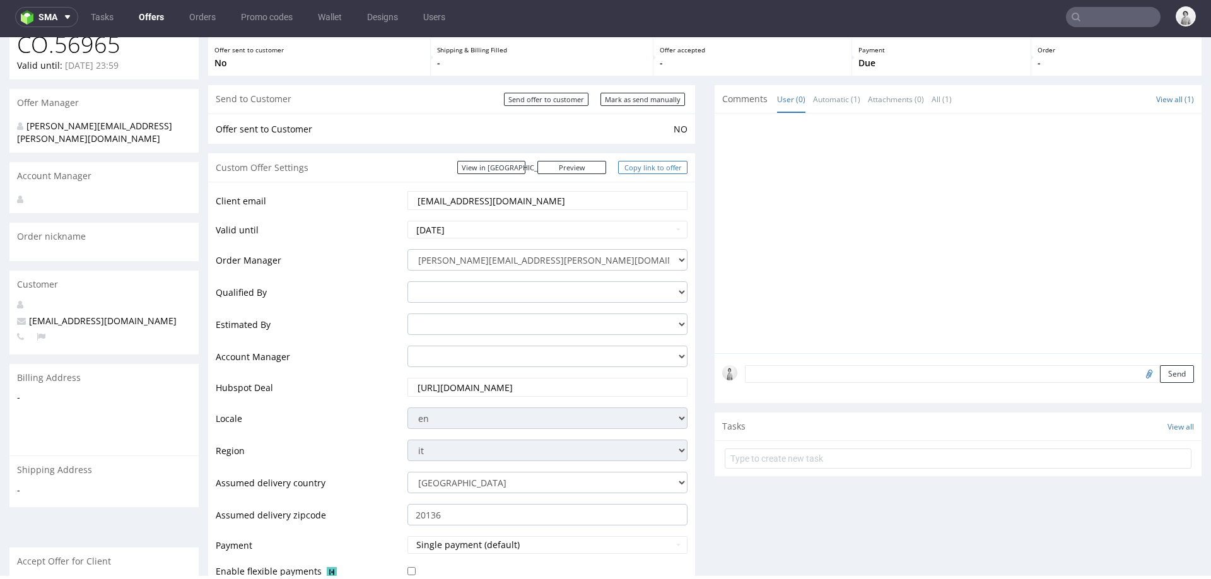
click at [626, 162] on link "Copy link to offer" at bounding box center [652, 167] width 69 height 13
click at [649, 168] on link "Copy link to offer" at bounding box center [652, 167] width 69 height 13
click at [654, 99] on input "Mark as send manually" at bounding box center [643, 99] width 85 height 13
type input "In progress..."
